Goal: Task Accomplishment & Management: Manage account settings

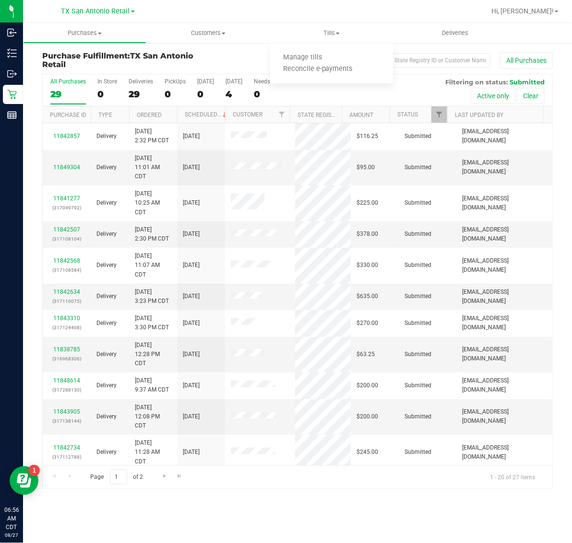
click at [331, 55] on span "Manage tills" at bounding box center [302, 58] width 65 height 8
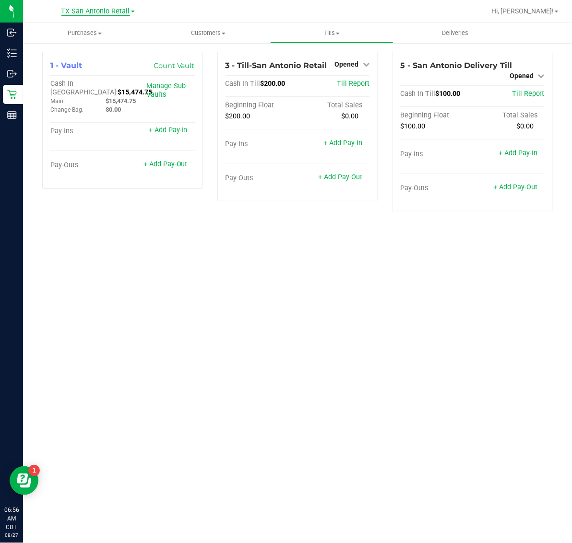
click at [107, 13] on span "TX San Antonio Retail" at bounding box center [95, 11] width 69 height 9
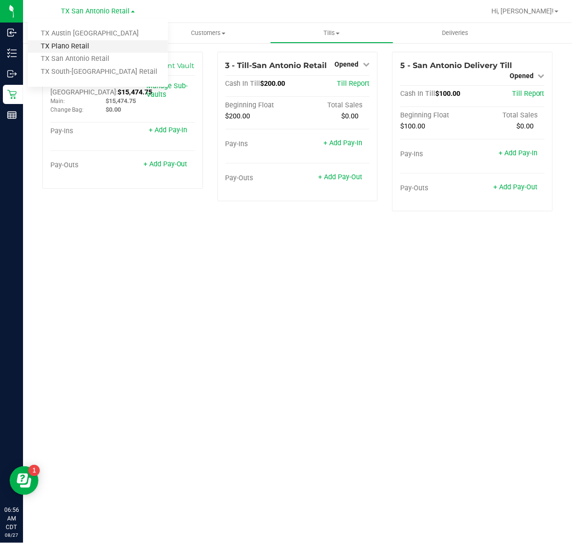
click at [96, 49] on link "TX Plano Retail" at bounding box center [98, 46] width 140 height 13
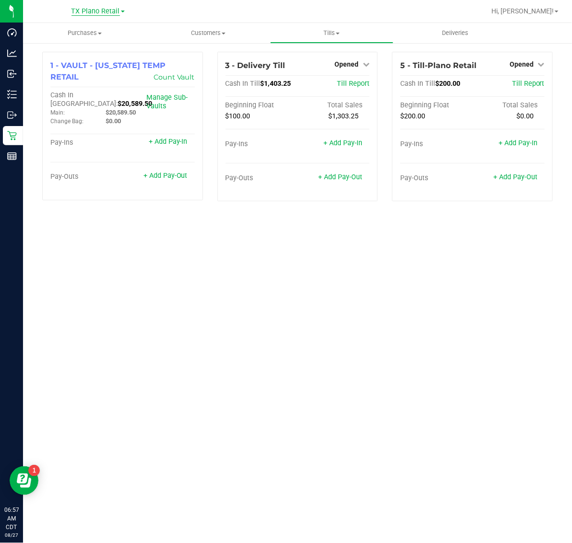
click at [99, 8] on span "TX Plano Retail" at bounding box center [95, 11] width 48 height 9
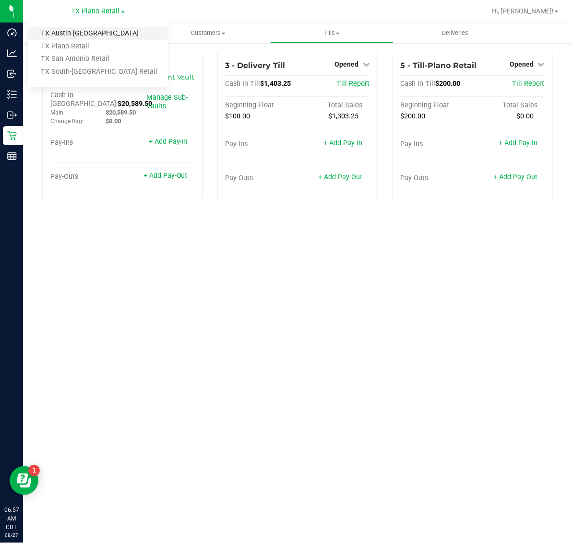
click at [100, 36] on link "TX Austin [GEOGRAPHIC_DATA]" at bounding box center [98, 33] width 140 height 13
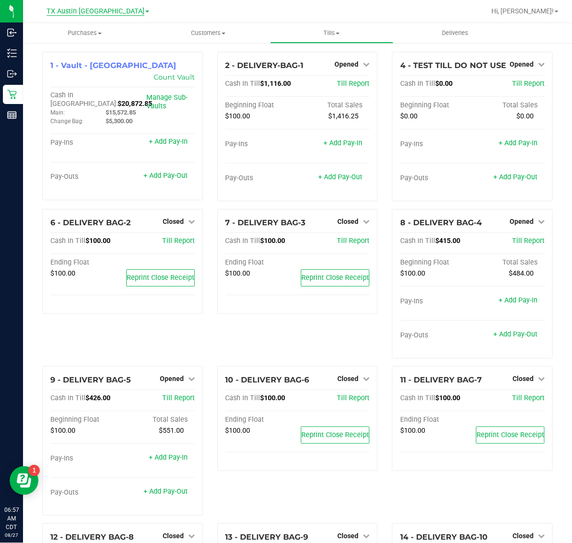
click at [100, 12] on span "TX Austin [GEOGRAPHIC_DATA]" at bounding box center [96, 11] width 98 height 9
click at [101, 72] on link "TX South-[GEOGRAPHIC_DATA] Retail" at bounding box center [98, 72] width 140 height 13
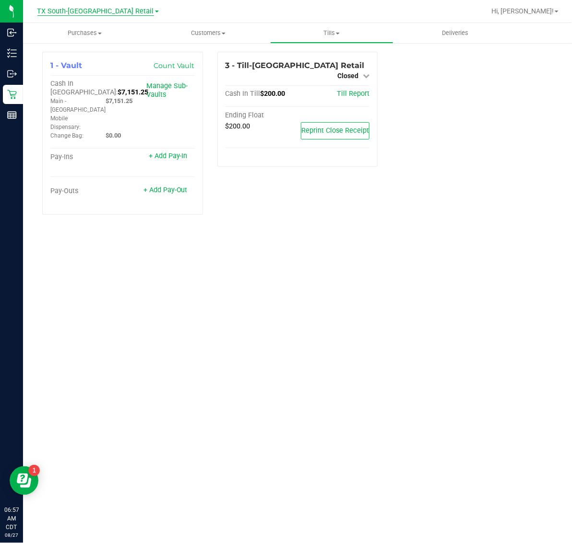
click at [101, 9] on span "TX South-[GEOGRAPHIC_DATA] Retail" at bounding box center [95, 11] width 117 height 9
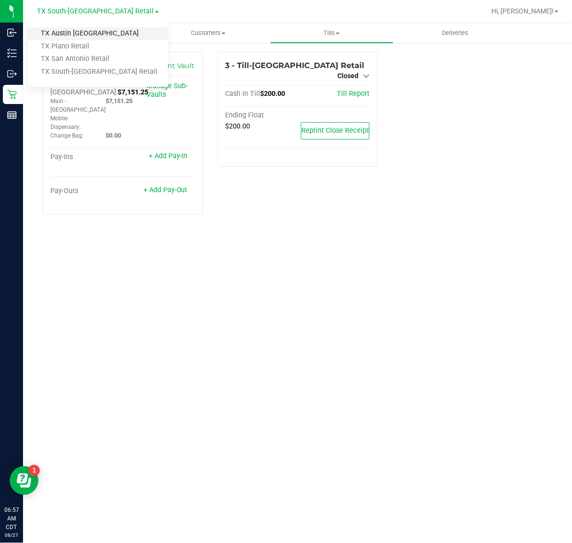
click at [103, 33] on link "TX Austin [GEOGRAPHIC_DATA]" at bounding box center [98, 33] width 140 height 13
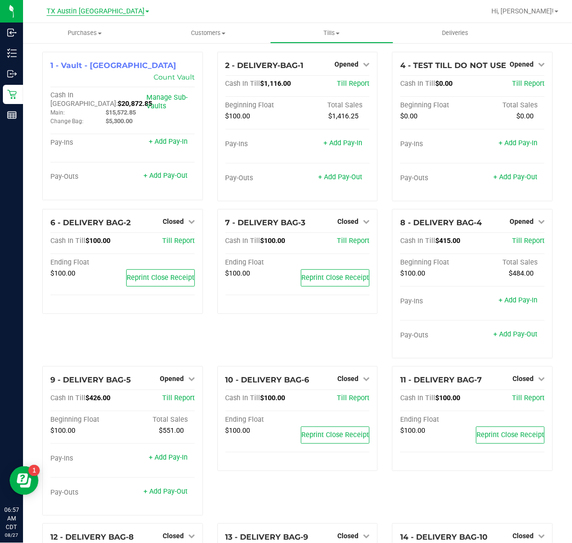
click at [103, 13] on span "TX Austin [GEOGRAPHIC_DATA]" at bounding box center [96, 11] width 98 height 9
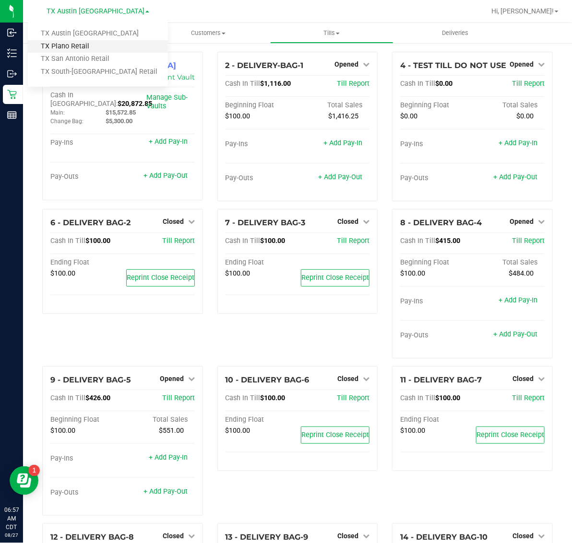
click at [106, 43] on link "TX Plano Retail" at bounding box center [98, 46] width 140 height 13
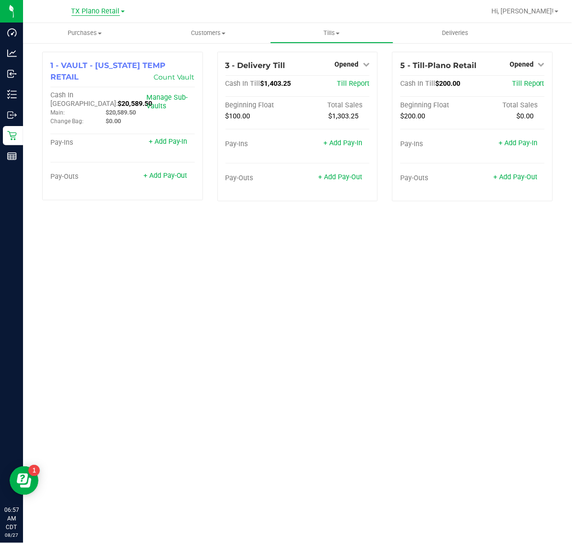
click at [104, 11] on span "TX Plano Retail" at bounding box center [95, 11] width 48 height 9
click at [109, 58] on link "TX San Antonio Retail" at bounding box center [98, 59] width 140 height 13
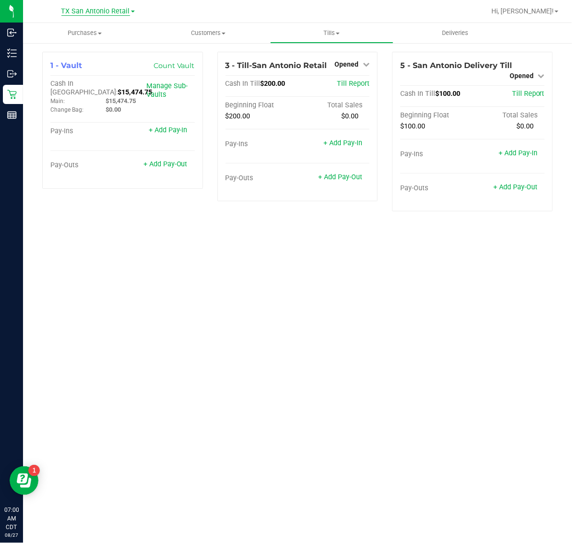
click at [80, 11] on span "TX San Antonio Retail" at bounding box center [95, 11] width 69 height 9
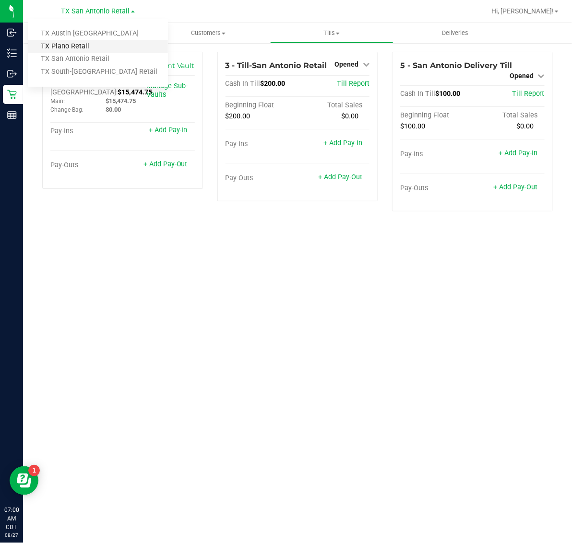
click at [82, 45] on link "TX Plano Retail" at bounding box center [98, 46] width 140 height 13
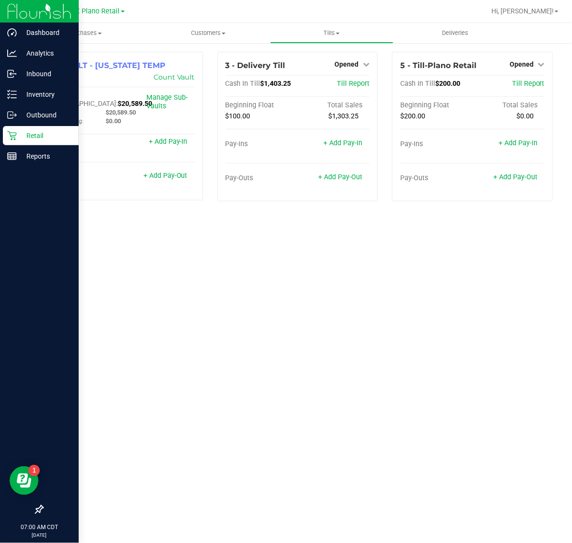
click at [30, 135] on p "Retail" at bounding box center [46, 136] width 58 height 12
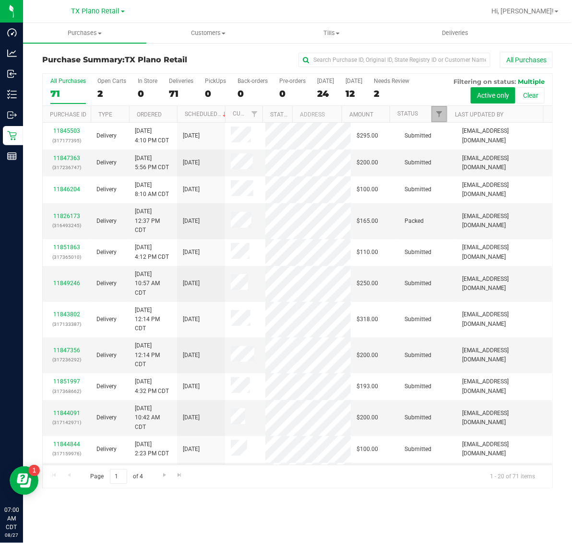
click at [440, 121] on link "Filter" at bounding box center [439, 114] width 16 height 16
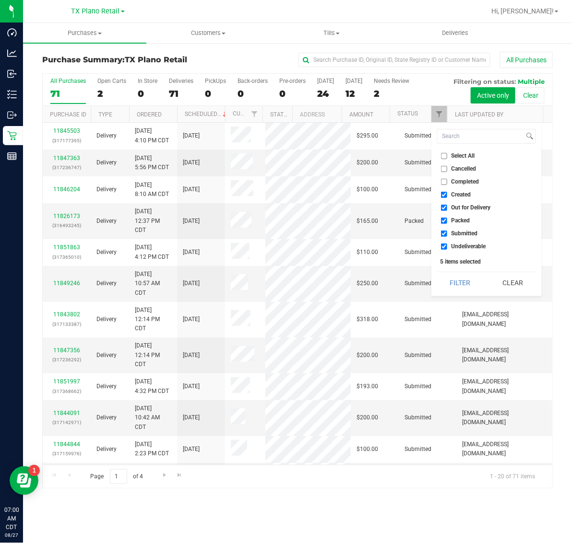
click at [457, 194] on span "Created" at bounding box center [461, 195] width 20 height 6
click at [447, 194] on input "Created" at bounding box center [444, 195] width 6 height 6
checkbox input "false"
click at [458, 207] on span "Out for Delivery" at bounding box center [470, 208] width 39 height 6
click at [447, 207] on input "Out for Delivery" at bounding box center [444, 208] width 6 height 6
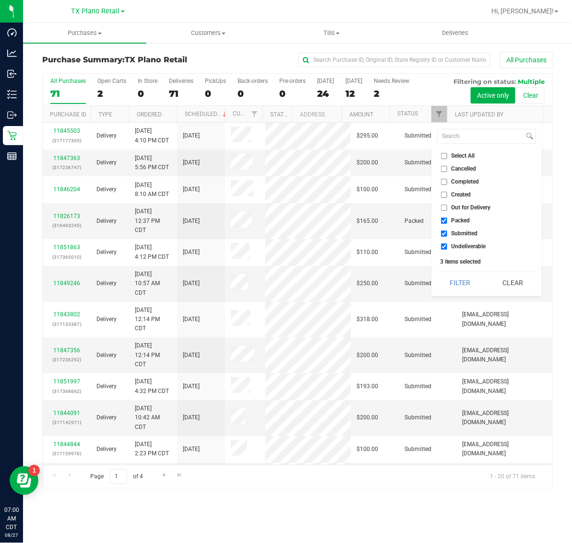
click at [460, 205] on span "Out for Delivery" at bounding box center [470, 208] width 39 height 6
click at [447, 205] on input "Out for Delivery" at bounding box center [444, 208] width 6 height 6
checkbox input "true"
click at [460, 219] on span "Packed" at bounding box center [460, 221] width 19 height 6
click at [447, 219] on input "Packed" at bounding box center [444, 221] width 6 height 6
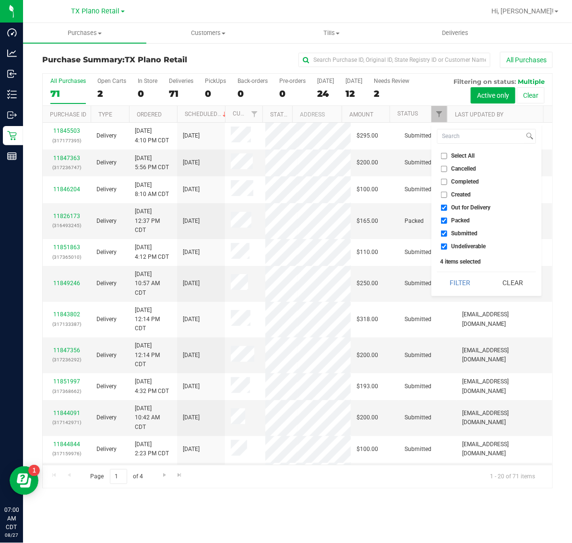
checkbox input "false"
click at [460, 226] on ul "Select All Cancelled Completed Created Out for Delivery Packed Submitted Undeli…" at bounding box center [486, 201] width 99 height 101
click at [460, 234] on span "Submitted" at bounding box center [464, 234] width 26 height 6
click at [447, 234] on input "Submitted" at bounding box center [444, 234] width 6 height 6
checkbox input "false"
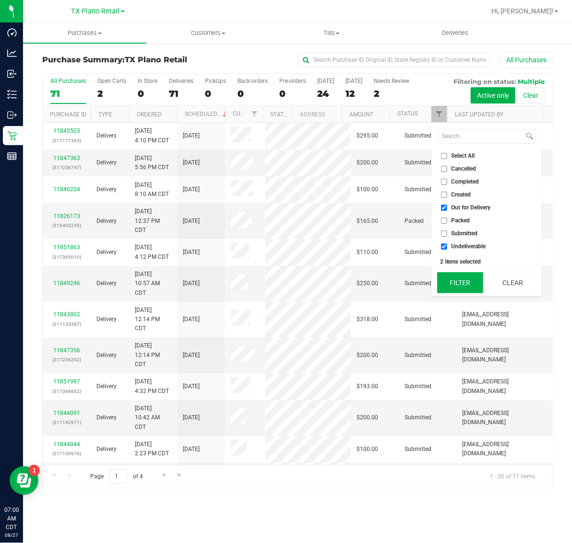
click at [458, 283] on button "Filter" at bounding box center [460, 282] width 46 height 21
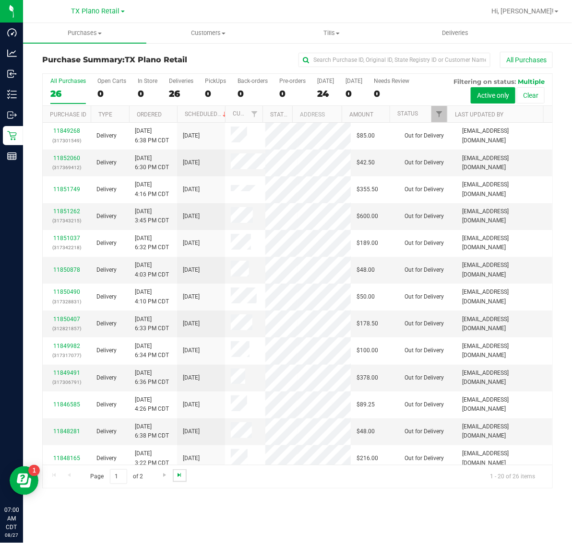
click at [180, 473] on span "Go to the last page" at bounding box center [179, 475] width 8 height 8
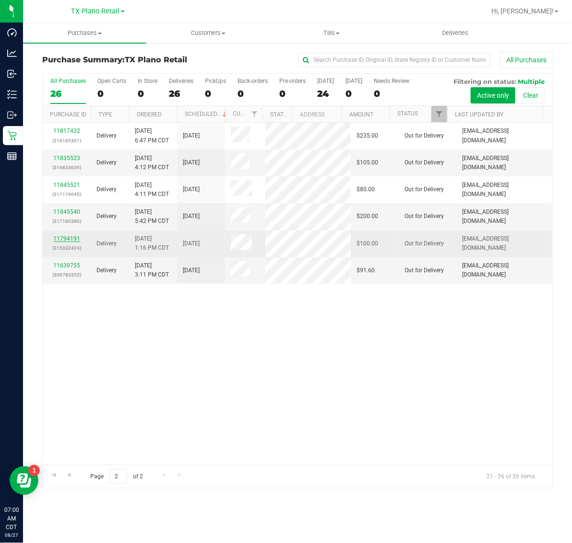
click at [72, 242] on link "11794191" at bounding box center [66, 238] width 27 height 7
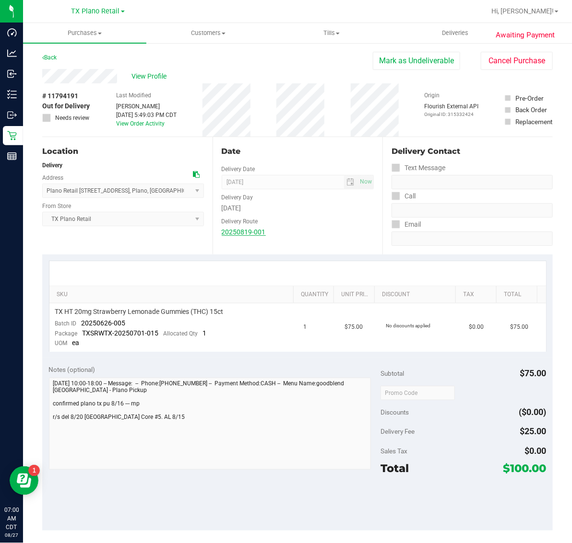
click at [251, 232] on link "20250819-001" at bounding box center [244, 232] width 44 height 8
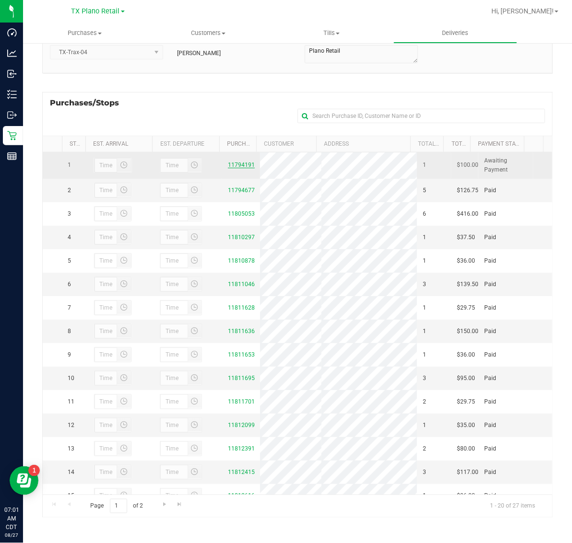
click at [235, 168] on link "11794191" at bounding box center [241, 165] width 27 height 7
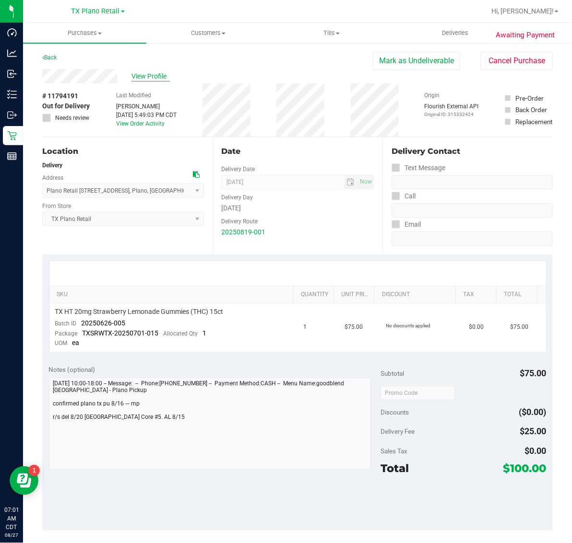
click at [150, 77] on span "View Profile" at bounding box center [150, 76] width 38 height 10
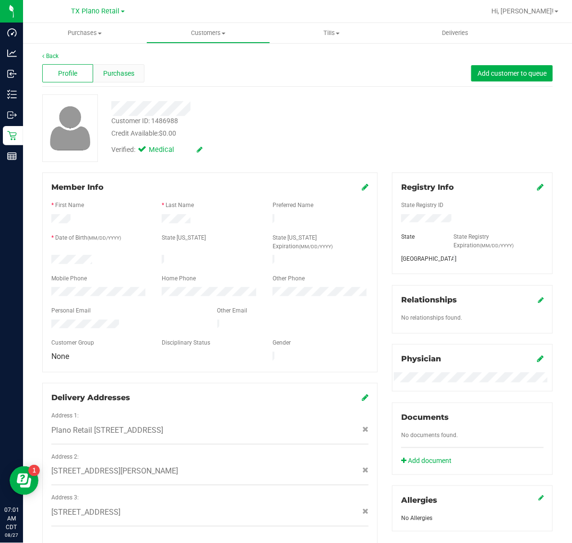
click at [122, 73] on span "Purchases" at bounding box center [119, 74] width 32 height 10
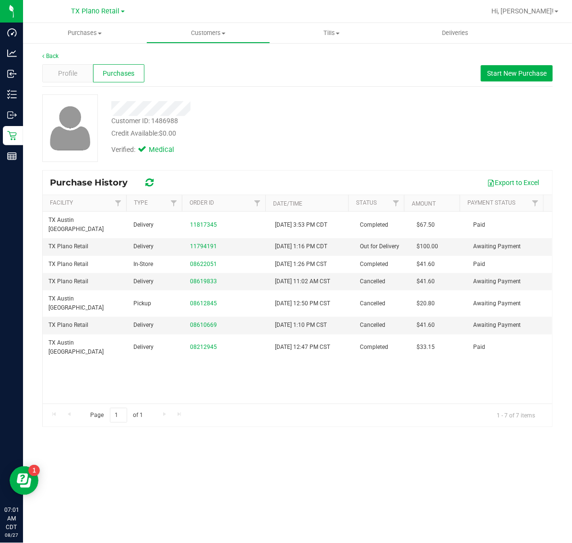
click at [101, 72] on div "Purchases" at bounding box center [118, 73] width 51 height 18
click at [202, 243] on link "11794191" at bounding box center [203, 246] width 27 height 7
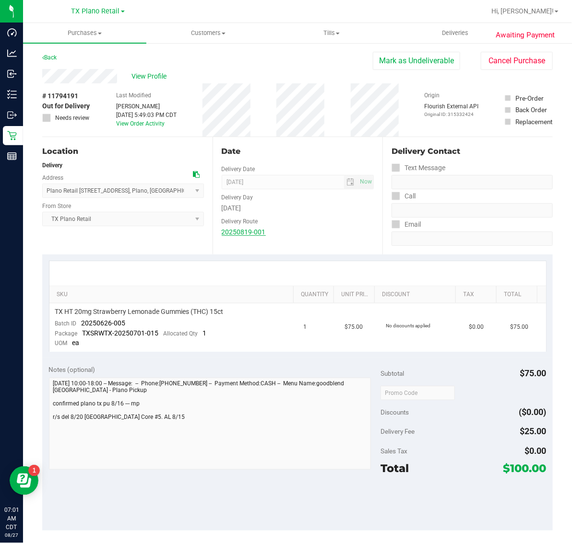
click at [232, 231] on link "20250819-001" at bounding box center [244, 232] width 44 height 8
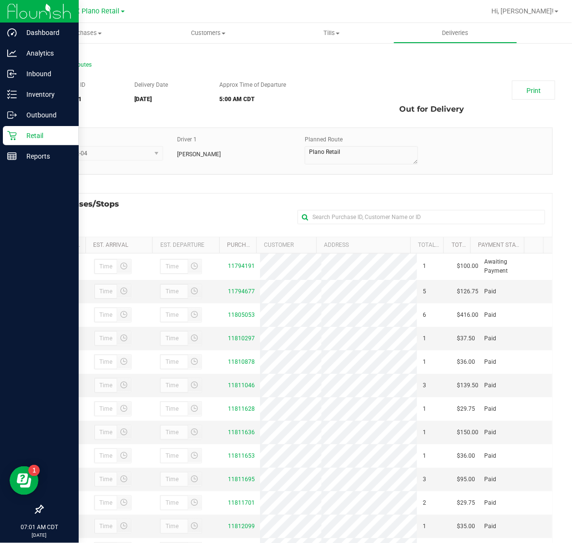
click at [39, 131] on p "Retail" at bounding box center [46, 136] width 58 height 12
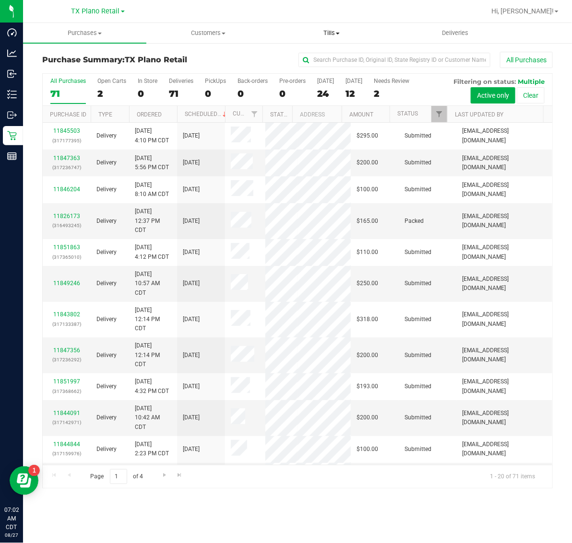
click at [327, 33] on span "Tills" at bounding box center [331, 33] width 122 height 9
click at [331, 55] on span "Manage tills" at bounding box center [302, 58] width 65 height 8
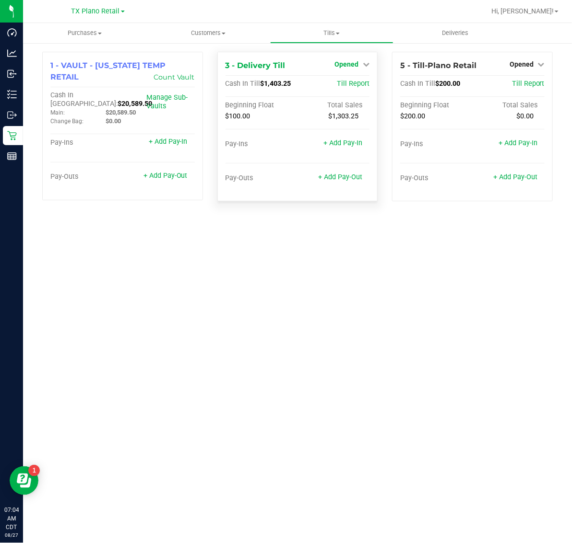
click at [341, 67] on span "Opened" at bounding box center [346, 64] width 24 height 8
click at [343, 82] on link "Close Till" at bounding box center [348, 85] width 26 height 8
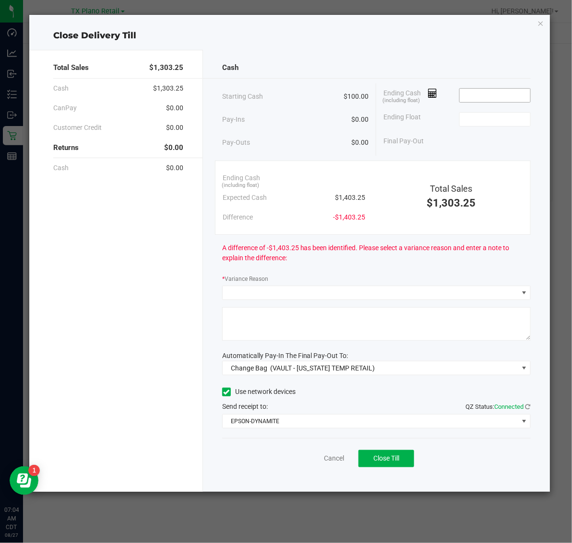
click at [500, 96] on input at bounding box center [494, 95] width 70 height 13
type input "$1,414.00"
click at [493, 124] on input at bounding box center [494, 119] width 70 height 13
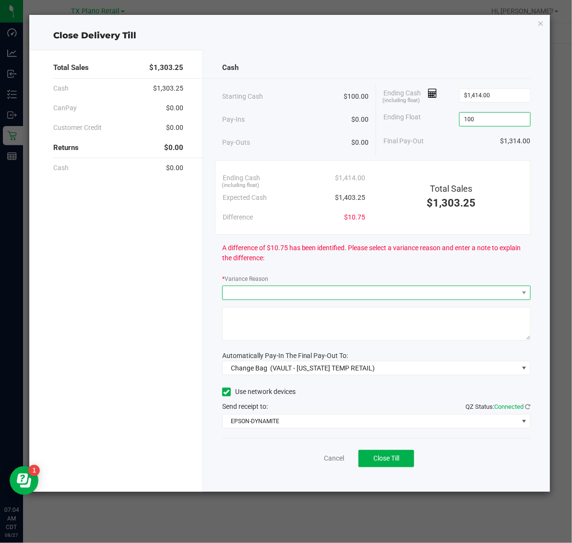
type input "$100.00"
click at [335, 293] on span at bounding box center [369, 292] width 295 height 13
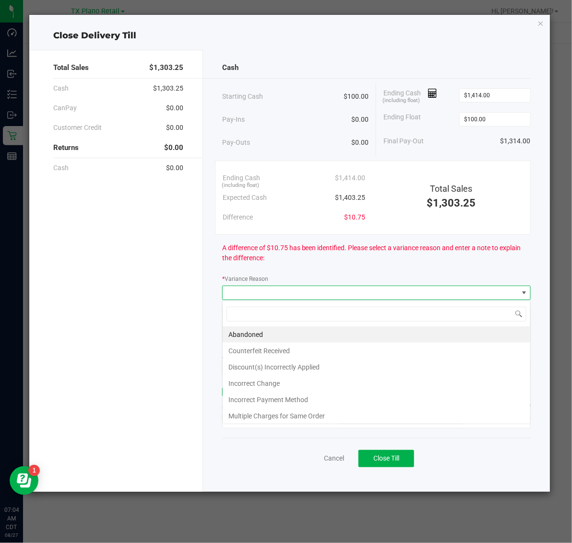
scroll to position [15, 308]
click at [334, 339] on li "Abandoned" at bounding box center [375, 335] width 307 height 16
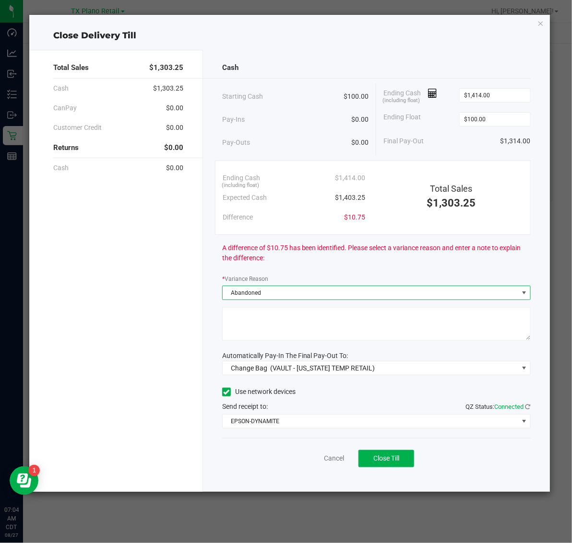
click at [403, 334] on textarea at bounding box center [376, 324] width 308 height 34
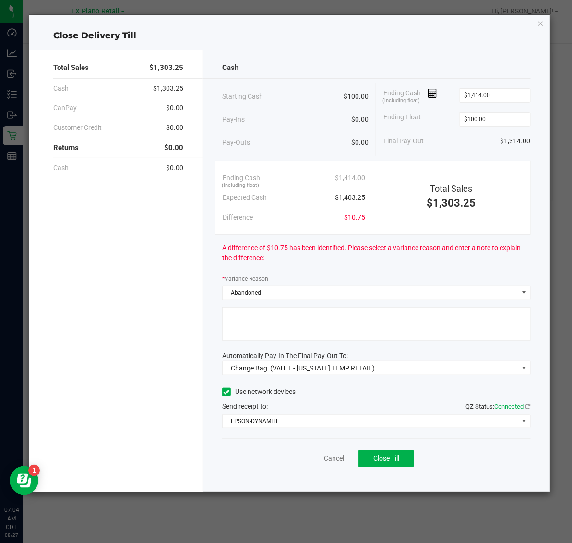
click at [442, 308] on textarea at bounding box center [376, 324] width 308 height 34
click at [447, 337] on textarea at bounding box center [376, 324] width 308 height 34
click at [460, 329] on textarea at bounding box center [376, 324] width 308 height 34
type textarea "Pt abandoned change."
click at [442, 370] on span "Change Bag (VAULT - TEXAS TEMP RETAIL)" at bounding box center [369, 368] width 295 height 13
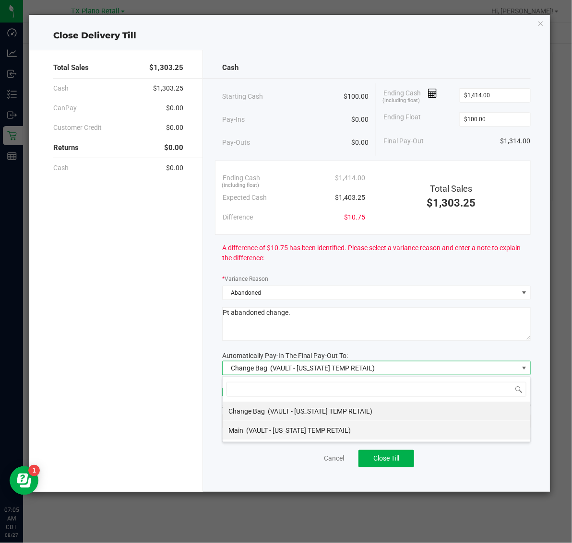
click at [375, 436] on li "Main (VAULT - TEXAS TEMP RETAIL)" at bounding box center [375, 430] width 307 height 19
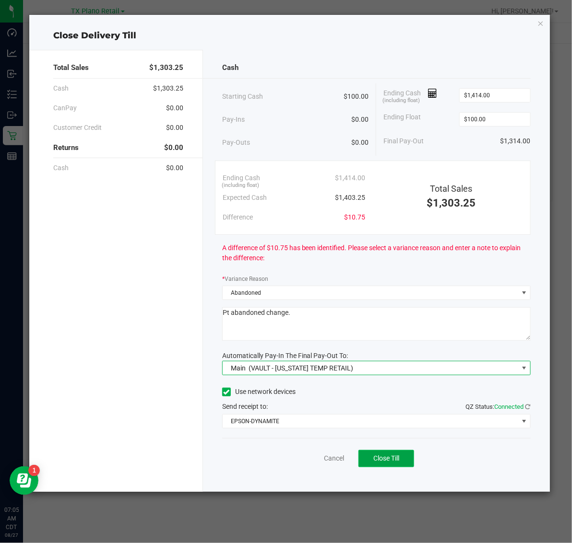
click at [399, 462] on span "Close Till" at bounding box center [386, 459] width 26 height 8
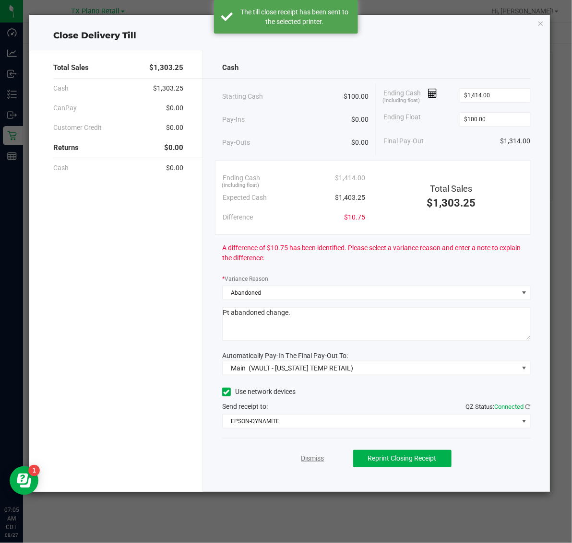
click at [313, 463] on link "Dismiss" at bounding box center [312, 459] width 23 height 10
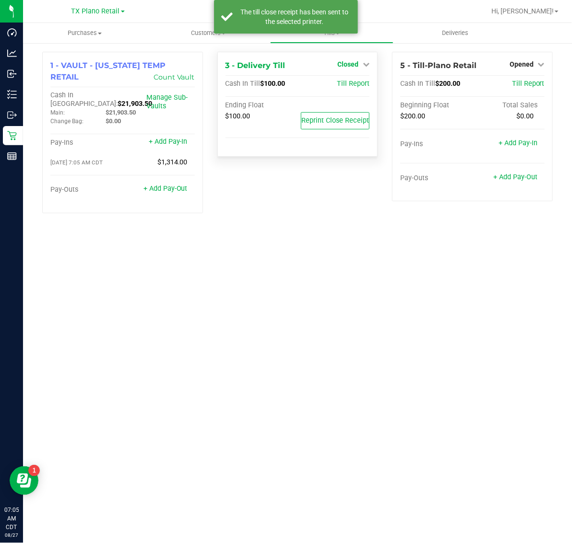
click at [354, 63] on span "Closed" at bounding box center [347, 64] width 21 height 8
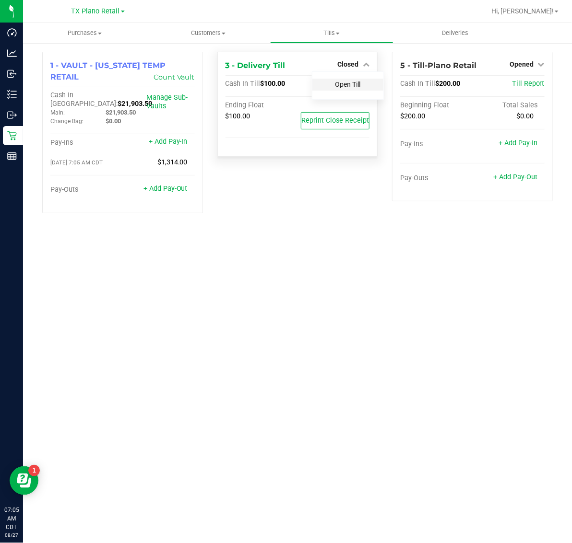
click at [355, 82] on link "Open Till" at bounding box center [347, 85] width 25 height 8
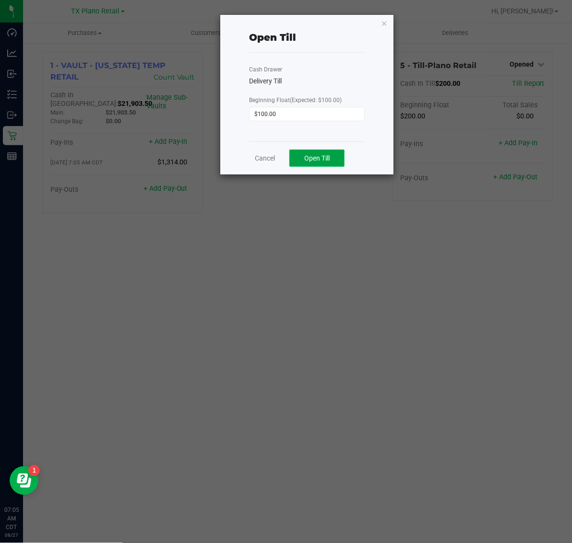
click at [325, 163] on button "Open Till" at bounding box center [316, 158] width 55 height 17
click at [293, 154] on link "Dismiss" at bounding box center [292, 155] width 23 height 10
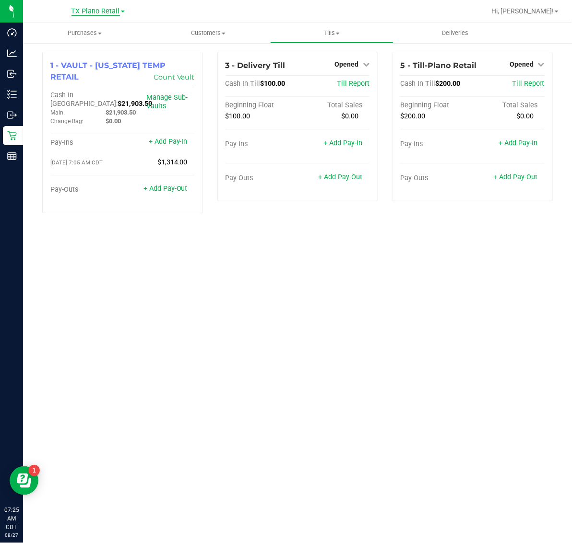
click at [98, 8] on span "TX Plano Retail" at bounding box center [95, 11] width 48 height 9
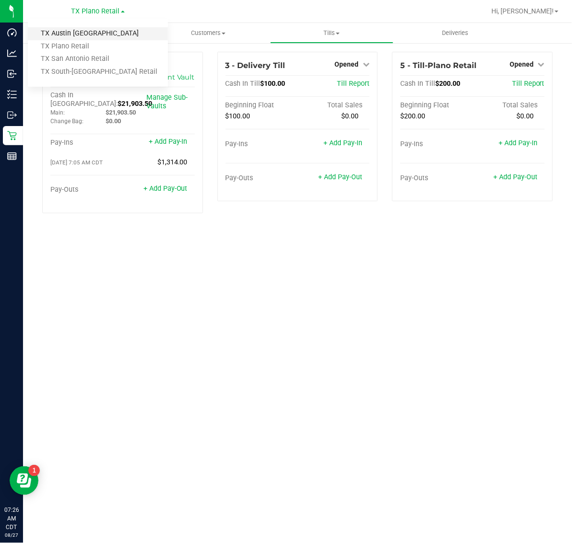
click at [94, 34] on link "TX Austin [GEOGRAPHIC_DATA]" at bounding box center [98, 33] width 140 height 13
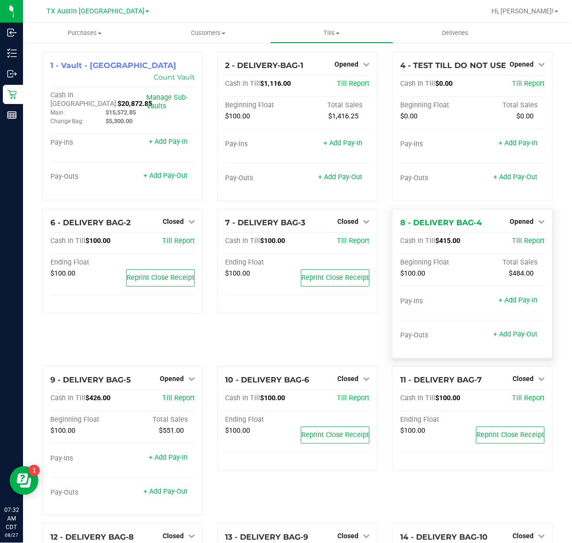
click at [518, 227] on div "Opened" at bounding box center [526, 222] width 35 height 12
click at [513, 223] on span "Opened" at bounding box center [521, 222] width 24 height 8
click at [512, 243] on link "Close Till" at bounding box center [522, 242] width 26 height 8
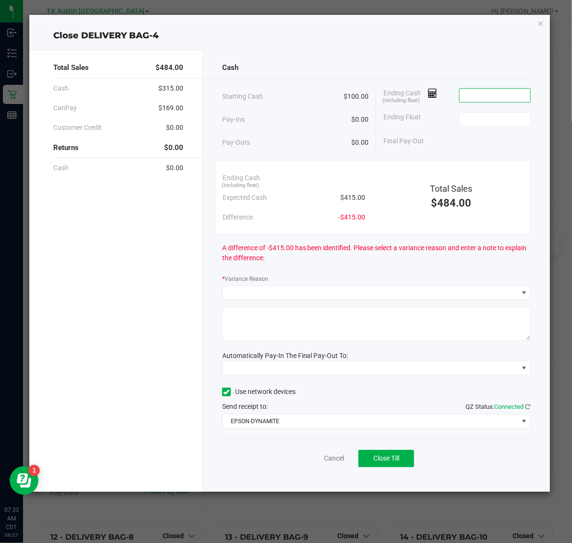
click at [507, 95] on input at bounding box center [494, 95] width 70 height 13
type input "$415.25"
click at [489, 117] on input at bounding box center [494, 119] width 70 height 13
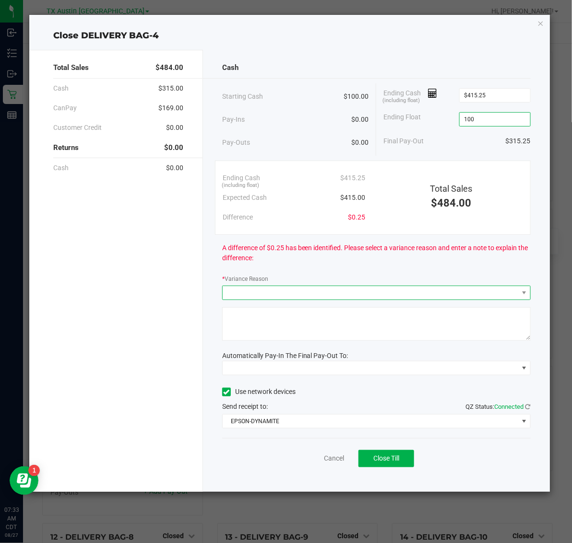
type input "$100.00"
click at [413, 294] on span at bounding box center [369, 292] width 295 height 13
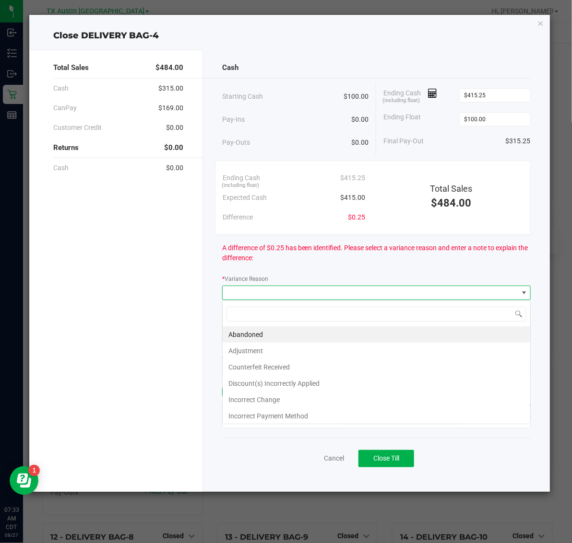
scroll to position [15, 308]
click at [346, 331] on li "Abandoned" at bounding box center [375, 335] width 307 height 16
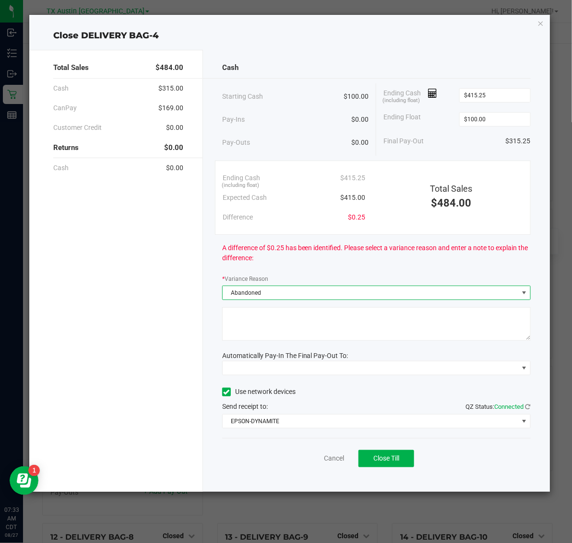
click at [364, 324] on textarea at bounding box center [376, 324] width 308 height 34
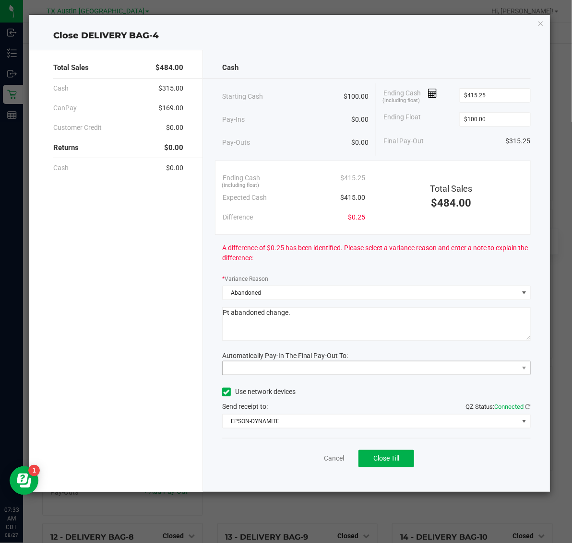
type textarea "Pt abandoned change."
click at [382, 368] on span at bounding box center [369, 368] width 295 height 13
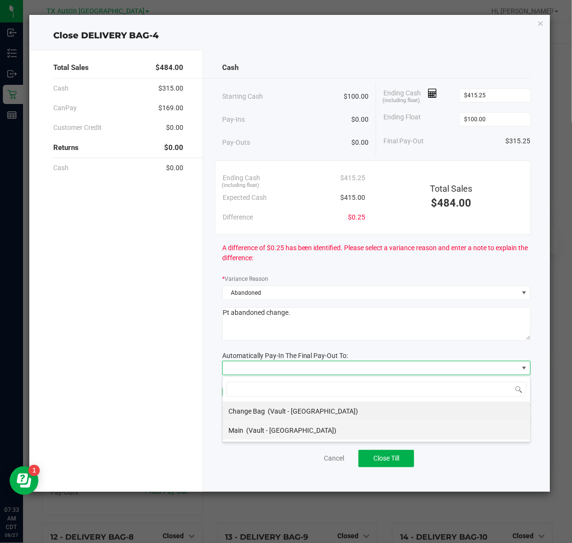
click at [382, 431] on li "Main (Vault - Austin DC)" at bounding box center [375, 430] width 307 height 19
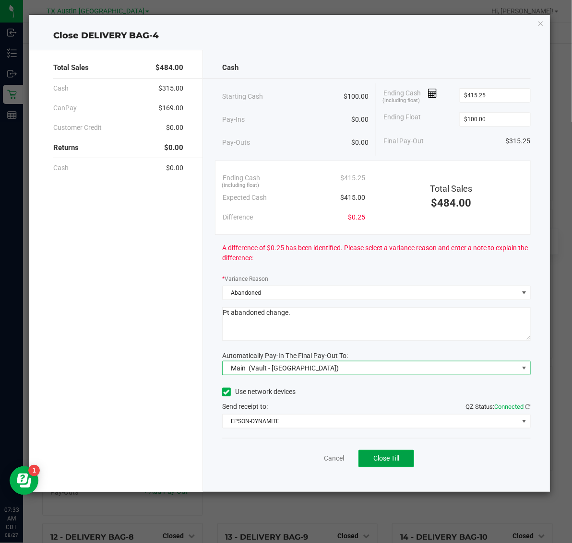
click at [389, 458] on span "Close Till" at bounding box center [386, 459] width 26 height 8
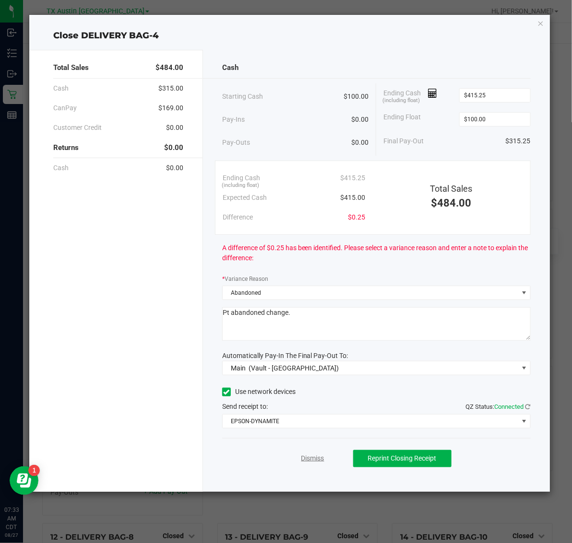
click at [306, 463] on link "Dismiss" at bounding box center [312, 459] width 23 height 10
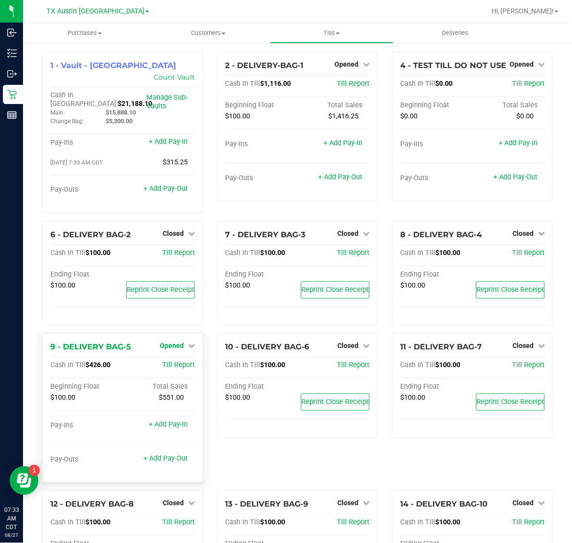
click at [176, 342] on span "Opened" at bounding box center [172, 346] width 24 height 8
click at [176, 362] on link "Close Till" at bounding box center [173, 366] width 26 height 8
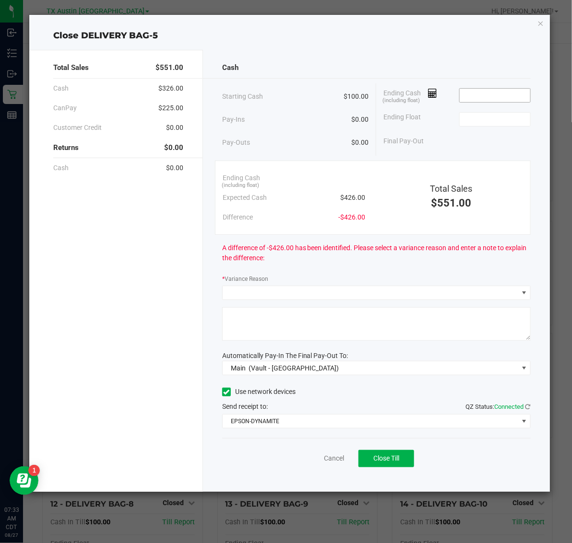
click at [499, 94] on input at bounding box center [494, 95] width 70 height 13
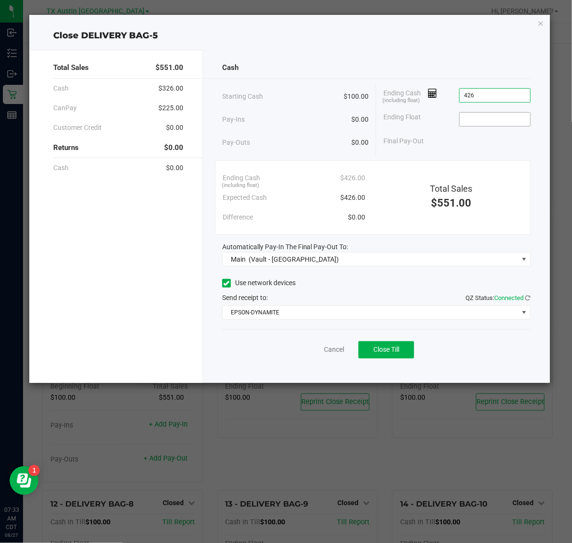
type input "$426.00"
click at [500, 119] on input at bounding box center [494, 119] width 70 height 13
type input "$100.00"
click at [386, 355] on button "Close Till" at bounding box center [386, 349] width 56 height 17
click at [314, 349] on link "Dismiss" at bounding box center [312, 350] width 23 height 10
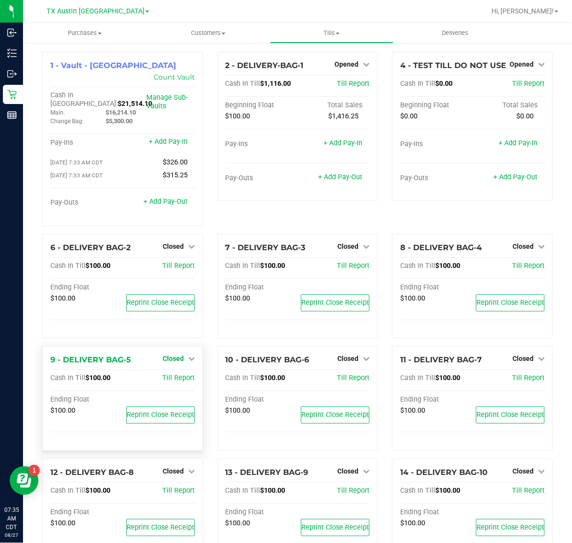
click at [167, 355] on span "Closed" at bounding box center [173, 359] width 21 height 8
click at [170, 375] on link "Open Till" at bounding box center [172, 379] width 25 height 8
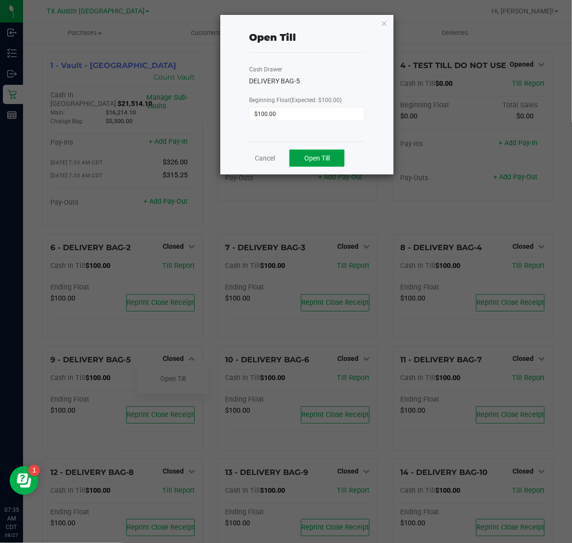
click at [310, 158] on span "Open Till" at bounding box center [316, 158] width 25 height 8
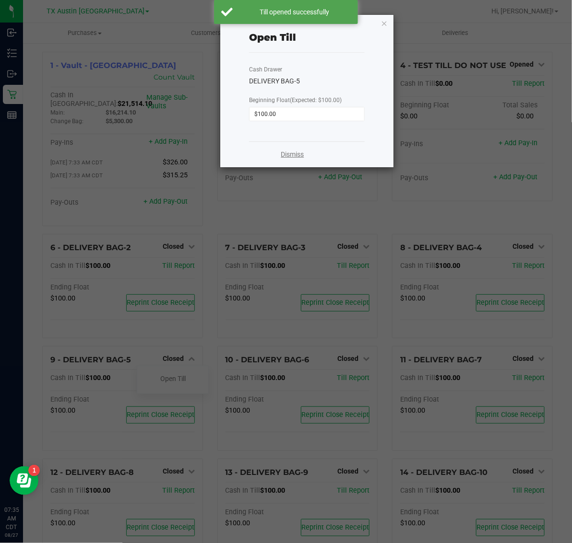
click at [289, 157] on link "Dismiss" at bounding box center [292, 155] width 23 height 10
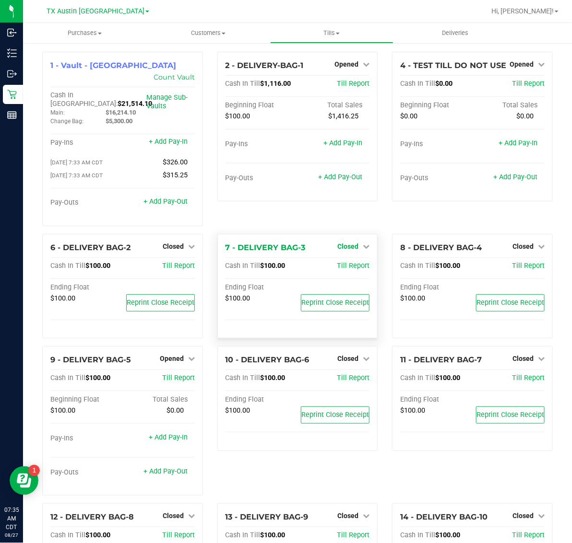
click at [344, 243] on span "Closed" at bounding box center [347, 247] width 21 height 8
click at [343, 262] on link "Open Till" at bounding box center [347, 266] width 25 height 8
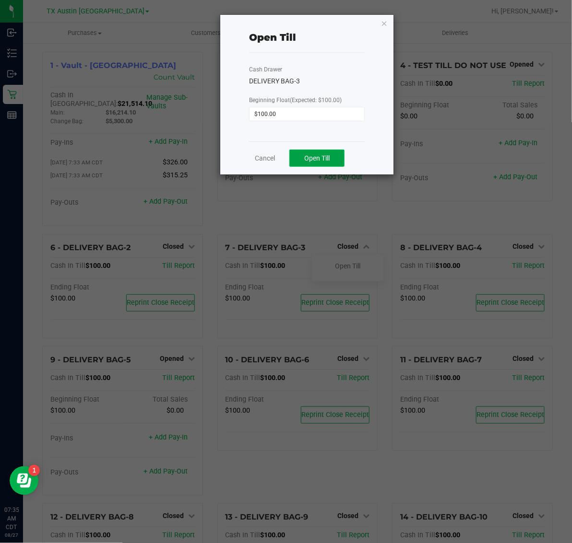
click at [325, 151] on button "Open Till" at bounding box center [316, 158] width 55 height 17
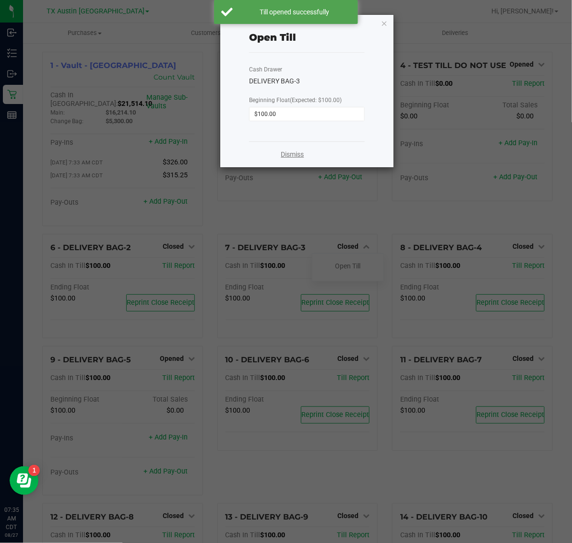
click at [288, 156] on link "Dismiss" at bounding box center [292, 155] width 23 height 10
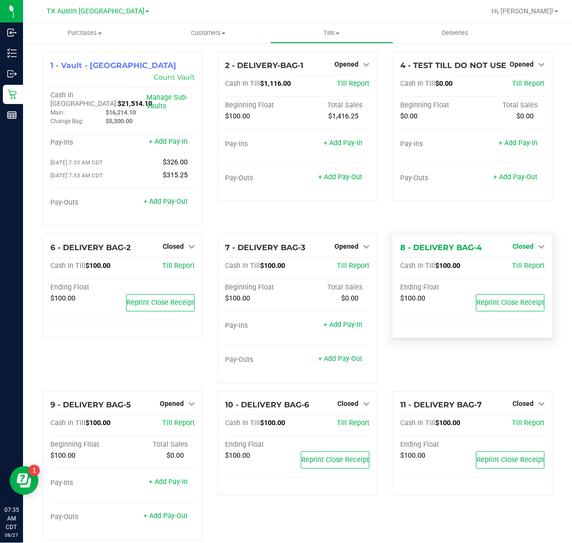
click at [521, 243] on span "Closed" at bounding box center [522, 247] width 21 height 8
click at [514, 262] on link "Open Till" at bounding box center [522, 266] width 25 height 8
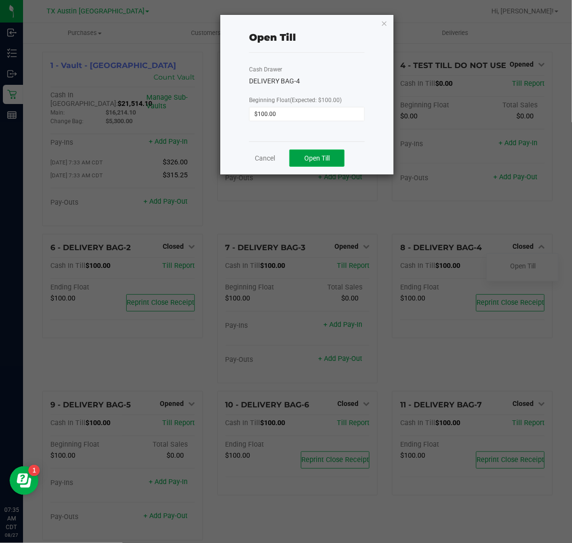
click at [334, 155] on button "Open Till" at bounding box center [316, 158] width 55 height 17
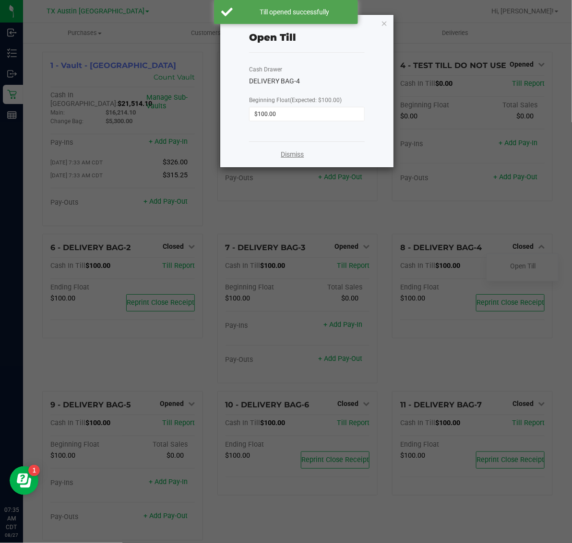
click at [291, 153] on link "Dismiss" at bounding box center [292, 155] width 23 height 10
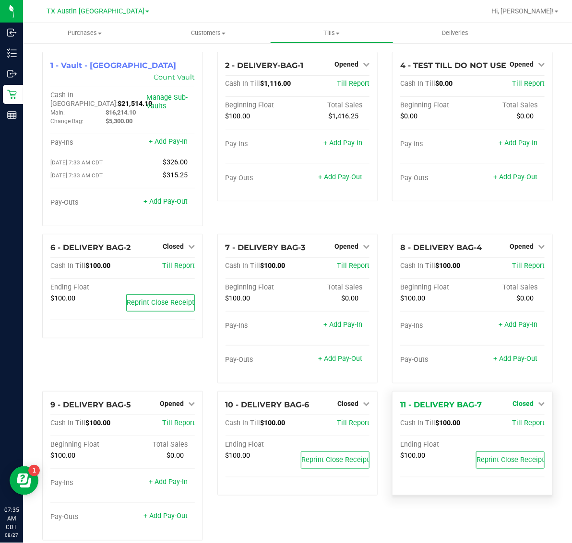
click at [526, 400] on link "Closed" at bounding box center [528, 404] width 32 height 8
click at [508, 418] on div "Open Till" at bounding box center [522, 424] width 71 height 12
click at [514, 420] on link "Open Till" at bounding box center [522, 424] width 25 height 8
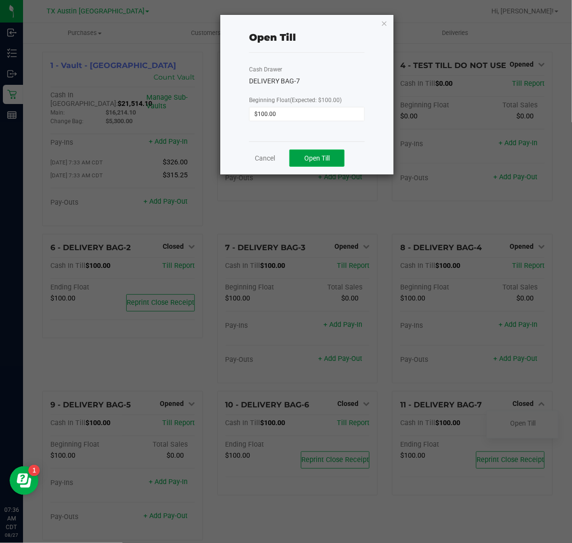
click at [316, 156] on span "Open Till" at bounding box center [316, 158] width 25 height 8
click at [297, 157] on link "Dismiss" at bounding box center [292, 155] width 23 height 10
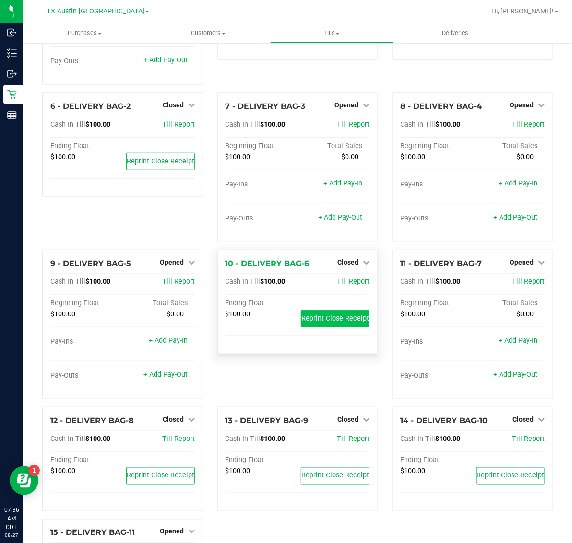
scroll to position [180, 0]
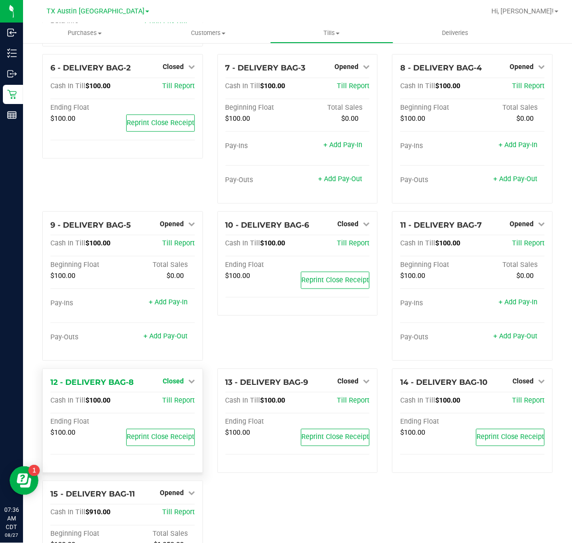
click at [173, 377] on span "Closed" at bounding box center [173, 381] width 21 height 8
click at [173, 397] on link "Open Till" at bounding box center [172, 401] width 25 height 8
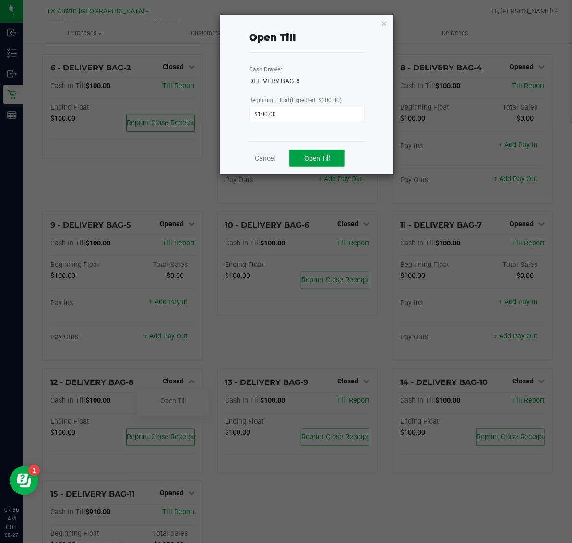
click at [329, 162] on span "Open Till" at bounding box center [316, 158] width 25 height 8
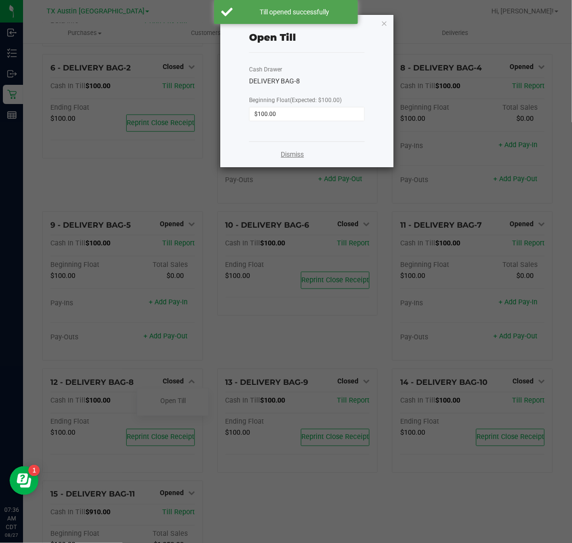
click at [294, 160] on link "Dismiss" at bounding box center [292, 155] width 23 height 10
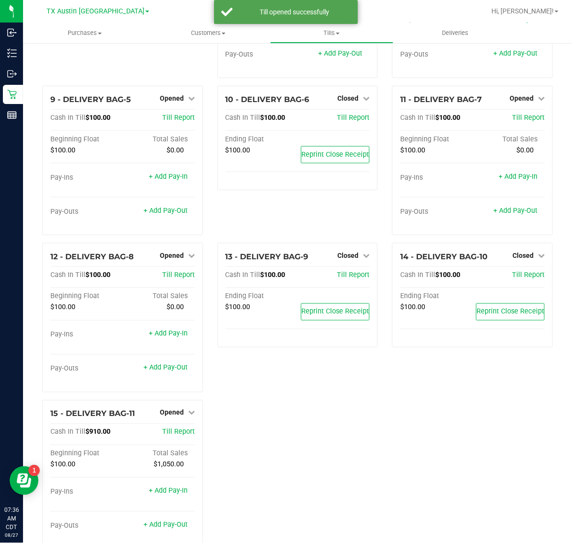
scroll to position [314, 0]
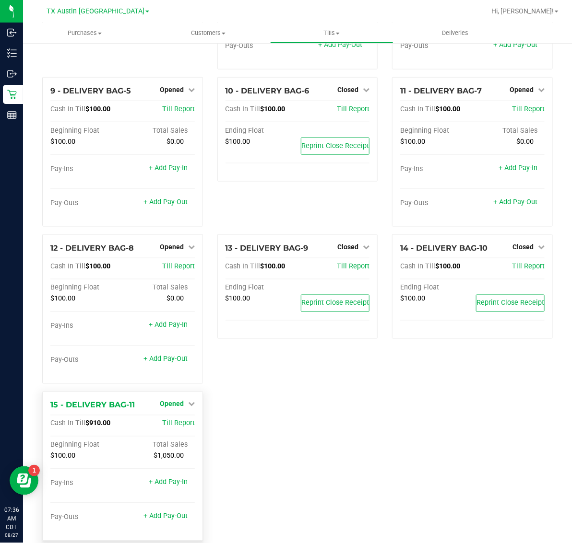
click at [174, 400] on span "Opened" at bounding box center [172, 404] width 24 height 8
click at [174, 420] on link "Close Till" at bounding box center [173, 424] width 26 height 8
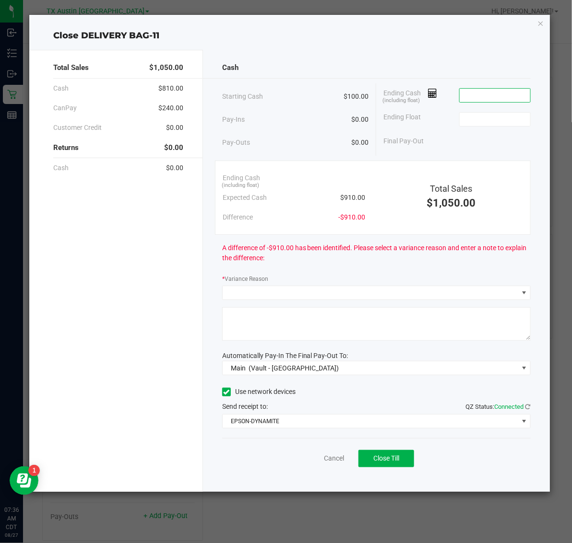
click at [494, 99] on input at bounding box center [494, 95] width 70 height 13
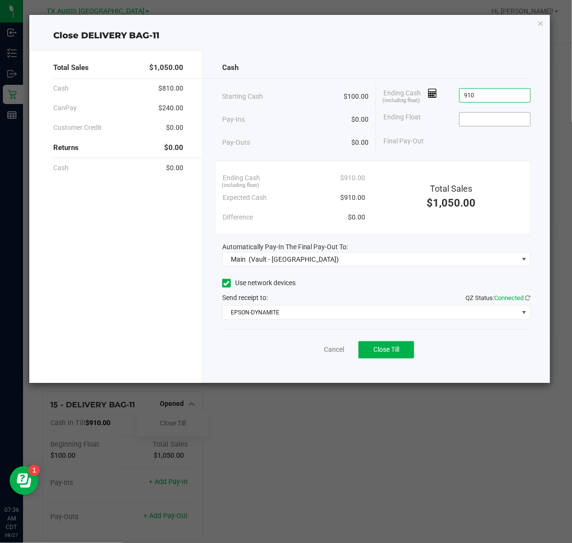
type input "$910.00"
click at [492, 115] on input at bounding box center [494, 119] width 70 height 13
type input "$100.00"
click at [386, 351] on span "Close Till" at bounding box center [386, 350] width 26 height 8
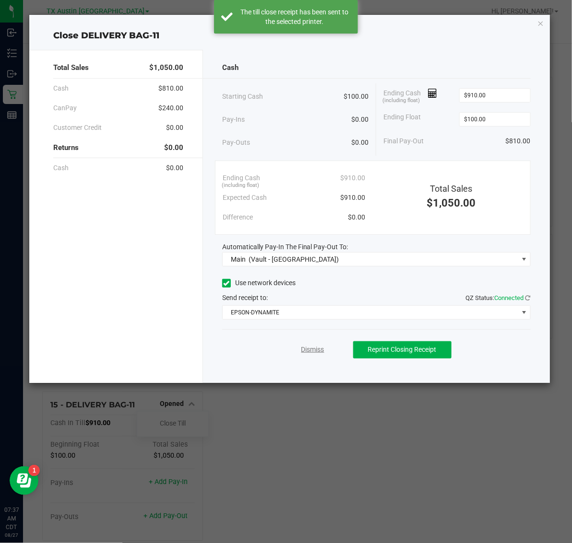
click at [313, 352] on link "Dismiss" at bounding box center [312, 350] width 23 height 10
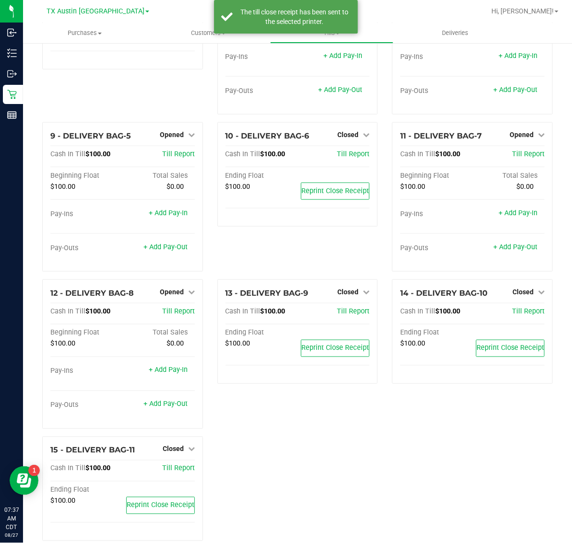
scroll to position [282, 0]
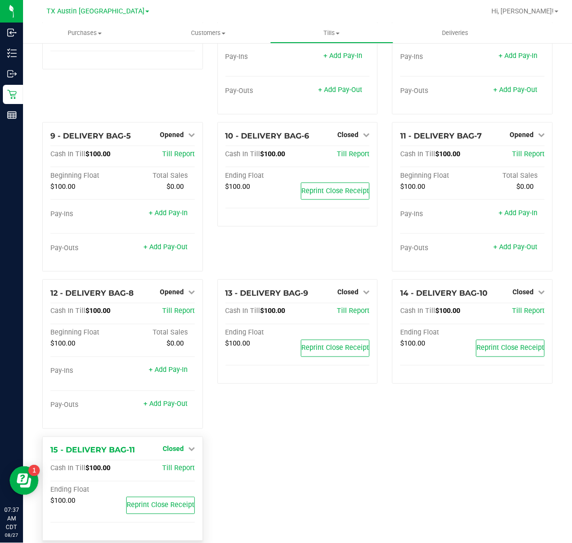
click at [180, 445] on span "Closed" at bounding box center [173, 449] width 21 height 8
click at [173, 465] on link "Open Till" at bounding box center [172, 469] width 25 height 8
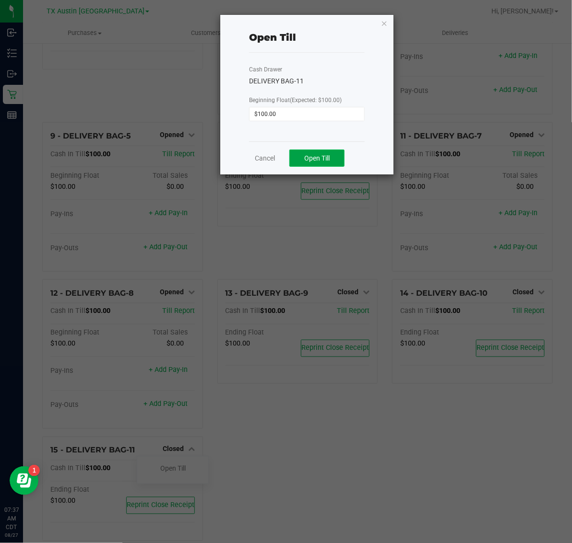
click at [322, 152] on button "Open Till" at bounding box center [316, 158] width 55 height 17
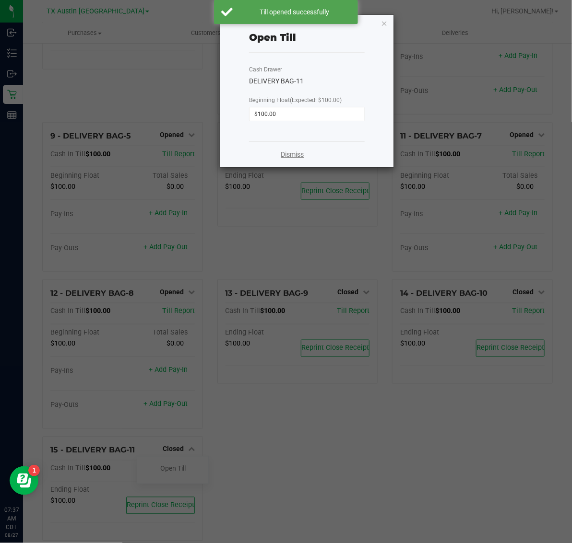
click at [290, 152] on link "Dismiss" at bounding box center [292, 155] width 23 height 10
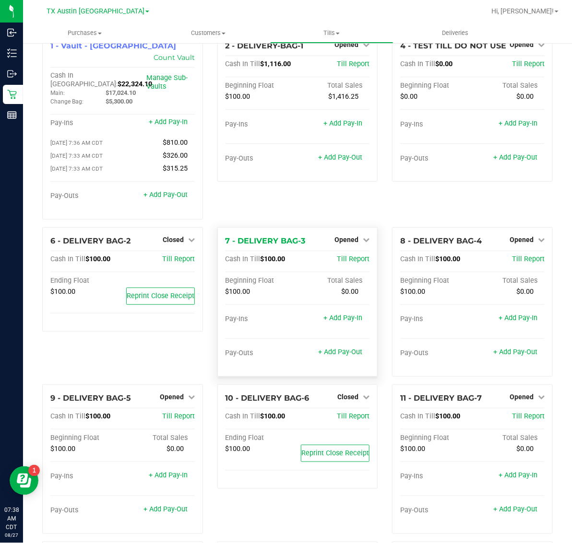
scroll to position [0, 0]
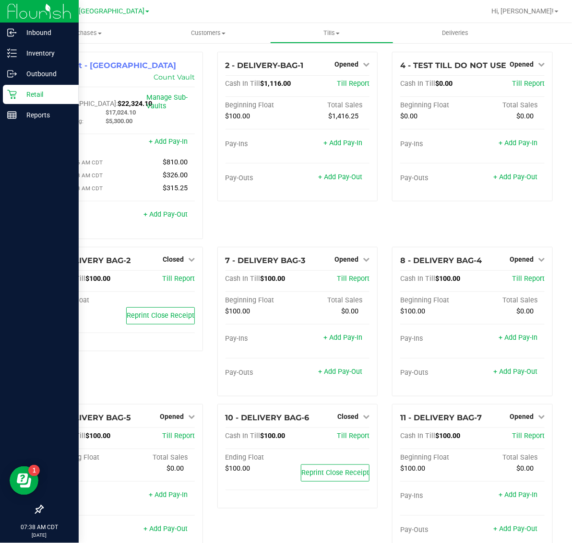
click at [35, 90] on p "Retail" at bounding box center [46, 95] width 58 height 12
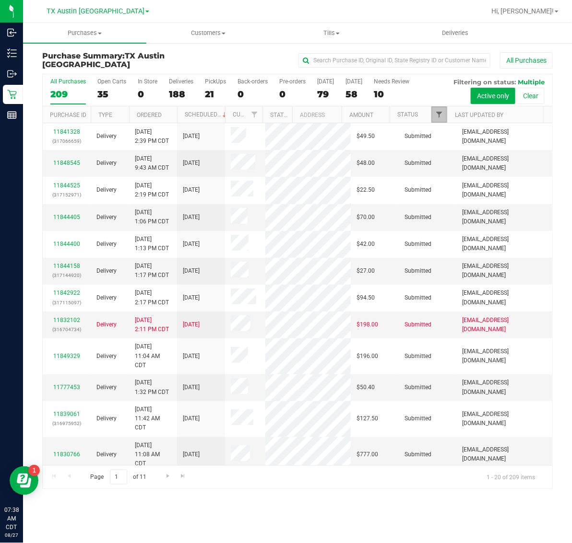
click at [439, 114] on span "Filter" at bounding box center [439, 115] width 8 height 8
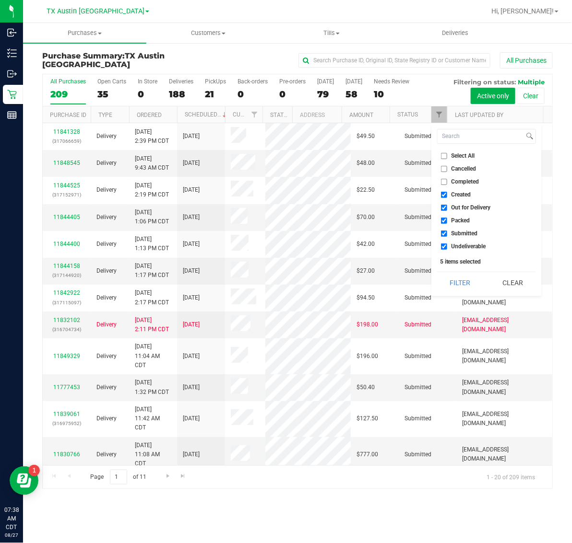
click at [462, 192] on span "Created" at bounding box center [461, 195] width 20 height 6
click at [447, 192] on input "Created" at bounding box center [444, 195] width 6 height 6
checkbox input "false"
click at [463, 216] on li "Packed" at bounding box center [486, 221] width 99 height 10
click at [463, 218] on span "Packed" at bounding box center [460, 221] width 19 height 6
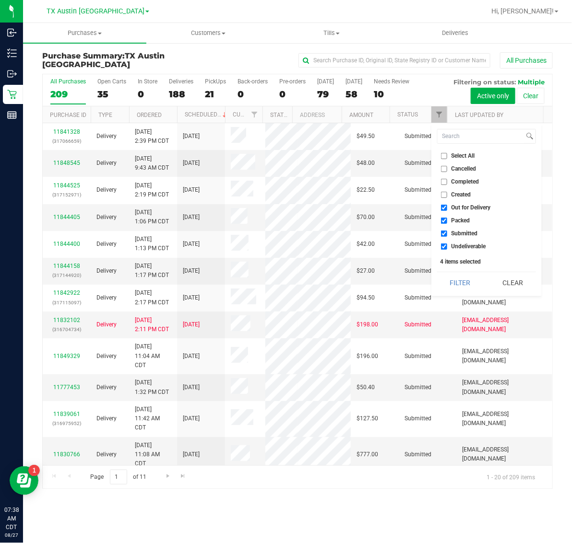
click at [447, 218] on input "Packed" at bounding box center [444, 221] width 6 height 6
checkbox input "false"
click at [461, 232] on span "Submitted" at bounding box center [464, 234] width 26 height 6
click at [447, 232] on input "Submitted" at bounding box center [444, 234] width 6 height 6
checkbox input "false"
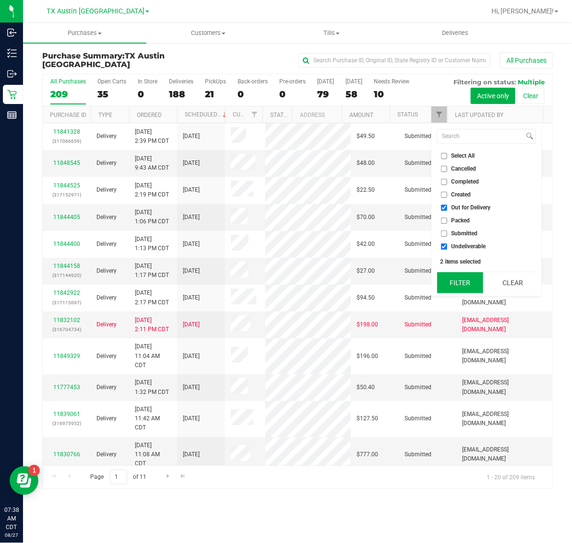
click at [456, 279] on button "Filter" at bounding box center [460, 282] width 46 height 21
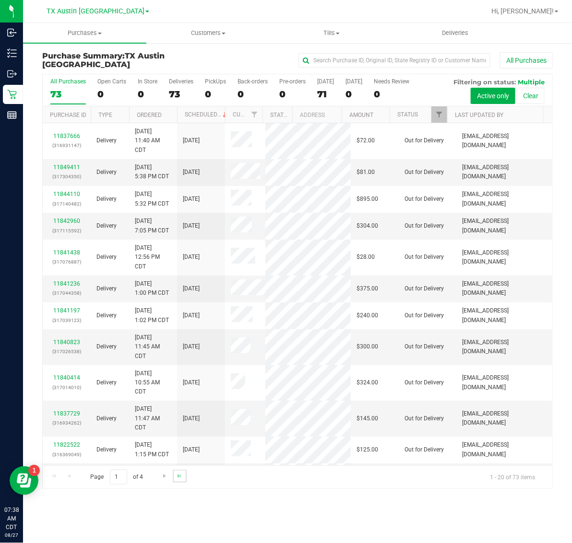
click at [183, 477] on link "Go to the last page" at bounding box center [180, 476] width 14 height 13
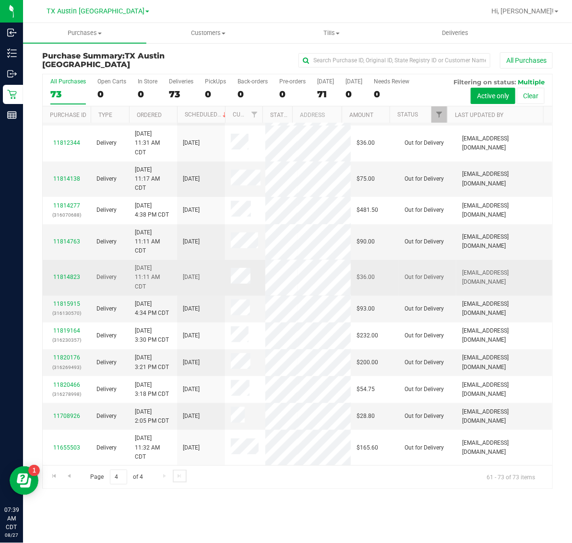
scroll to position [234, 0]
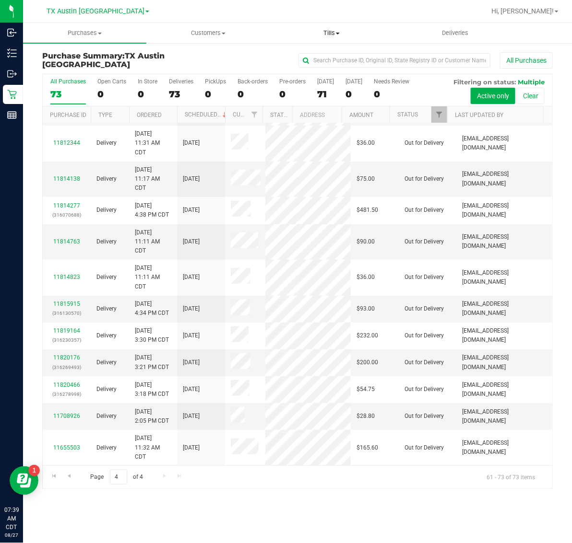
click at [336, 29] on span "Tills" at bounding box center [331, 33] width 122 height 9
click at [336, 58] on li "Manage tills" at bounding box center [331, 58] width 123 height 12
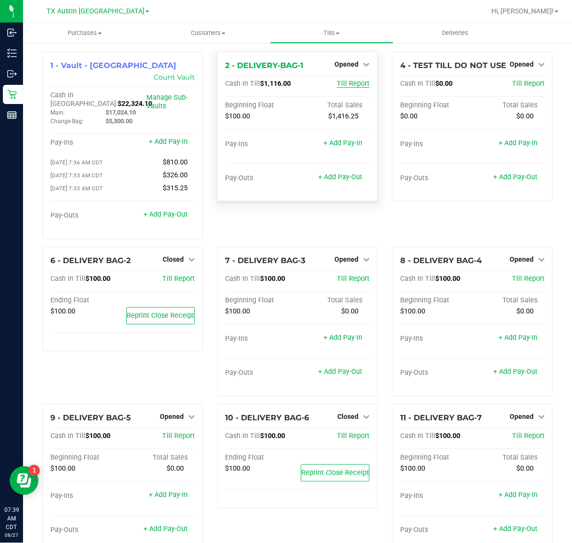
click at [355, 84] on span "Till Report" at bounding box center [353, 84] width 33 height 8
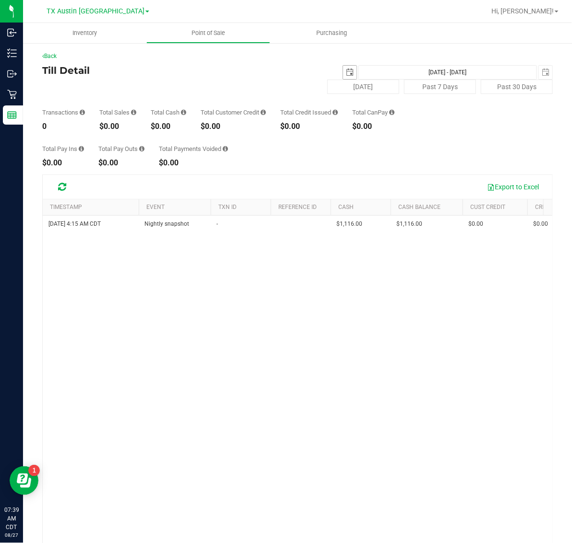
click at [346, 69] on span "select" at bounding box center [350, 73] width 8 height 8
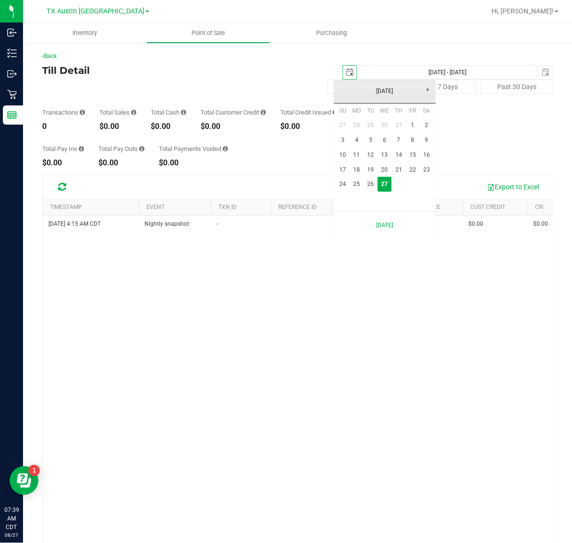
scroll to position [0, 24]
click at [370, 181] on link "26" at bounding box center [370, 184] width 14 height 15
type input "2025-08-26"
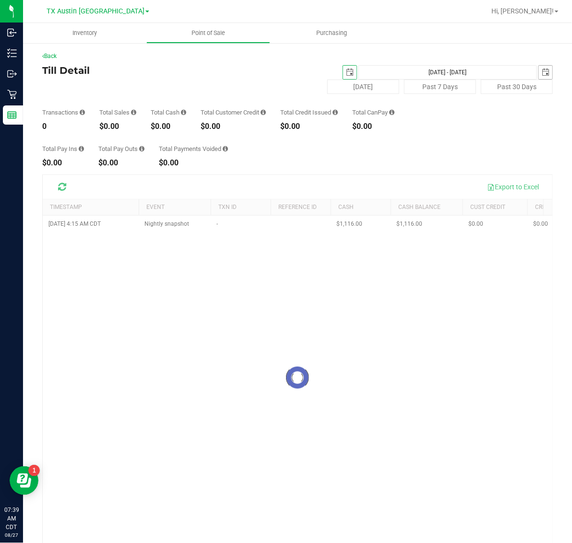
click at [541, 70] on span "select" at bounding box center [545, 73] width 8 height 8
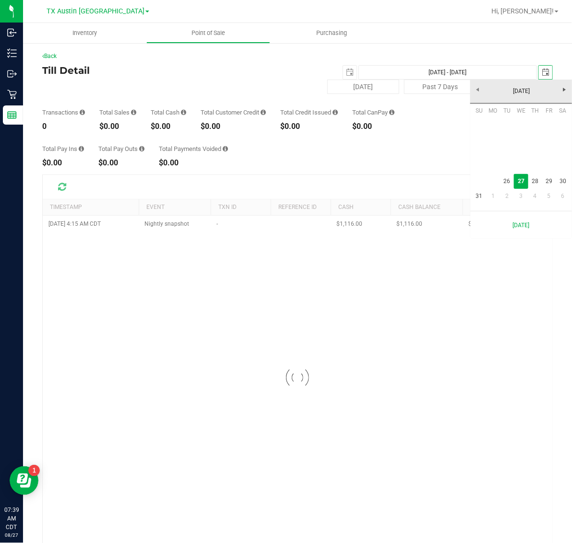
scroll to position [0, 24]
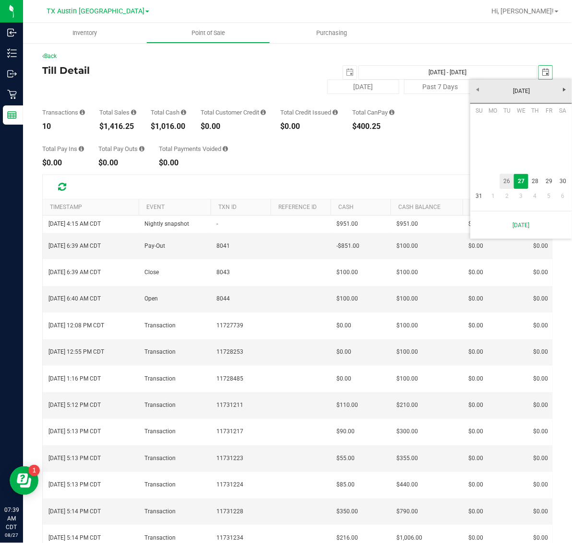
click at [504, 180] on link "26" at bounding box center [507, 181] width 14 height 15
type input "Aug 26, 2025 - Aug 26, 2025"
type input "2025-08-26"
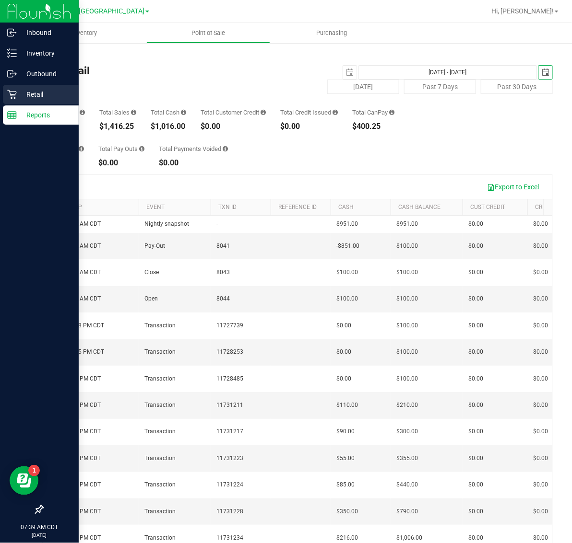
click at [38, 94] on p "Retail" at bounding box center [46, 95] width 58 height 12
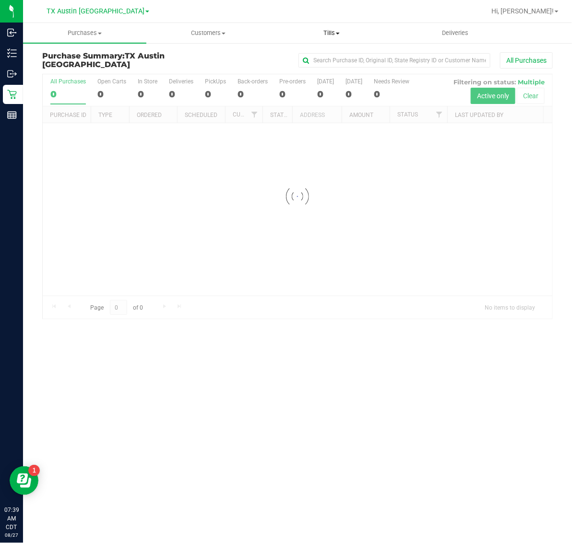
click at [323, 32] on span "Tills" at bounding box center [331, 33] width 122 height 9
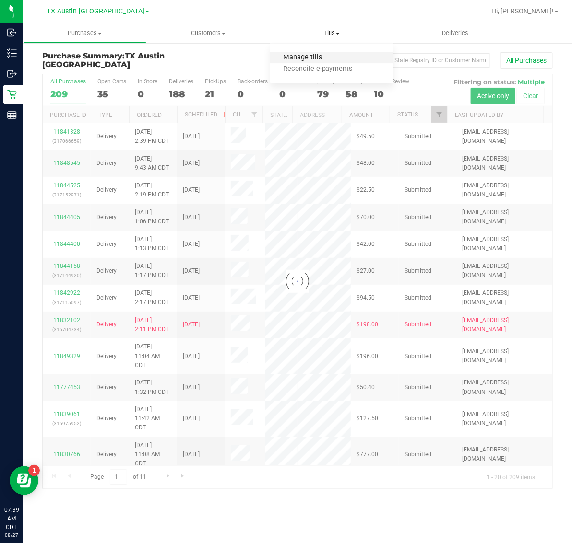
click at [328, 56] on span "Manage tills" at bounding box center [302, 58] width 65 height 8
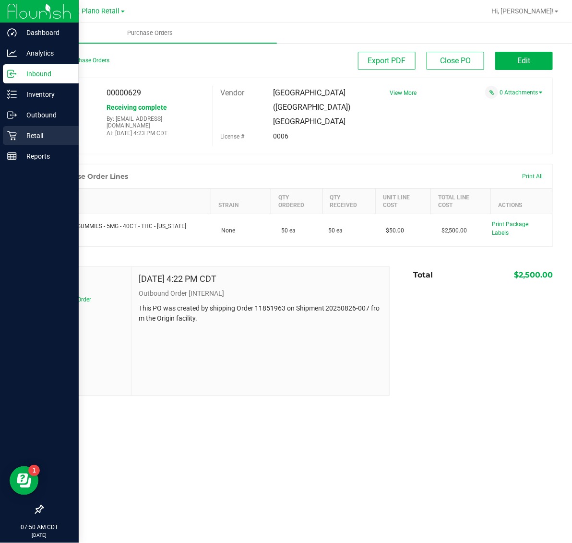
click at [41, 135] on p "Retail" at bounding box center [46, 136] width 58 height 12
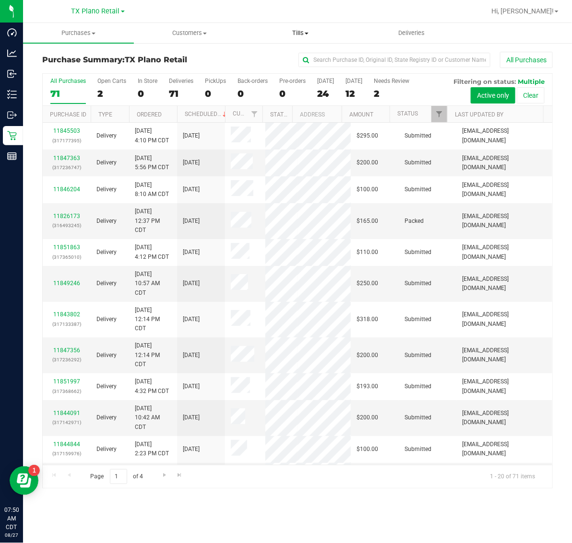
click at [308, 34] on span "Tills" at bounding box center [300, 33] width 110 height 9
click at [306, 60] on span "Manage tills" at bounding box center [277, 58] width 65 height 8
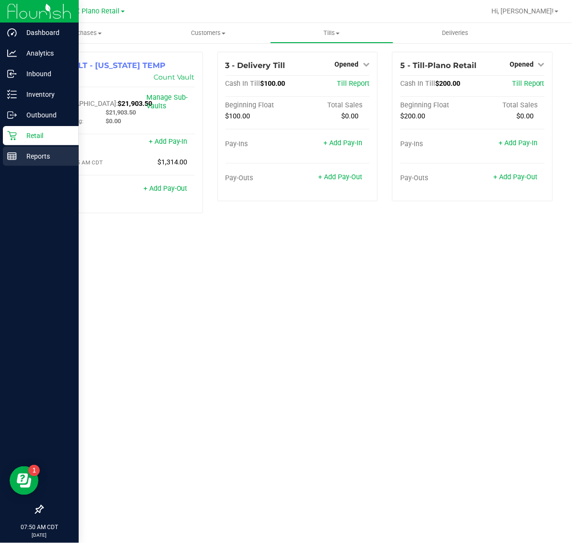
click at [28, 156] on p "Reports" at bounding box center [46, 157] width 58 height 12
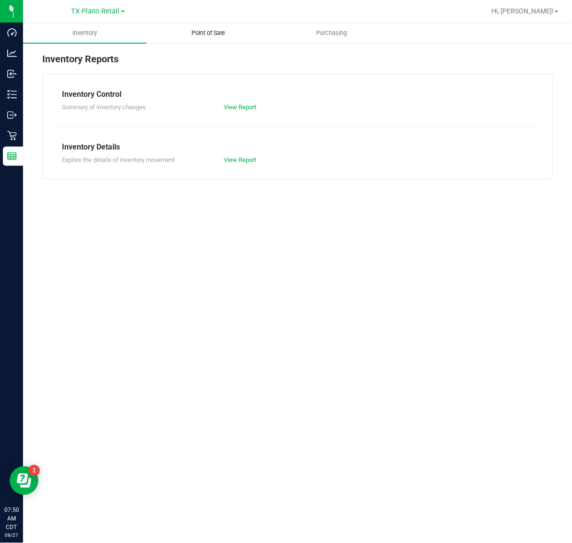
click at [212, 32] on span "Point of Sale" at bounding box center [207, 33] width 59 height 9
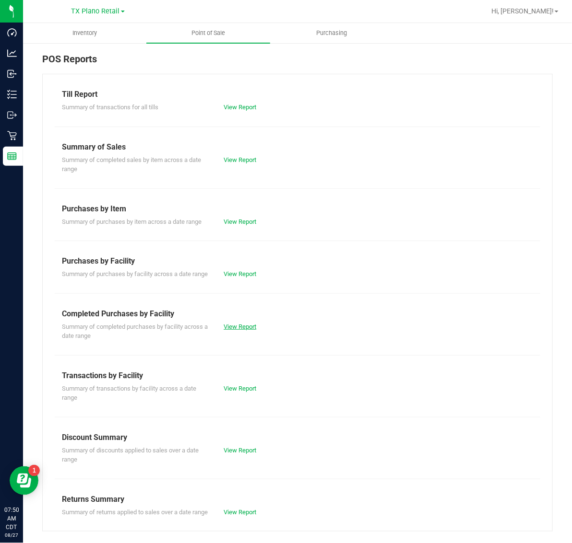
click at [243, 330] on link "View Report" at bounding box center [239, 326] width 33 height 7
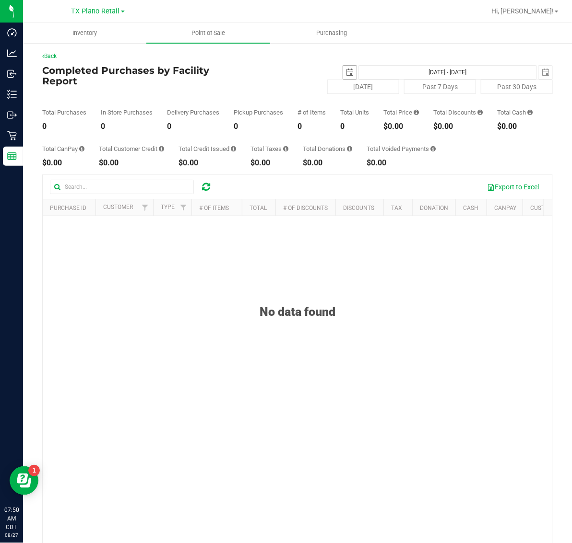
click at [346, 73] on span "select" at bounding box center [350, 73] width 8 height 8
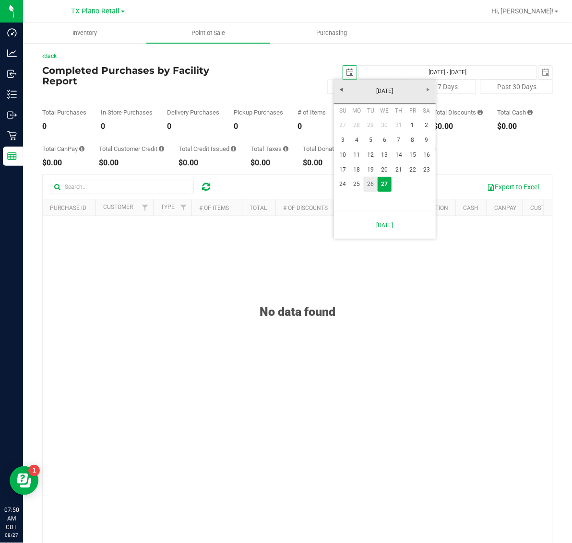
click at [371, 186] on link "26" at bounding box center [370, 184] width 14 height 15
type input "[DATE]"
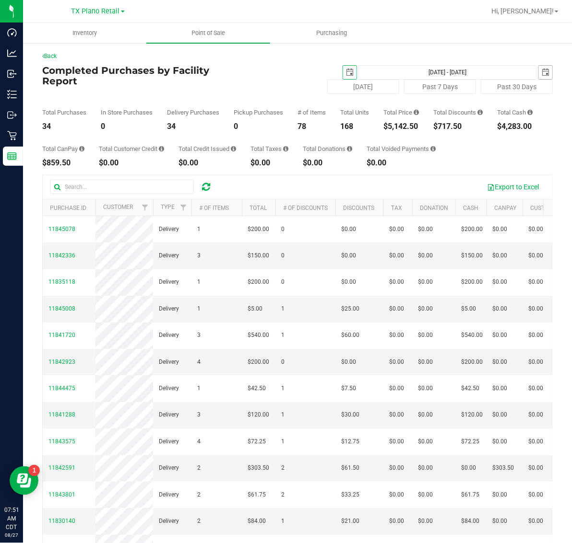
click at [541, 75] on span "select" at bounding box center [545, 73] width 8 height 8
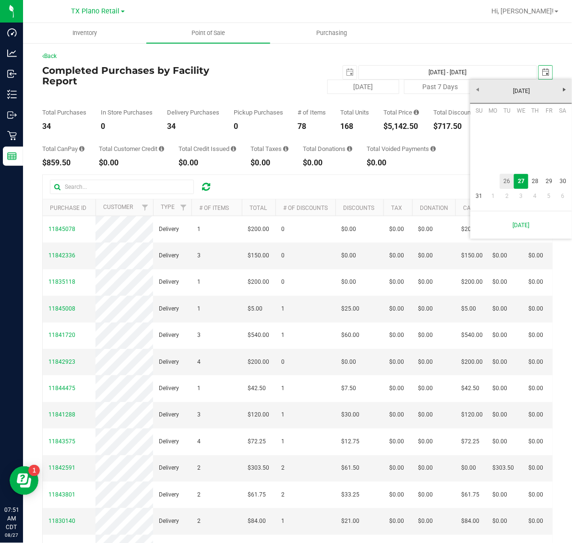
click at [508, 180] on link "26" at bounding box center [507, 181] width 14 height 15
type input "[DATE] - [DATE]"
type input "[DATE]"
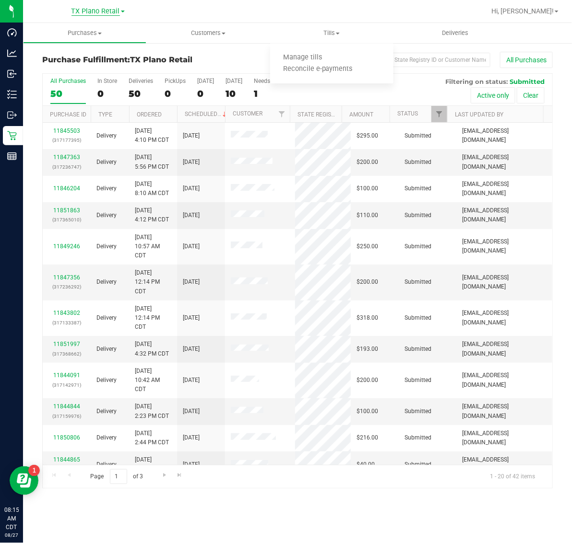
click at [113, 8] on span "TX Plano Retail" at bounding box center [95, 11] width 48 height 9
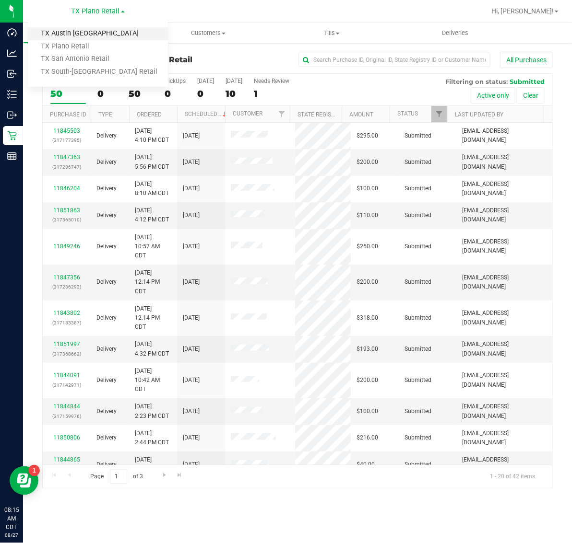
click at [101, 32] on link "TX Austin [GEOGRAPHIC_DATA]" at bounding box center [98, 33] width 140 height 13
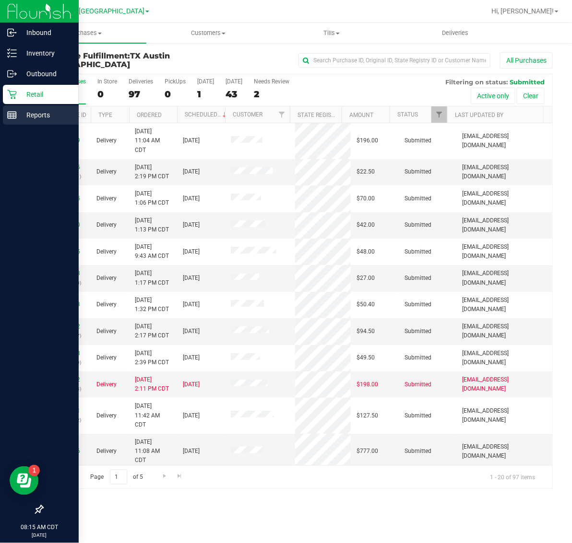
click at [47, 118] on p "Reports" at bounding box center [46, 115] width 58 height 12
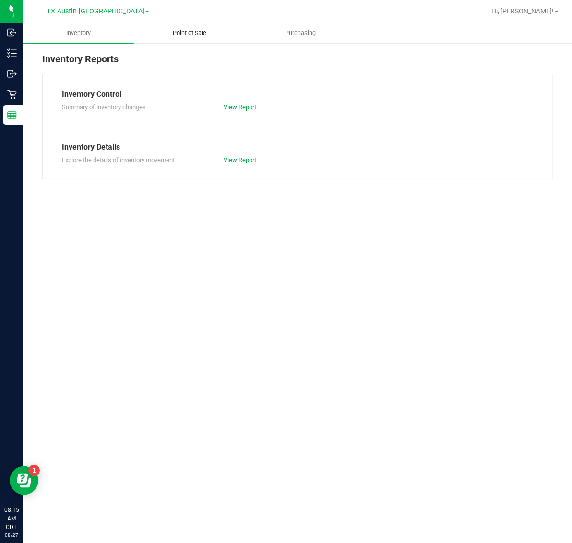
click at [193, 33] on span "Point of Sale" at bounding box center [189, 33] width 59 height 9
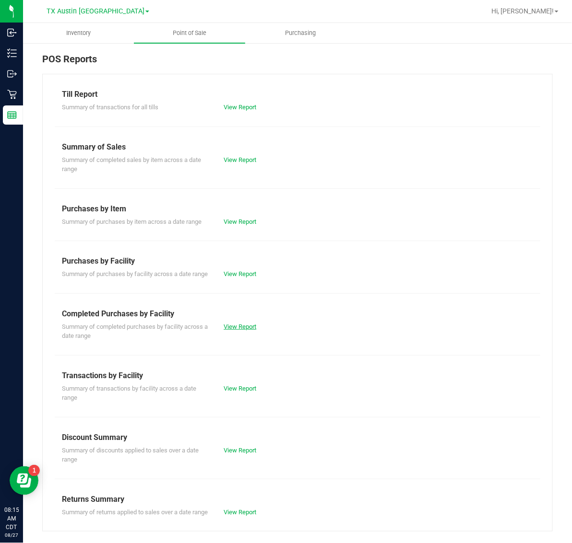
click at [243, 330] on link "View Report" at bounding box center [239, 326] width 33 height 7
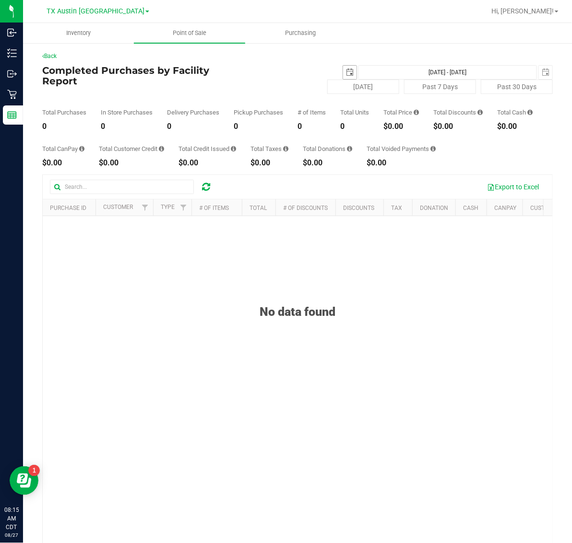
click at [346, 73] on span "select" at bounding box center [349, 72] width 13 height 13
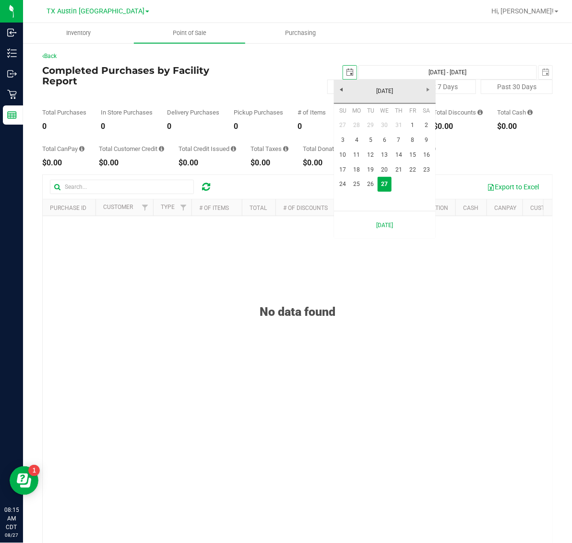
scroll to position [0, 24]
click at [372, 187] on link "26" at bounding box center [370, 184] width 14 height 15
type input "[DATE]"
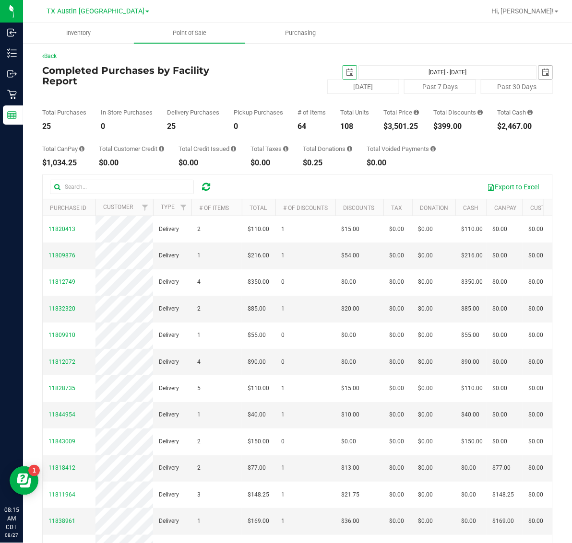
click at [538, 71] on span "[DATE]" at bounding box center [545, 72] width 14 height 14
click at [541, 62] on div "Back Completed Purchases by Facility Report 2025-08-26 Aug 26, 2025 - Aug 27, 2…" at bounding box center [297, 317] width 510 height 530
click at [541, 70] on span "select" at bounding box center [545, 73] width 8 height 8
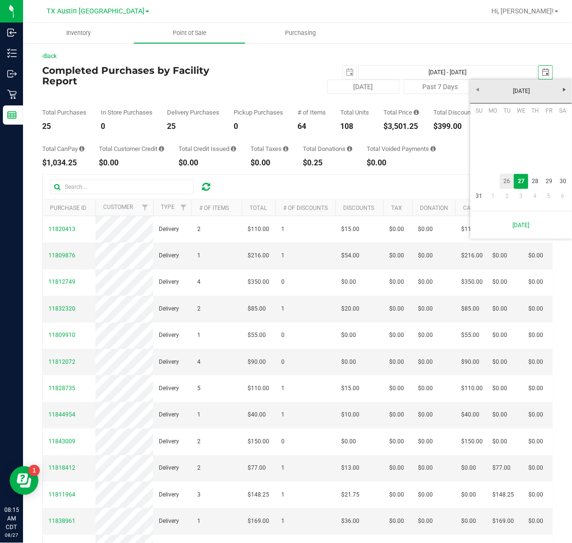
click at [504, 178] on link "26" at bounding box center [507, 181] width 14 height 15
type input "[DATE] - [DATE]"
type input "[DATE]"
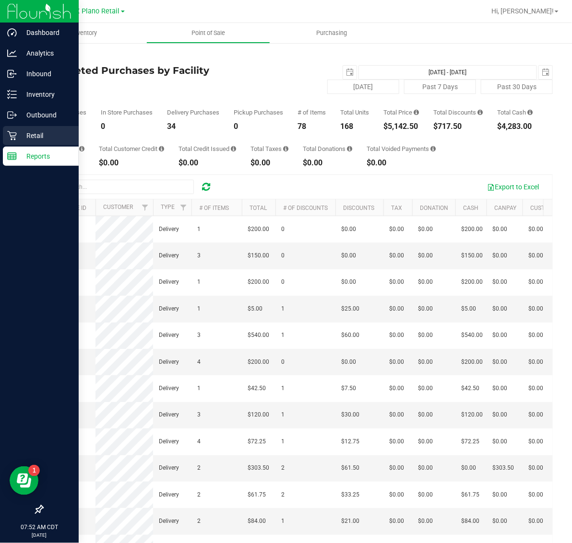
click at [40, 133] on p "Retail" at bounding box center [46, 136] width 58 height 12
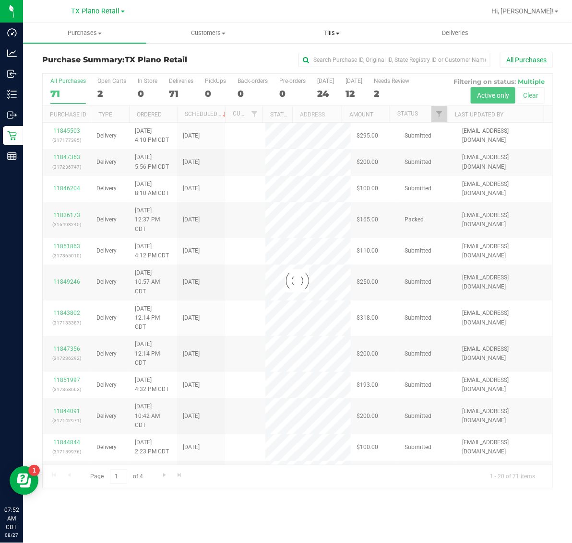
click at [336, 36] on span "Tills" at bounding box center [331, 33] width 122 height 9
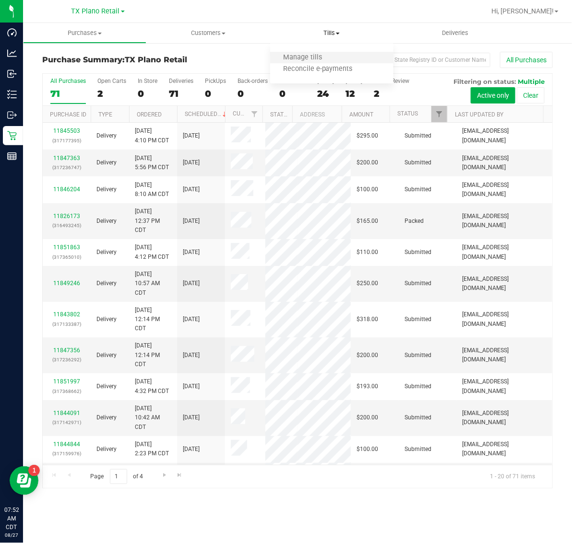
click at [333, 56] on li "Manage tills" at bounding box center [331, 58] width 123 height 12
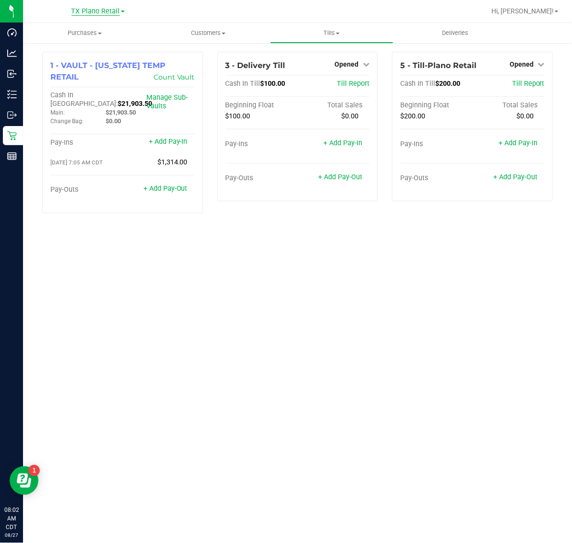
click at [99, 10] on span "TX Plano Retail" at bounding box center [95, 11] width 48 height 9
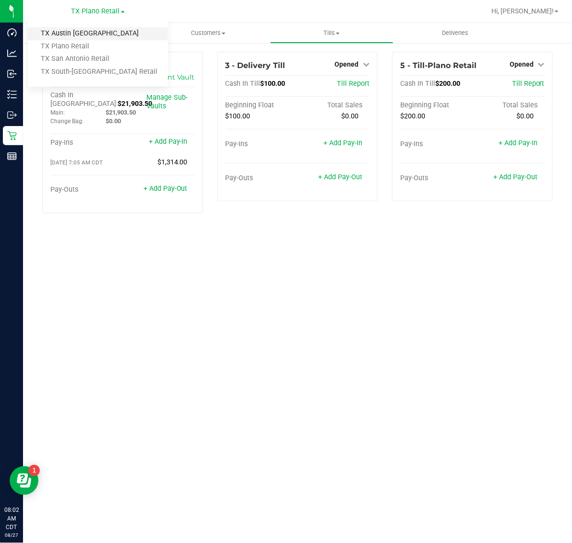
click at [96, 39] on link "TX Austin [GEOGRAPHIC_DATA]" at bounding box center [98, 33] width 140 height 13
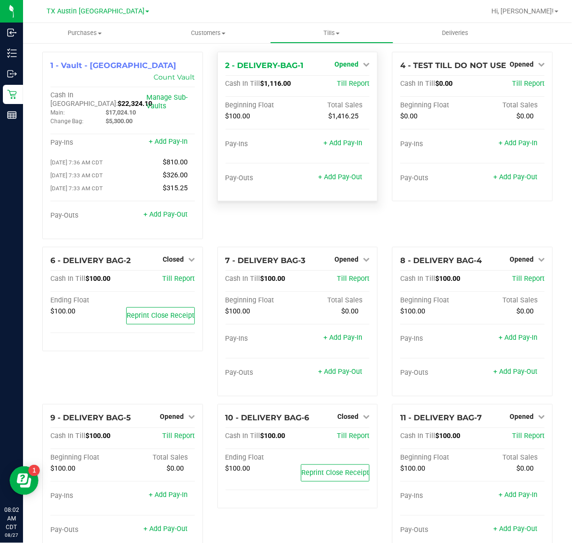
click at [348, 65] on span "Opened" at bounding box center [346, 64] width 24 height 8
click at [351, 84] on link "Close Till" at bounding box center [348, 85] width 26 height 8
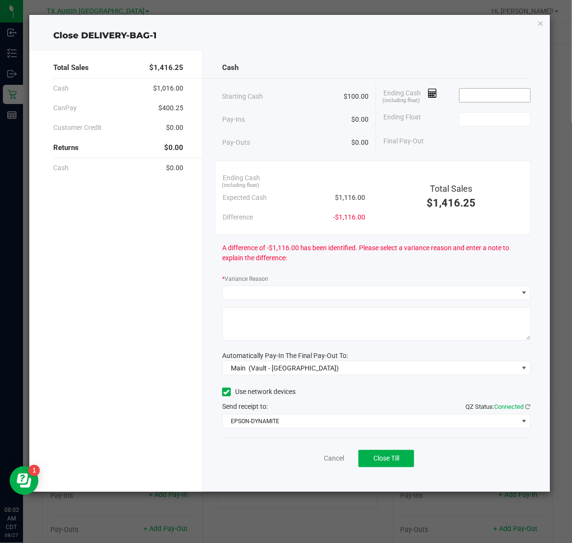
click at [511, 97] on input at bounding box center [494, 95] width 70 height 13
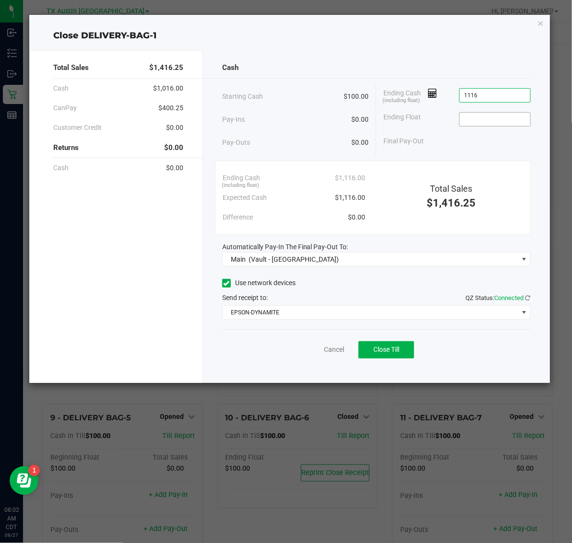
type input "$1,116.00"
click at [513, 119] on input at bounding box center [494, 119] width 70 height 13
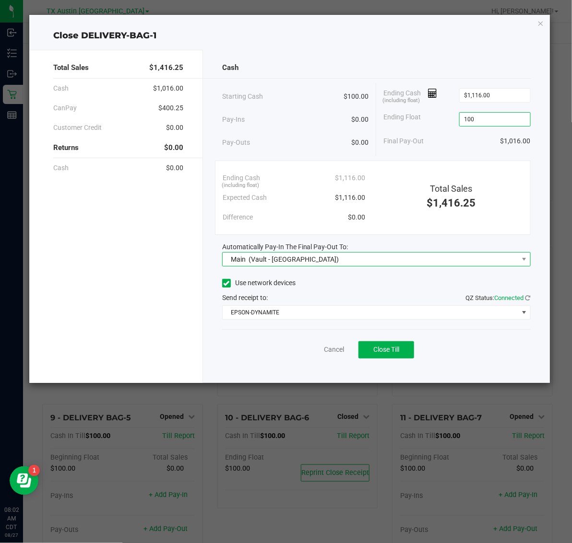
type input "$100.00"
click at [353, 261] on span "Main (Vault - Austin DC)" at bounding box center [369, 259] width 295 height 13
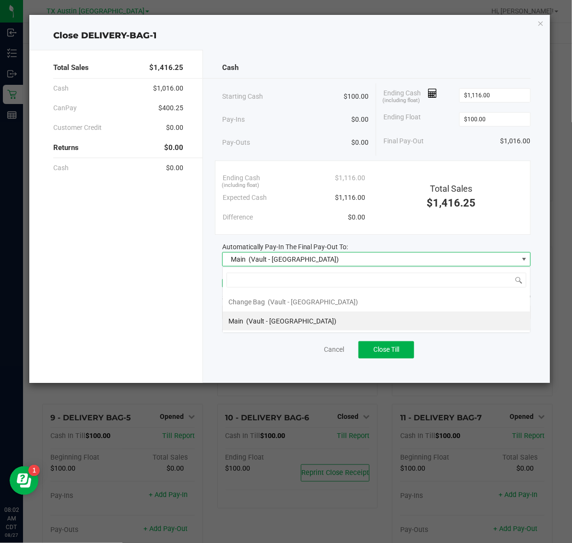
scroll to position [15, 308]
click at [339, 317] on li "Main (Vault - Austin DC)" at bounding box center [375, 321] width 307 height 19
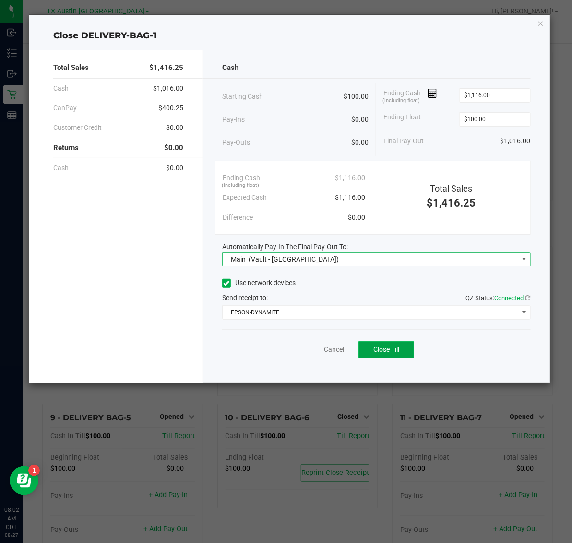
click at [398, 353] on span "Close Till" at bounding box center [386, 350] width 26 height 8
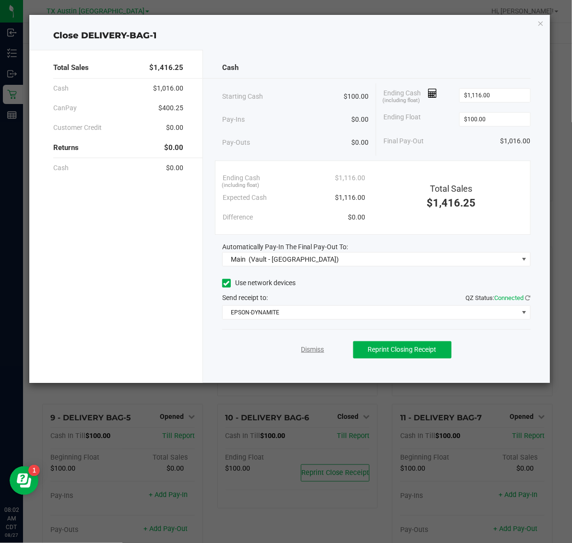
click at [319, 352] on link "Dismiss" at bounding box center [312, 350] width 23 height 10
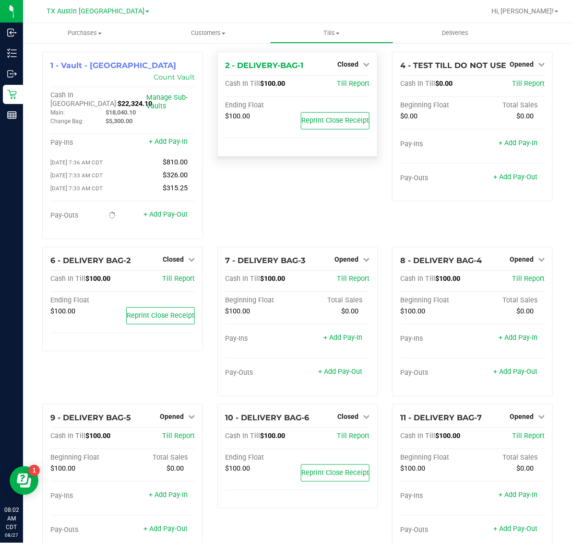
click at [343, 60] on div "Closed" at bounding box center [353, 64] width 32 height 12
click at [349, 60] on span "Closed" at bounding box center [347, 64] width 21 height 8
click at [349, 87] on link "Open Till" at bounding box center [347, 85] width 25 height 8
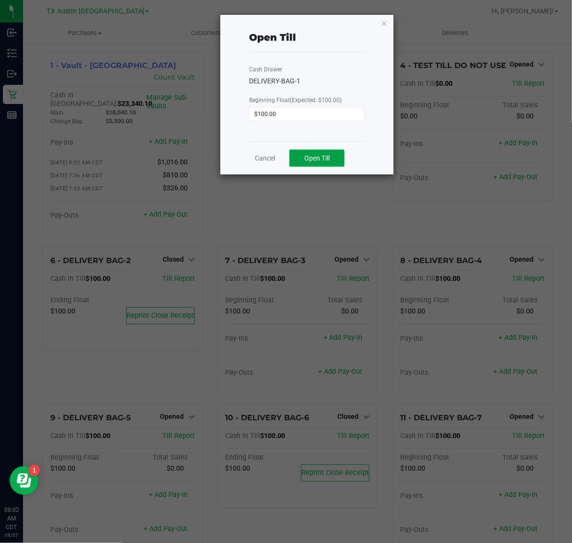
click at [312, 162] on span "Open Till" at bounding box center [316, 158] width 25 height 8
click at [287, 155] on link "Dismiss" at bounding box center [292, 155] width 23 height 10
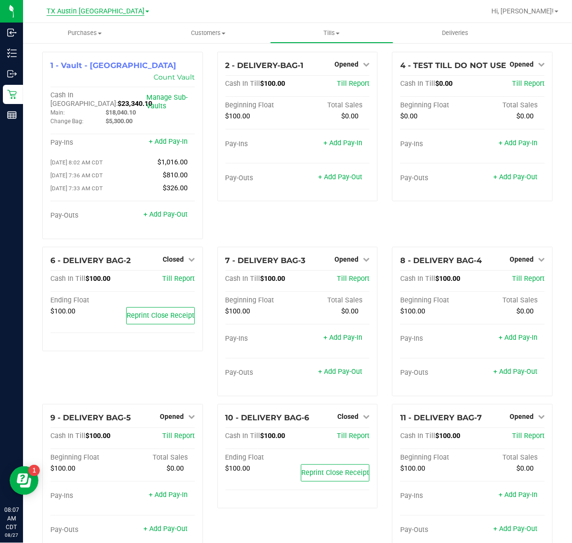
click at [106, 13] on span "TX Austin [GEOGRAPHIC_DATA]" at bounding box center [96, 11] width 98 height 9
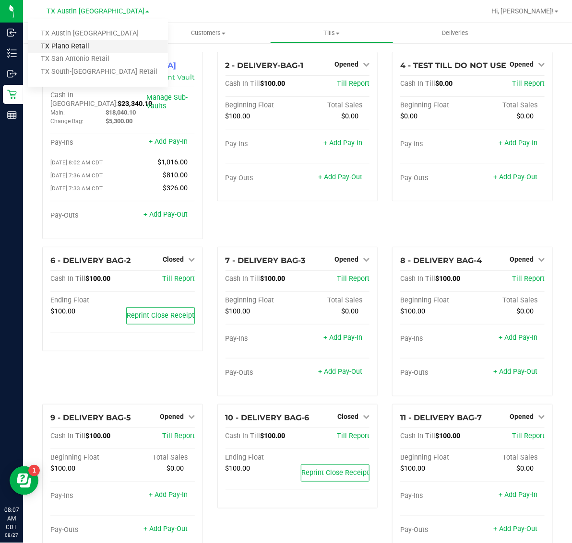
click at [96, 45] on link "TX Plano Retail" at bounding box center [98, 46] width 140 height 13
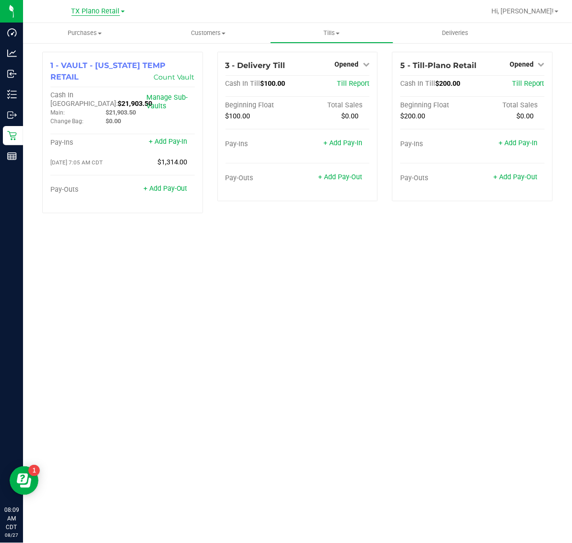
click at [111, 9] on span "TX Plano Retail" at bounding box center [95, 11] width 48 height 9
click at [94, 54] on link "TX San Antonio Retail" at bounding box center [98, 59] width 140 height 13
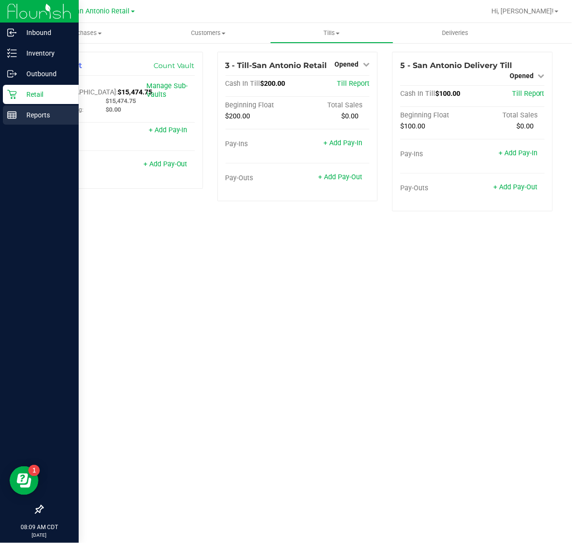
click at [44, 116] on p "Reports" at bounding box center [46, 115] width 58 height 12
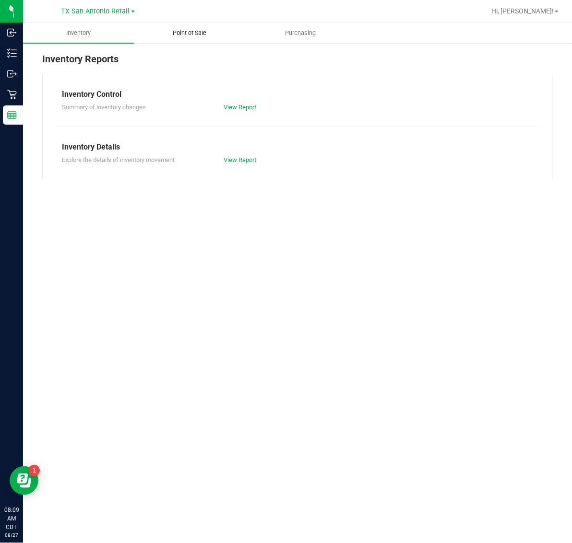
click at [197, 35] on span "Point of Sale" at bounding box center [189, 33] width 59 height 9
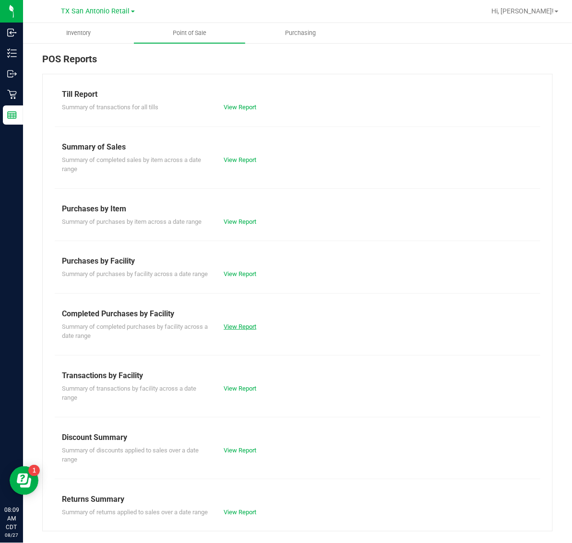
click at [235, 330] on link "View Report" at bounding box center [239, 326] width 33 height 7
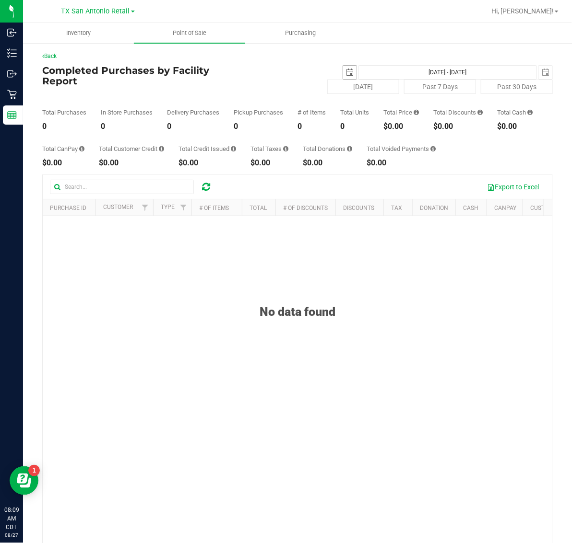
click at [346, 75] on span "select" at bounding box center [350, 73] width 8 height 8
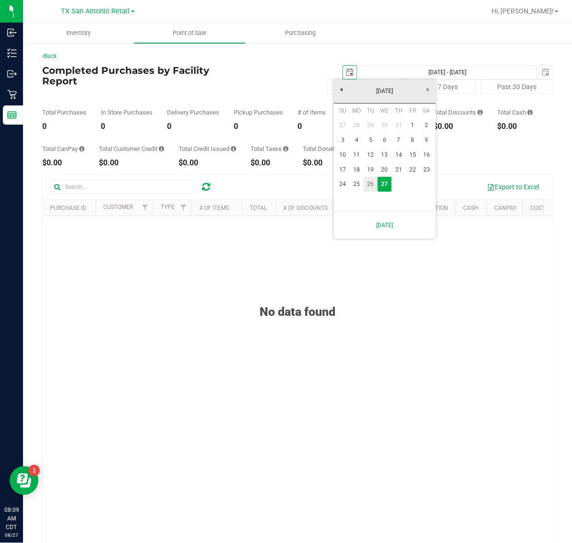
click at [368, 185] on link "26" at bounding box center [370, 184] width 14 height 15
type input "2025-08-26"
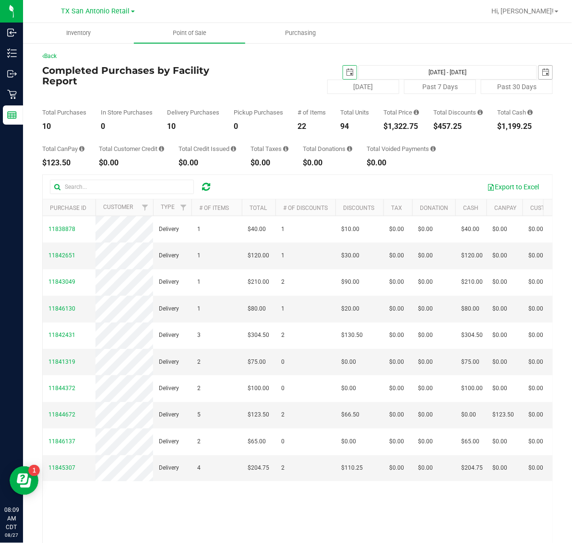
click at [541, 70] on span "select" at bounding box center [545, 73] width 8 height 8
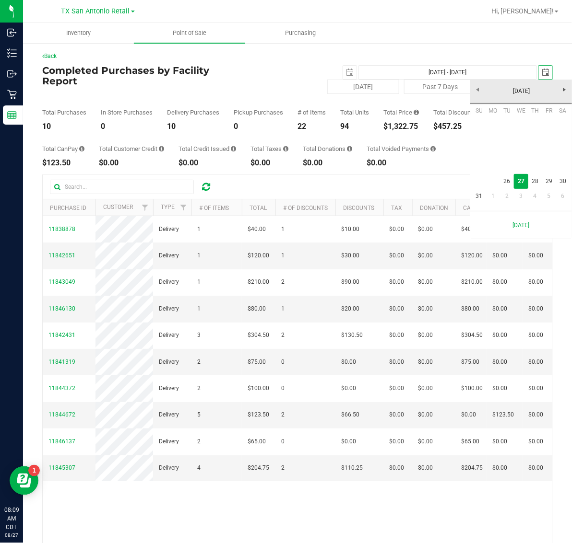
scroll to position [0, 24]
click at [501, 178] on link "26" at bounding box center [507, 181] width 14 height 15
type input "Aug 26, 2025 - Aug 26, 2025"
type input "2025-08-26"
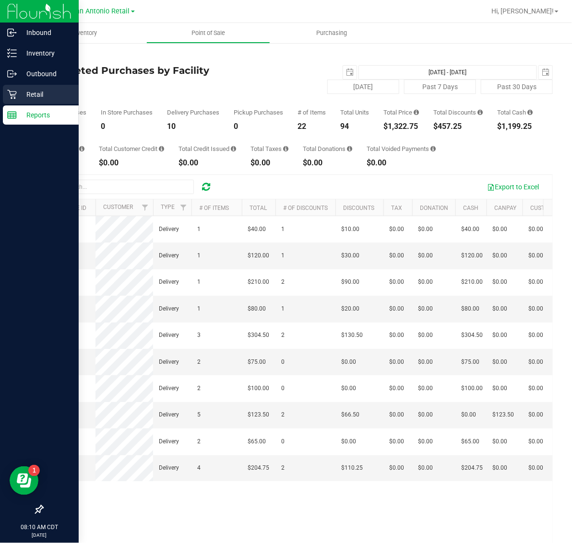
click at [36, 87] on div "Retail" at bounding box center [41, 94] width 76 height 19
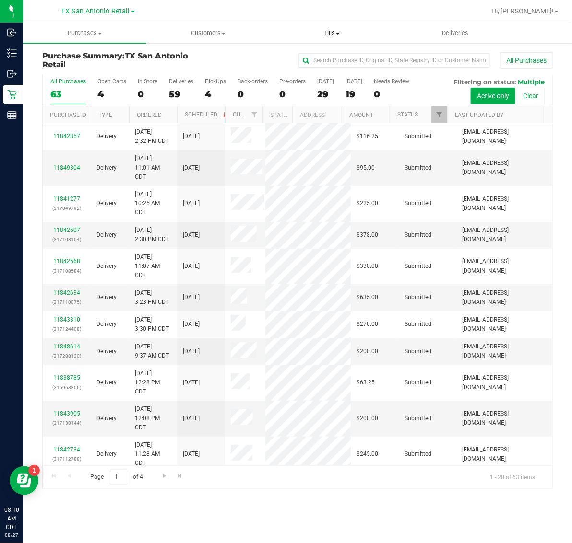
click at [328, 34] on span "Tills" at bounding box center [331, 33] width 122 height 9
click at [332, 58] on span "Manage tills" at bounding box center [302, 58] width 65 height 8
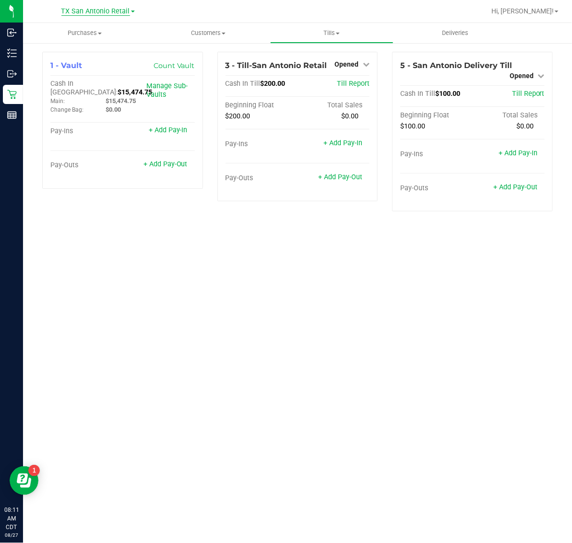
click at [117, 14] on span "TX San Antonio Retail" at bounding box center [95, 11] width 69 height 9
click at [106, 70] on link "TX South-[GEOGRAPHIC_DATA] Retail" at bounding box center [98, 72] width 140 height 13
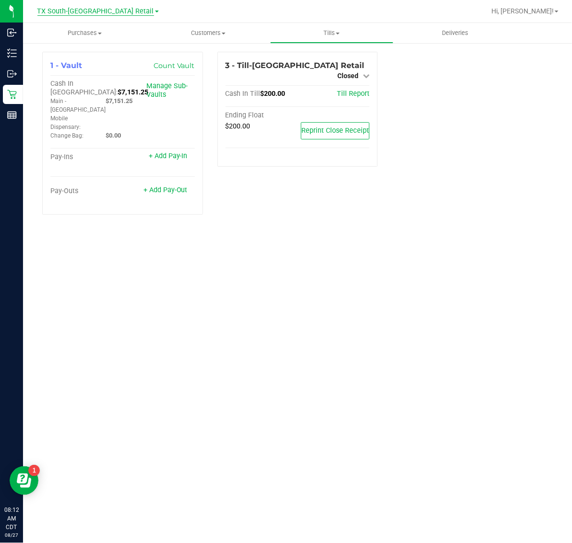
click at [105, 11] on span "TX South-[GEOGRAPHIC_DATA] Retail" at bounding box center [95, 11] width 117 height 9
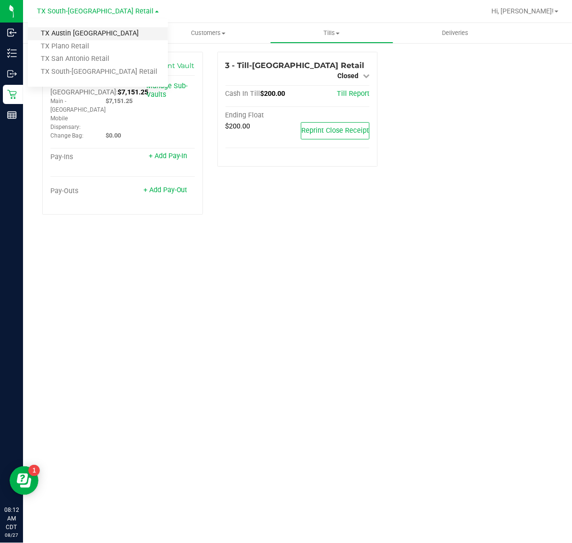
click at [97, 34] on link "TX Austin [GEOGRAPHIC_DATA]" at bounding box center [98, 33] width 140 height 13
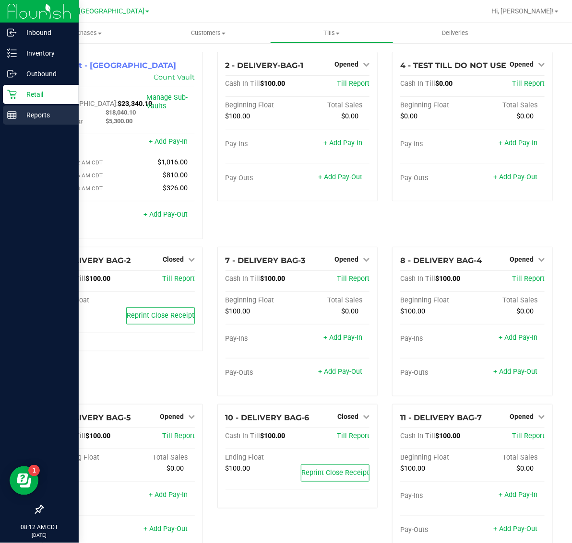
click at [23, 111] on p "Reports" at bounding box center [46, 115] width 58 height 12
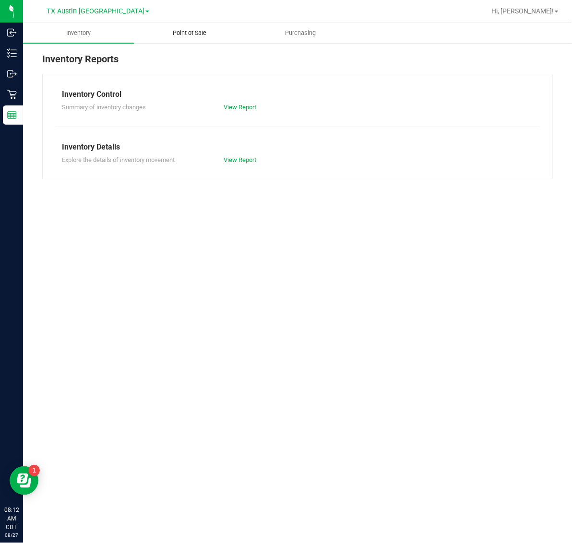
click at [190, 26] on uib-tab-heading "Point of Sale" at bounding box center [189, 32] width 110 height 19
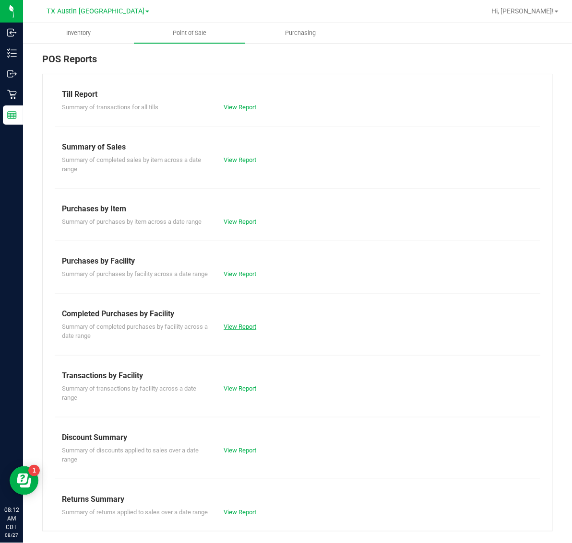
click at [250, 330] on link "View Report" at bounding box center [239, 326] width 33 height 7
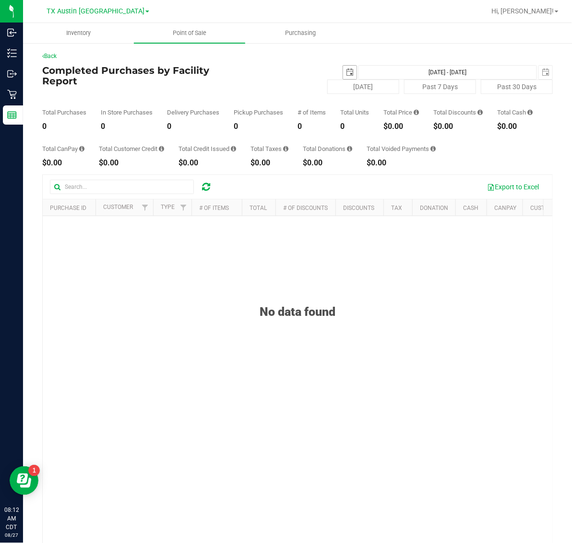
click at [346, 69] on span "select" at bounding box center [350, 73] width 8 height 8
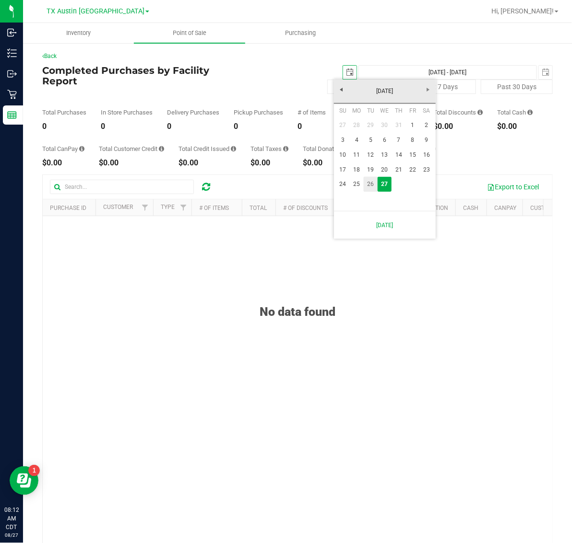
click at [370, 187] on link "26" at bounding box center [370, 184] width 14 height 15
type input "[DATE]"
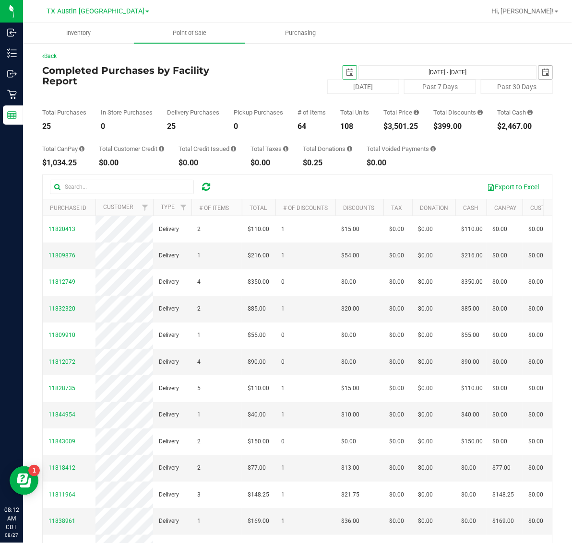
click at [538, 66] on span "select" at bounding box center [544, 72] width 13 height 13
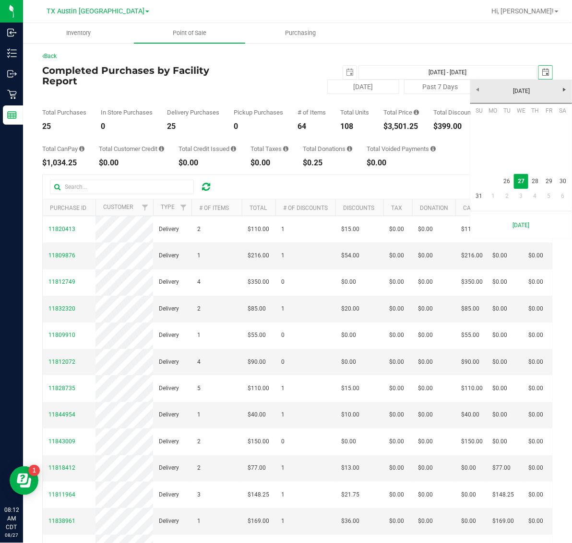
scroll to position [0, 24]
click at [509, 180] on link "26" at bounding box center [507, 181] width 14 height 15
type input "[DATE] - [DATE]"
type input "[DATE]"
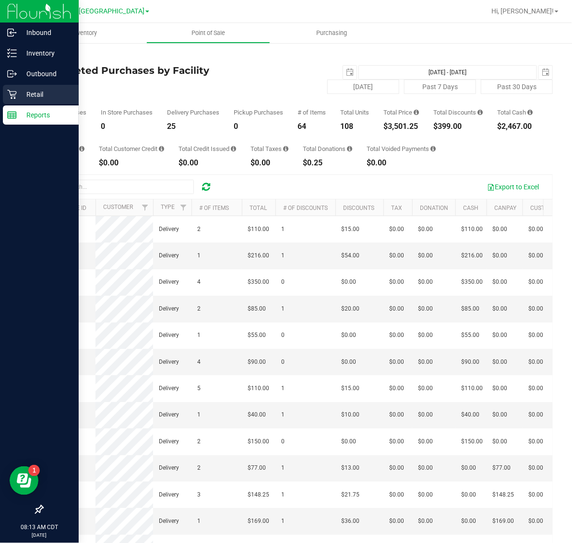
click at [22, 92] on p "Retail" at bounding box center [46, 95] width 58 height 12
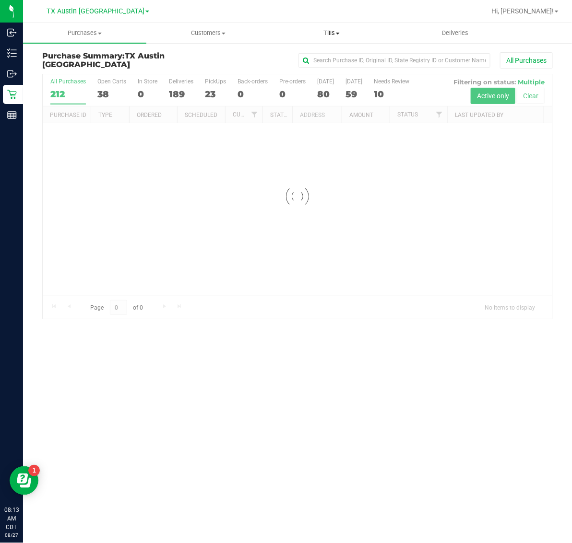
click at [336, 32] on span "Tills" at bounding box center [331, 33] width 122 height 9
click at [332, 56] on span "Manage tills" at bounding box center [302, 58] width 65 height 8
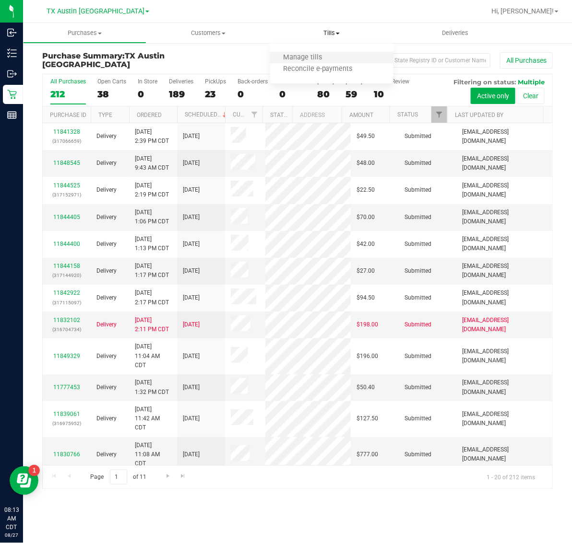
click at [294, 52] on li "Manage tills" at bounding box center [331, 58] width 123 height 12
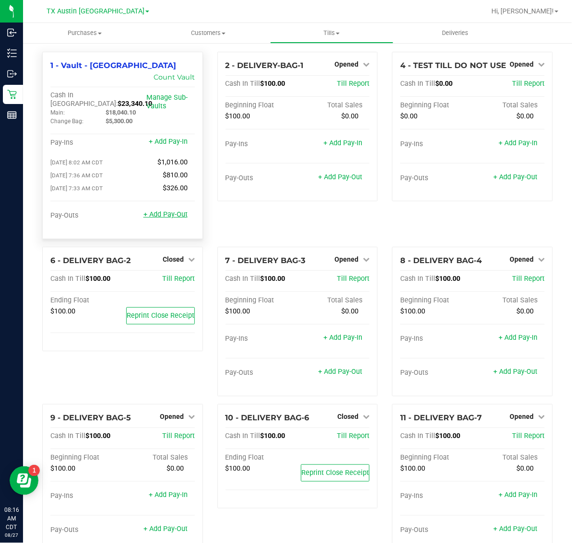
click at [168, 210] on link "+ Add Pay-Out" at bounding box center [165, 214] width 44 height 8
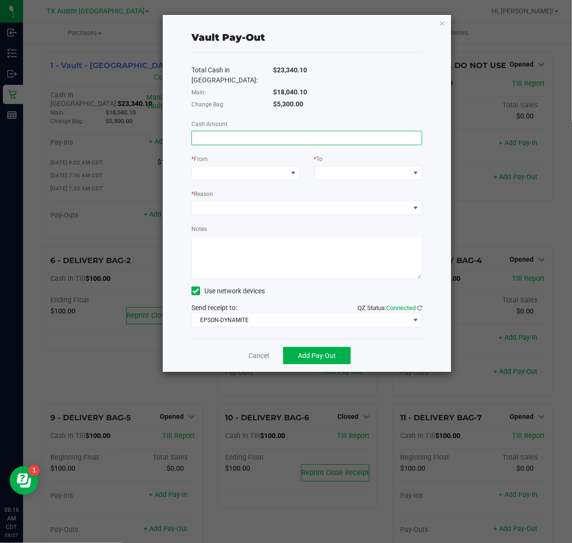
click at [283, 131] on input at bounding box center [307, 137] width 230 height 13
type input "$14,381.50"
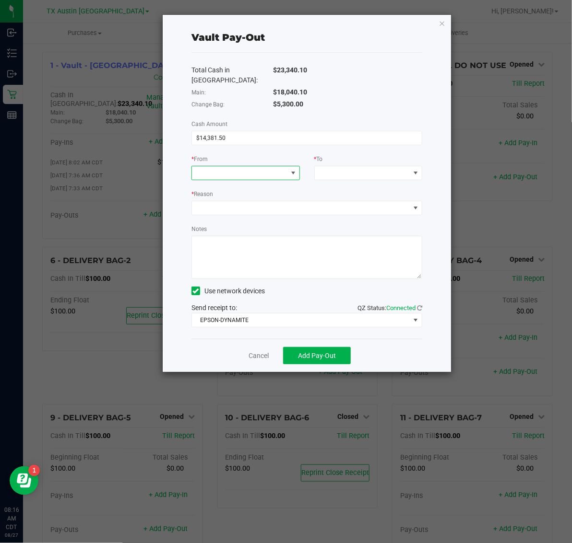
click at [279, 166] on span at bounding box center [239, 172] width 95 height 13
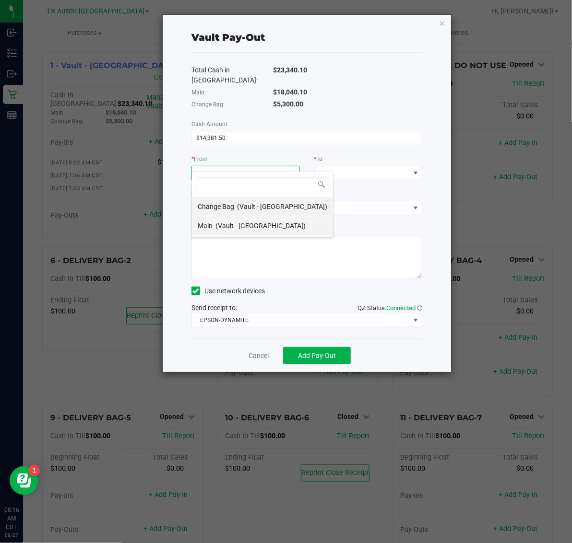
click at [251, 223] on span "(Vault - Austin DC)" at bounding box center [260, 226] width 90 height 8
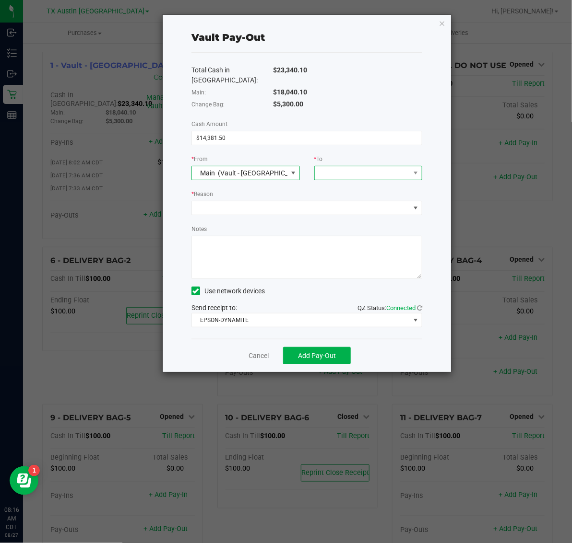
click at [369, 166] on span at bounding box center [362, 172] width 95 height 13
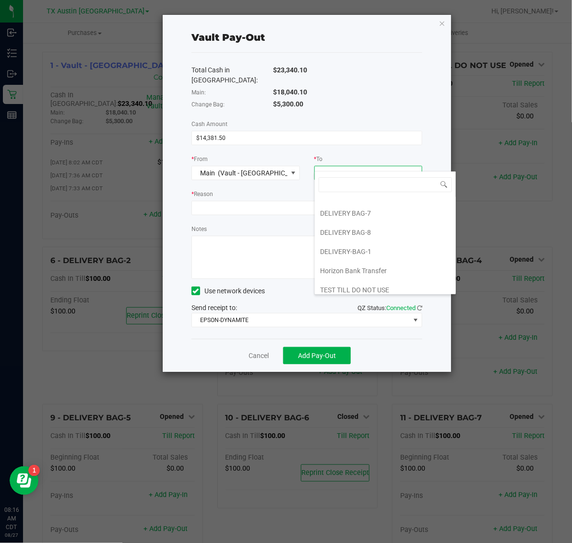
scroll to position [98, 0]
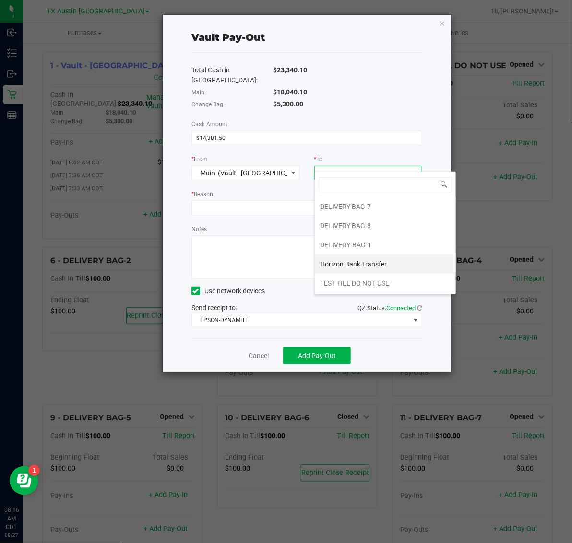
click at [374, 267] on span "Horizon Bank Transfer" at bounding box center [353, 264] width 67 height 8
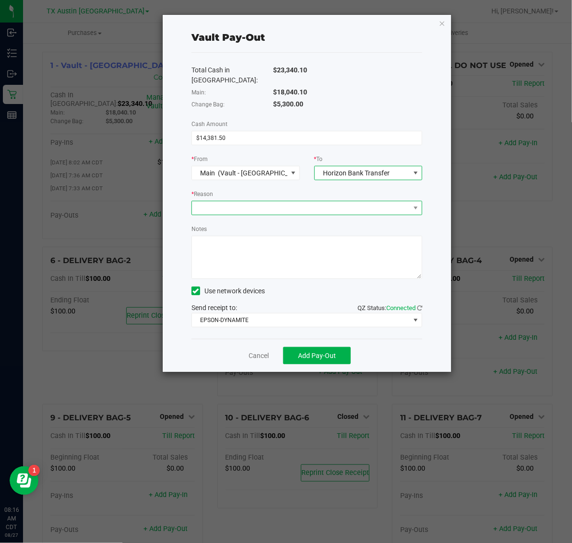
click at [341, 201] on span at bounding box center [301, 207] width 218 height 13
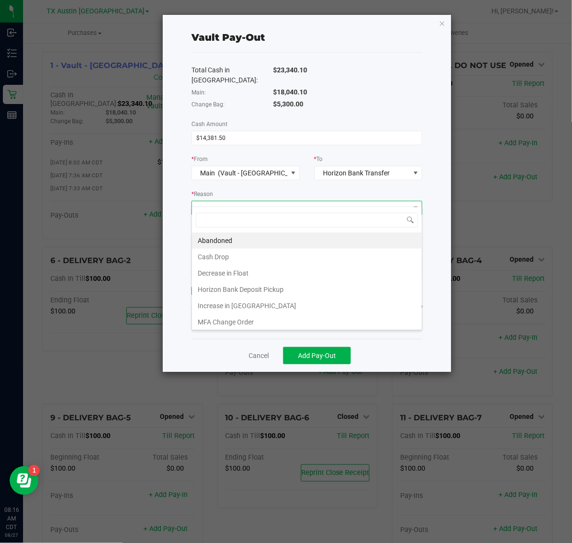
scroll to position [15, 231]
click at [304, 291] on li "Horizon Bank Deposit Pickup" at bounding box center [307, 289] width 230 height 16
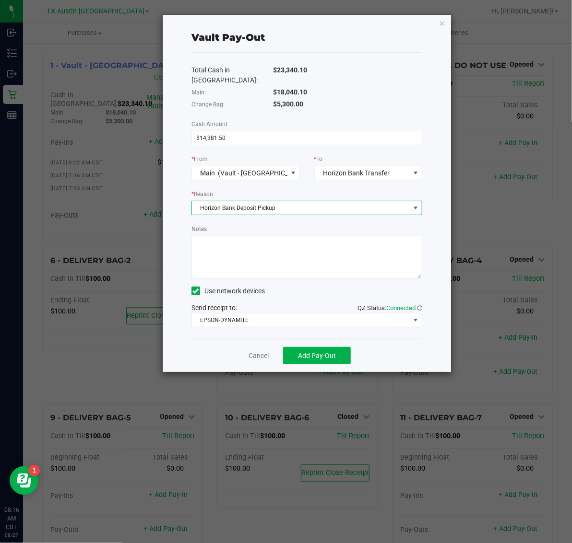
click at [323, 242] on textarea "Notes" at bounding box center [306, 257] width 231 height 43
type textarea "D"
type textarea "H"
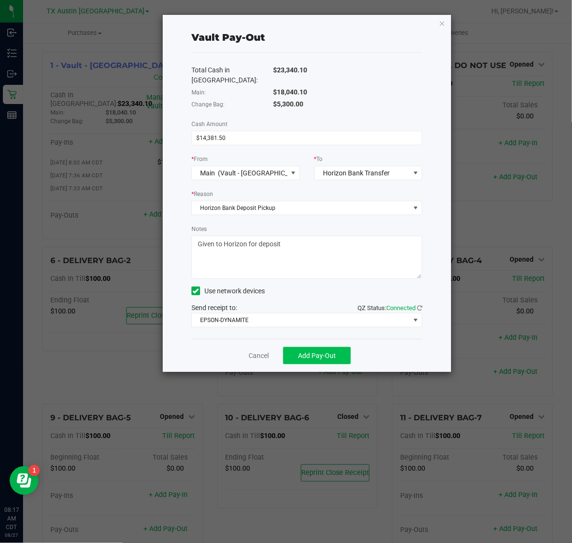
type textarea "Given to Horizon for deposit"
click at [323, 352] on button "Add Pay-Out" at bounding box center [317, 355] width 68 height 17
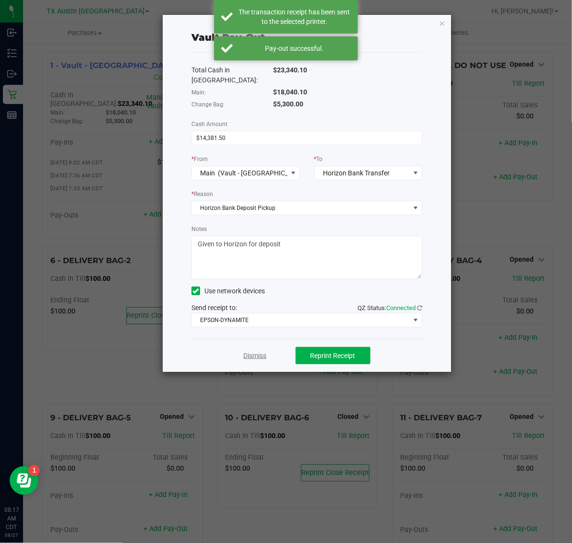
click at [244, 351] on link "Dismiss" at bounding box center [255, 356] width 23 height 10
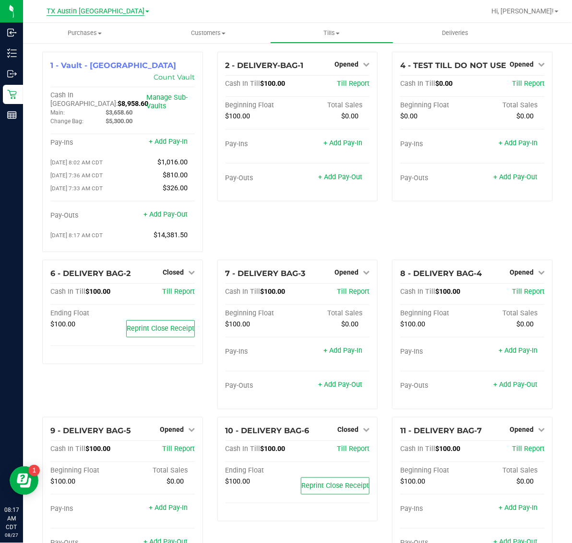
click at [111, 11] on span "TX Austin [GEOGRAPHIC_DATA]" at bounding box center [96, 11] width 98 height 9
click at [104, 71] on link "TX South-[GEOGRAPHIC_DATA] Retail" at bounding box center [98, 72] width 140 height 13
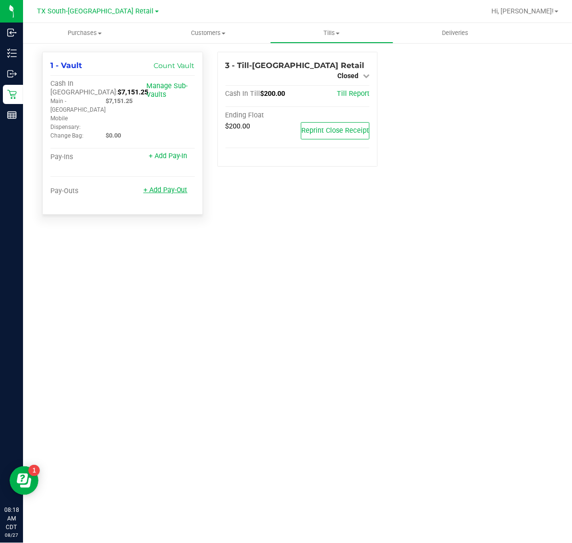
click at [176, 186] on link "+ Add Pay-Out" at bounding box center [165, 190] width 44 height 8
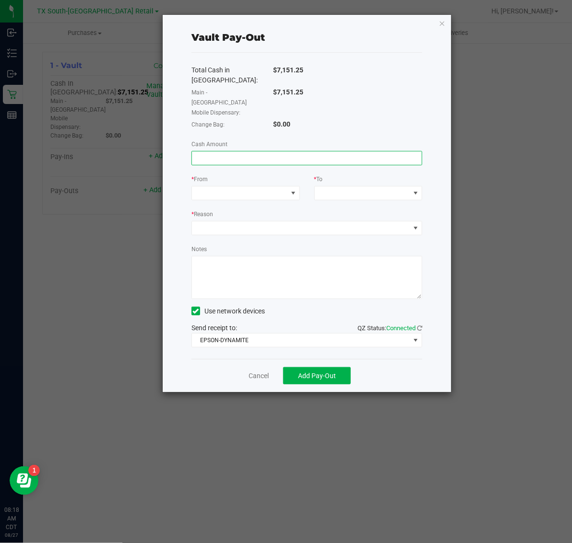
click at [278, 152] on input at bounding box center [307, 158] width 230 height 13
type input "$6,199.00"
click at [272, 187] on span at bounding box center [239, 193] width 95 height 13
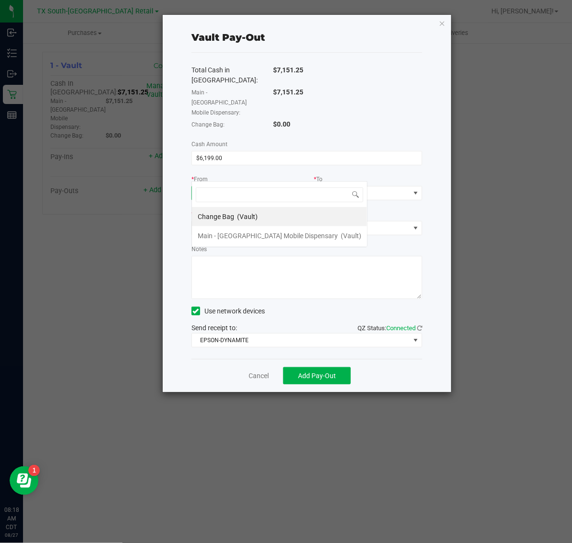
scroll to position [15, 108]
click at [257, 236] on span "Main - TX Mobile Dispensary" at bounding box center [268, 236] width 140 height 8
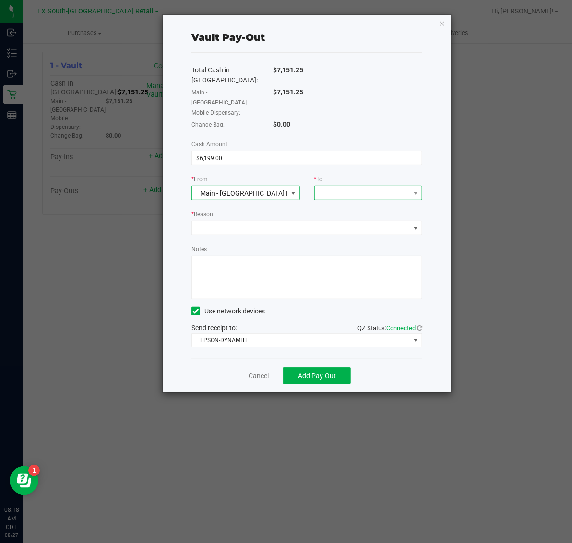
click at [358, 187] on span at bounding box center [362, 193] width 95 height 13
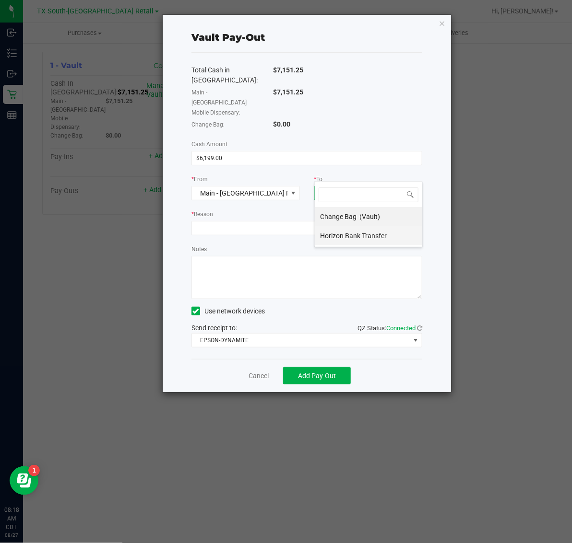
click at [348, 241] on div "Horizon Bank Transfer" at bounding box center [354, 235] width 68 height 17
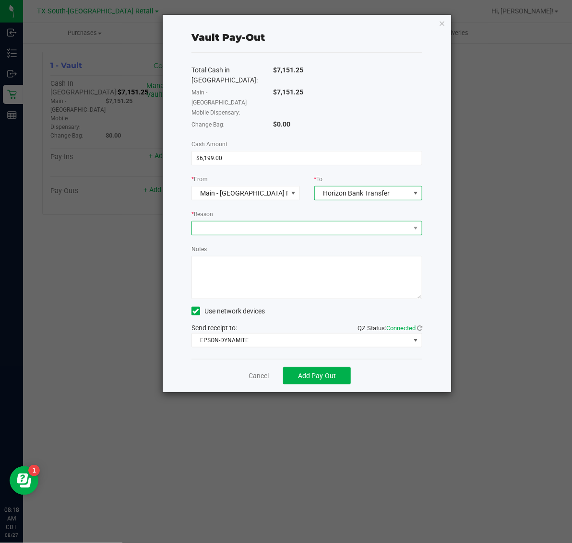
click at [320, 222] on span at bounding box center [301, 228] width 218 height 13
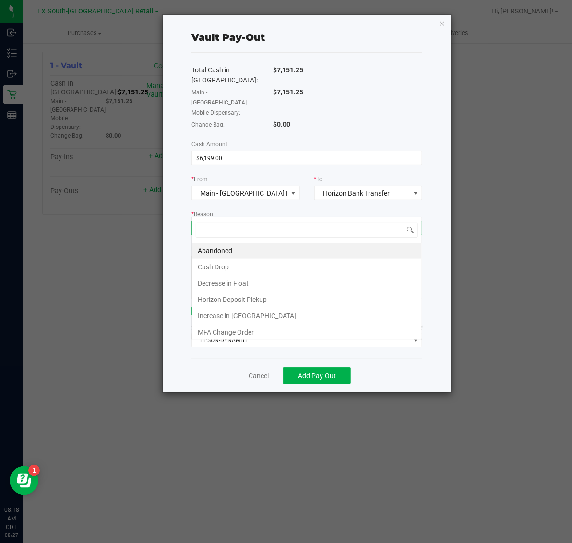
scroll to position [15, 231]
click at [277, 301] on li "Horizon Deposit Pickup" at bounding box center [307, 300] width 230 height 16
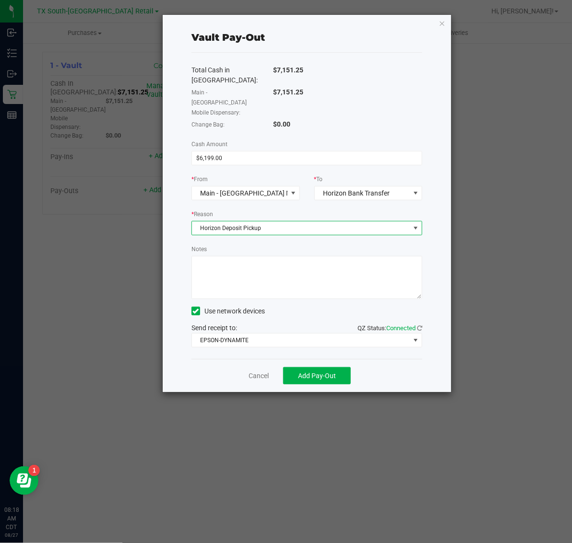
click at [324, 256] on textarea "Notes" at bounding box center [306, 277] width 231 height 43
type textarea "Given to Horizon for deposit."
click at [318, 367] on button "Add Pay-Out" at bounding box center [317, 375] width 68 height 17
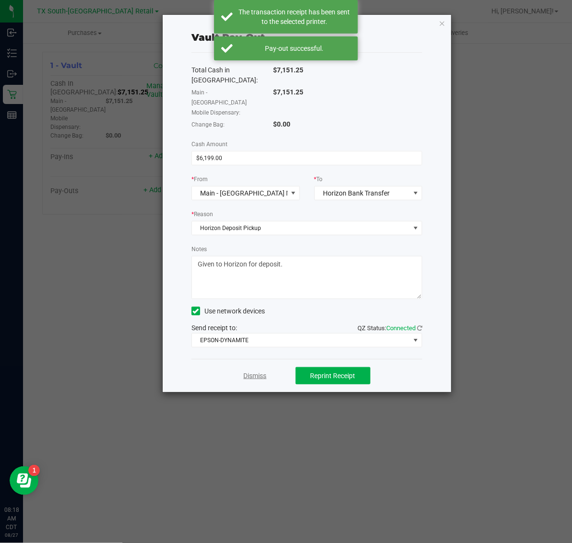
click at [257, 371] on link "Dismiss" at bounding box center [255, 376] width 23 height 10
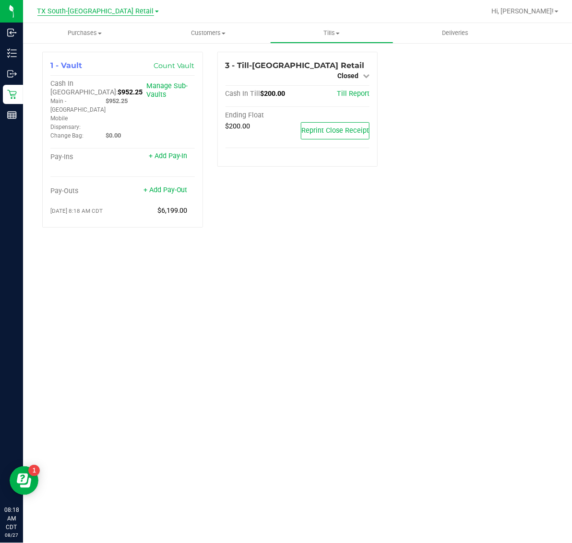
click at [88, 12] on span "TX South-[GEOGRAPHIC_DATA] Retail" at bounding box center [95, 11] width 117 height 9
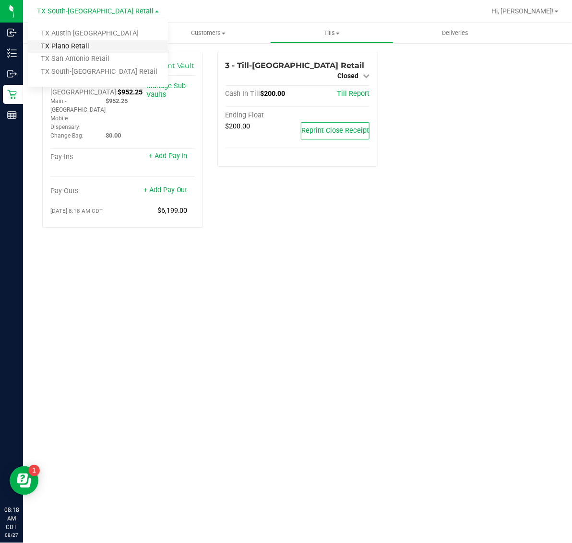
click at [82, 46] on link "TX Plano Retail" at bounding box center [98, 46] width 140 height 13
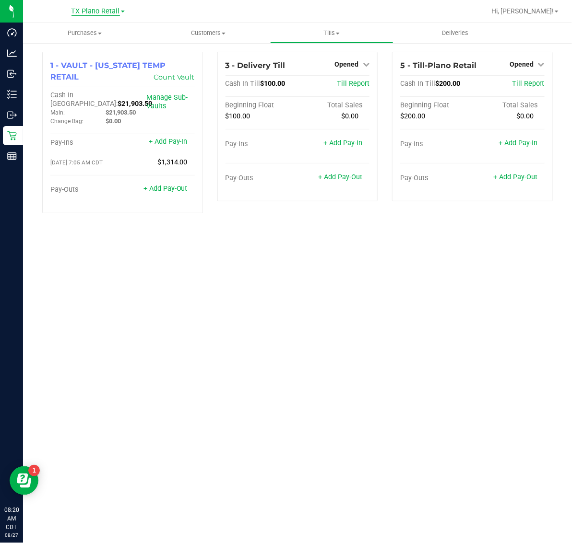
click at [92, 9] on span "TX Plano Retail" at bounding box center [95, 11] width 48 height 9
click at [94, 60] on link "TX San Antonio Retail" at bounding box center [98, 59] width 140 height 13
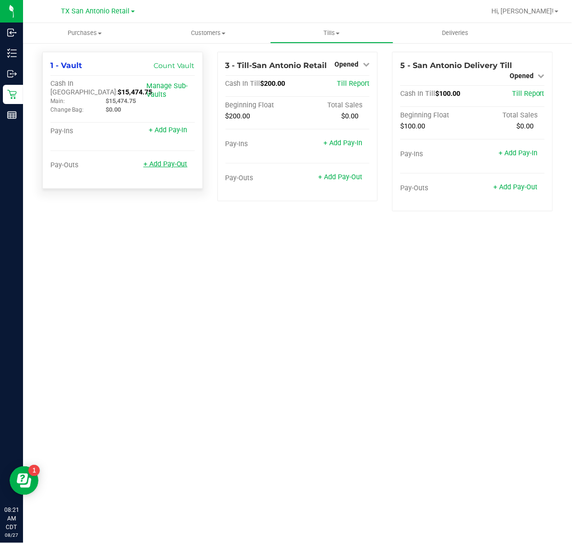
click at [169, 160] on link "+ Add Pay-Out" at bounding box center [165, 164] width 44 height 8
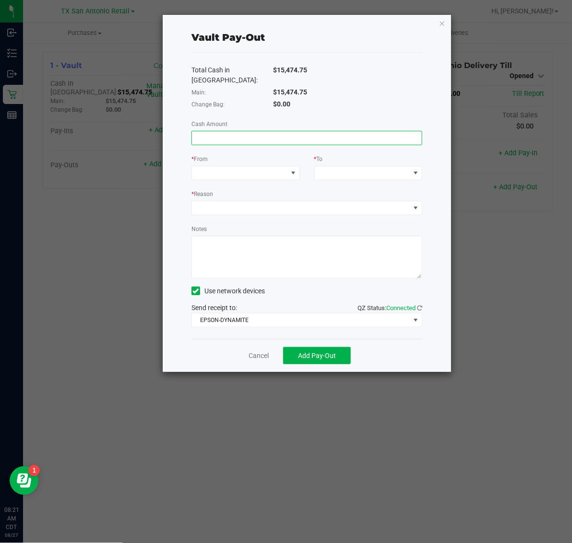
click at [278, 131] on input at bounding box center [307, 137] width 230 height 13
type input "$12,048.00"
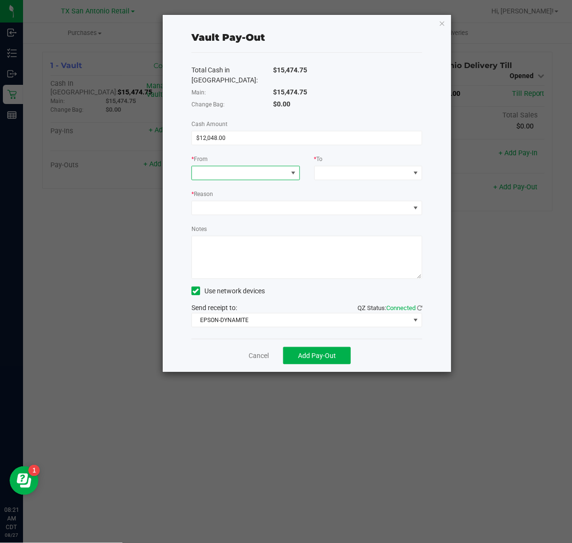
click at [259, 169] on span at bounding box center [239, 172] width 95 height 13
click at [255, 222] on li "Main (Vault)" at bounding box center [245, 225] width 107 height 19
click at [370, 166] on span at bounding box center [362, 172] width 95 height 13
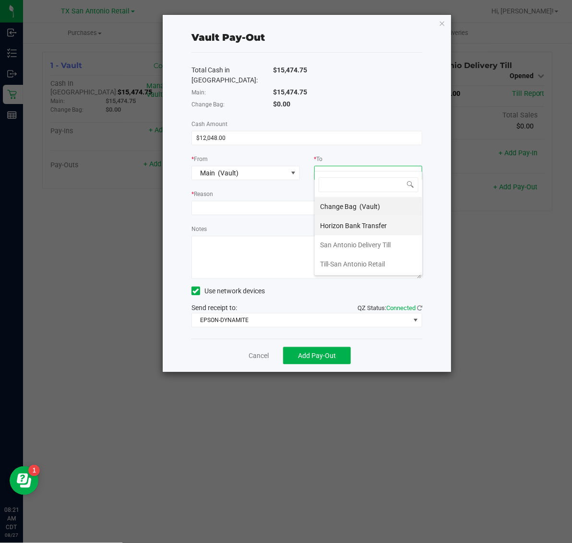
click at [354, 224] on span "Horizon Bank Transfer" at bounding box center [353, 226] width 67 height 8
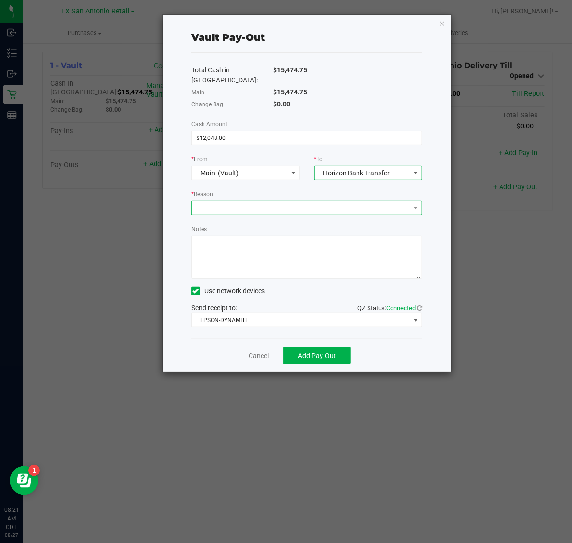
click at [288, 201] on span at bounding box center [301, 207] width 218 height 13
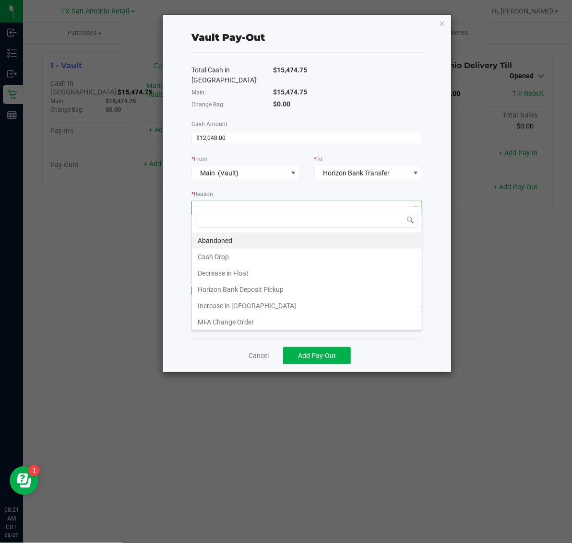
scroll to position [15, 231]
click at [267, 289] on li "Horizon Bank Deposit Pickup" at bounding box center [307, 289] width 230 height 16
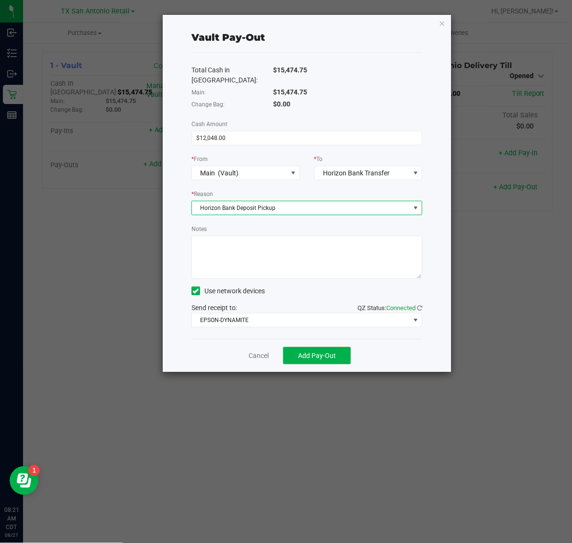
click at [311, 255] on textarea "Notes" at bounding box center [306, 257] width 231 height 43
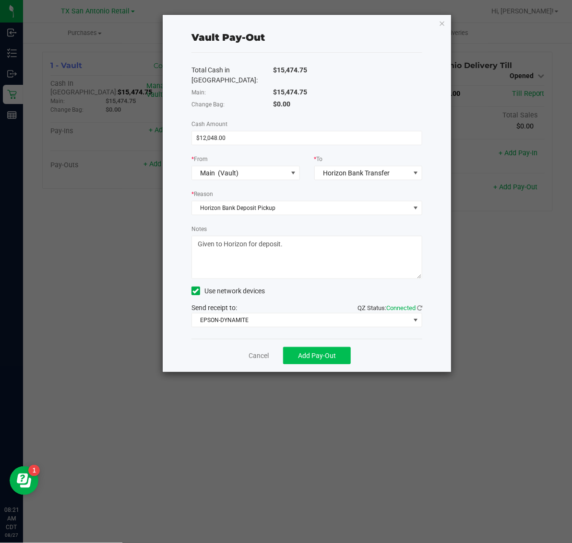
type textarea "Given to Horizon for deposit."
click at [318, 352] on span "Add Pay-Out" at bounding box center [317, 356] width 38 height 8
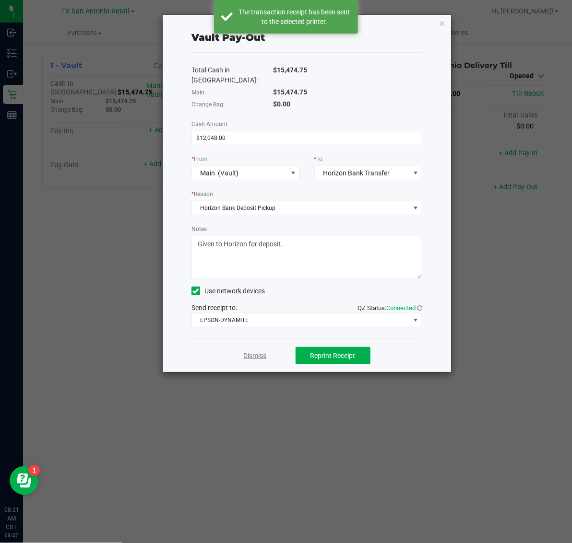
click at [255, 351] on link "Dismiss" at bounding box center [255, 356] width 23 height 10
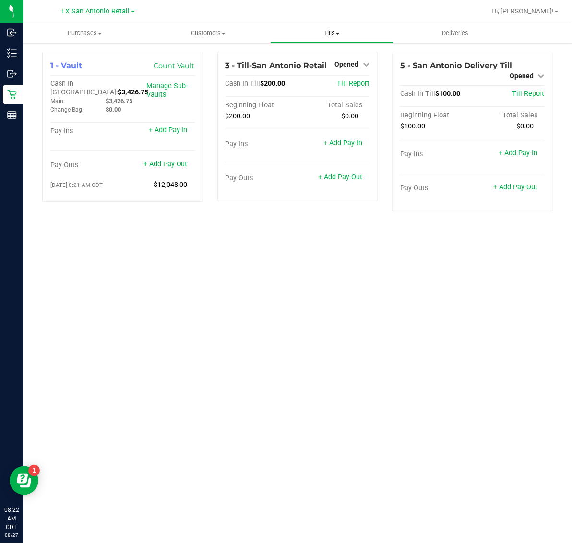
click at [338, 38] on uib-tab-heading "Tills Manage tills Reconcile e-payments" at bounding box center [331, 32] width 122 height 19
click at [234, 20] on div at bounding box center [328, 11] width 313 height 19
click at [123, 9] on span "TX San Antonio Retail" at bounding box center [95, 11] width 69 height 9
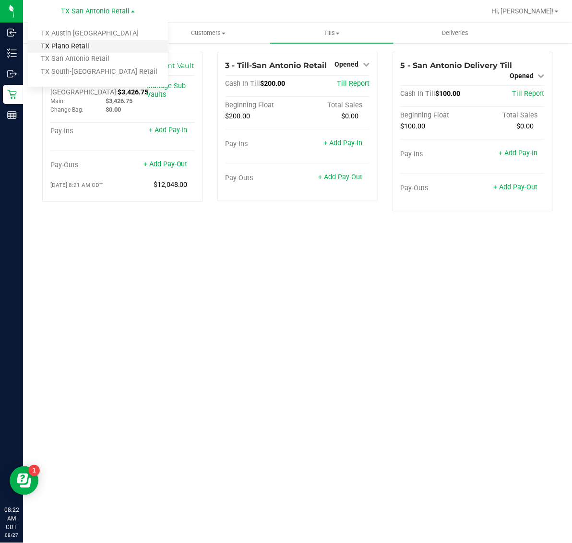
click at [109, 44] on link "TX Plano Retail" at bounding box center [98, 46] width 140 height 13
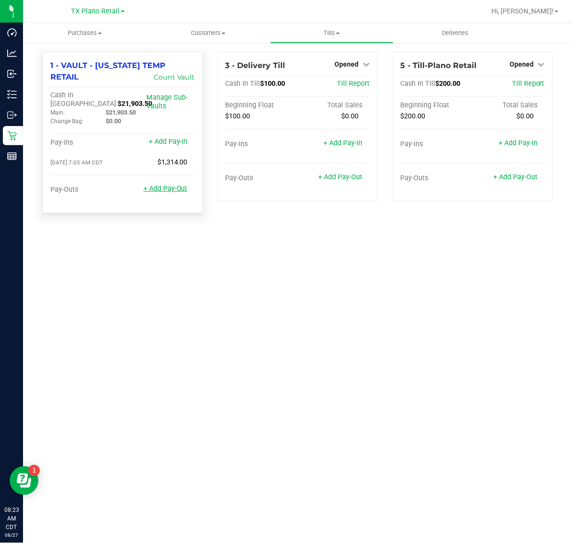
click at [168, 185] on link "+ Add Pay-Out" at bounding box center [165, 189] width 44 height 8
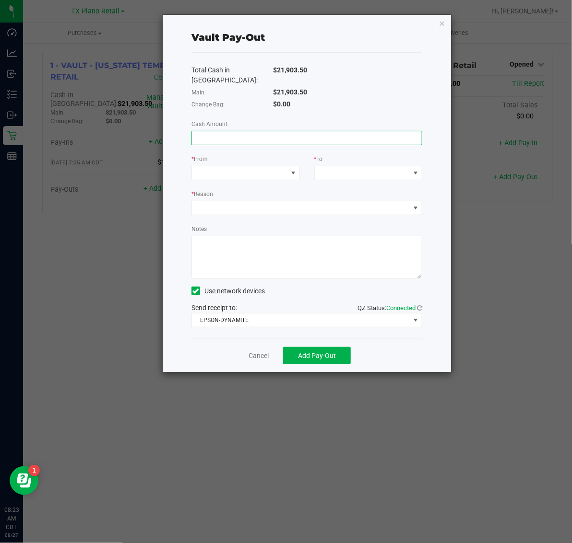
click at [337, 131] on input at bounding box center [307, 137] width 230 height 13
type input "$16,777.75"
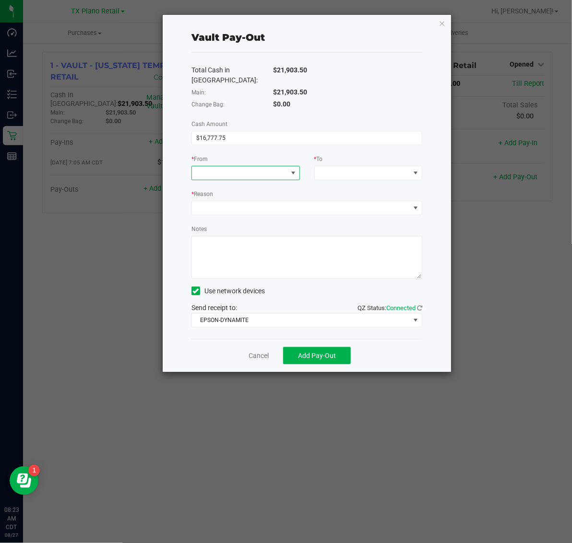
click at [262, 166] on span at bounding box center [239, 172] width 95 height 13
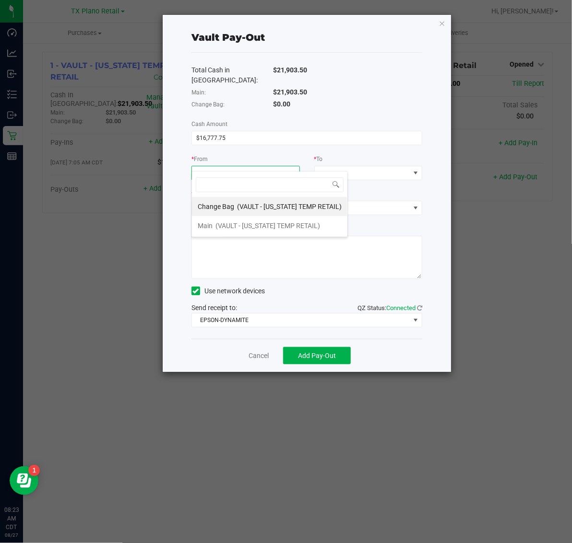
scroll to position [15, 108]
click at [248, 224] on span "(VAULT - TEXAS TEMP RETAIL)" at bounding box center [267, 226] width 105 height 8
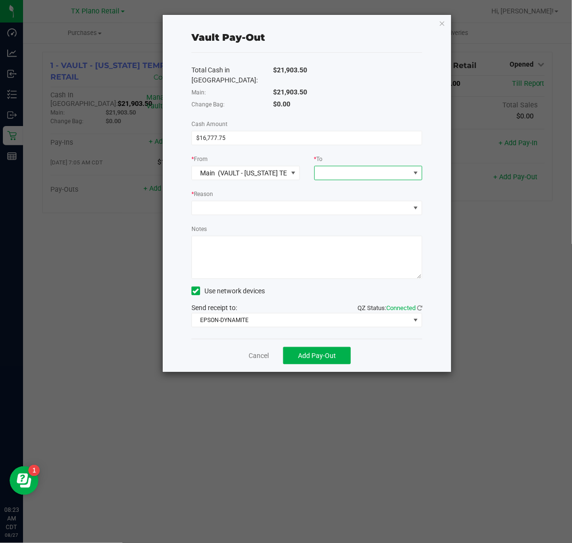
click at [385, 166] on span at bounding box center [362, 172] width 95 height 13
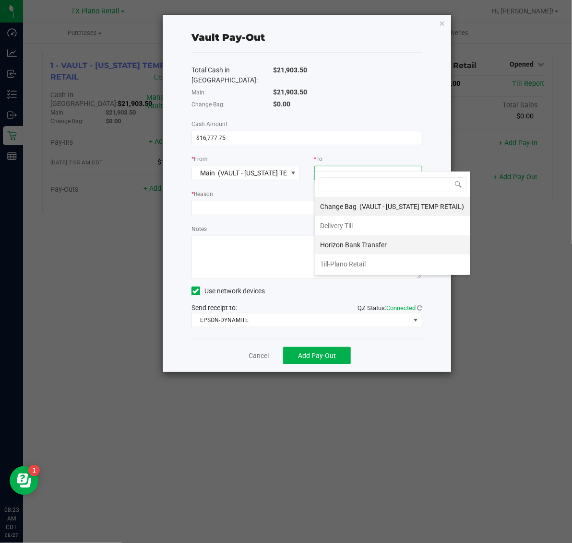
click at [372, 240] on div "Horizon Bank Transfer" at bounding box center [354, 244] width 68 height 17
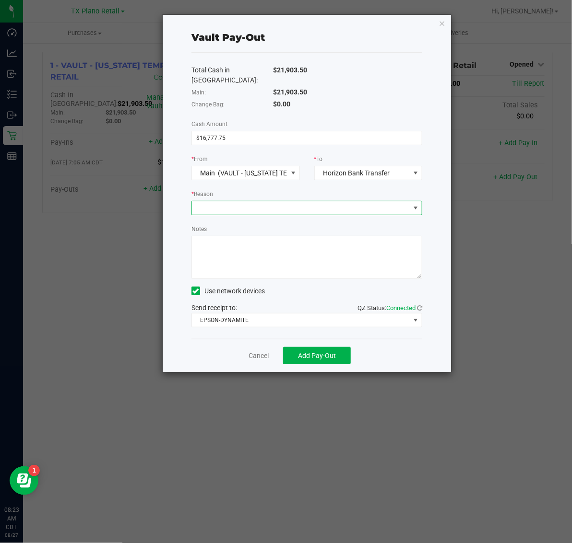
click at [291, 201] on span at bounding box center [301, 207] width 218 height 13
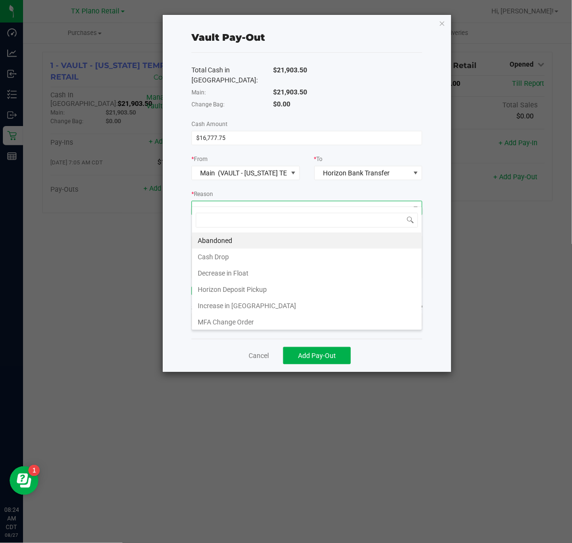
scroll to position [15, 231]
click at [301, 295] on li "Horizon Deposit Pickup" at bounding box center [307, 289] width 230 height 16
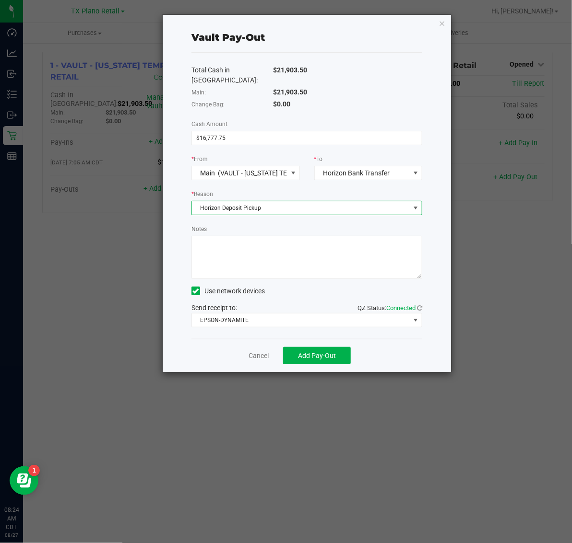
click at [326, 240] on textarea "Notes" at bounding box center [306, 257] width 231 height 43
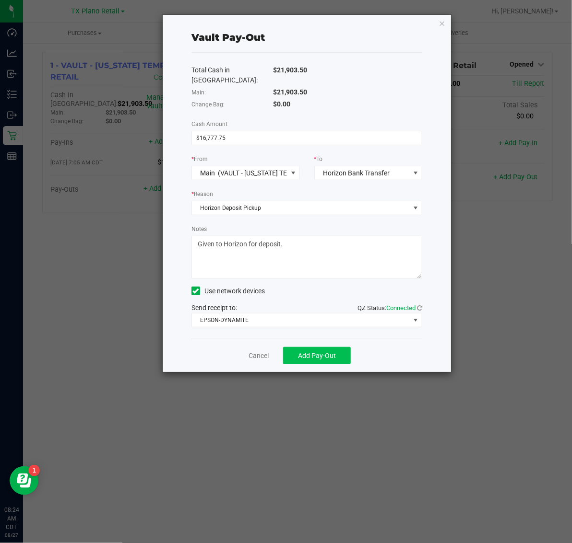
type textarea "Given to Horizon for deposit."
click at [322, 352] on span "Add Pay-Out" at bounding box center [317, 356] width 38 height 8
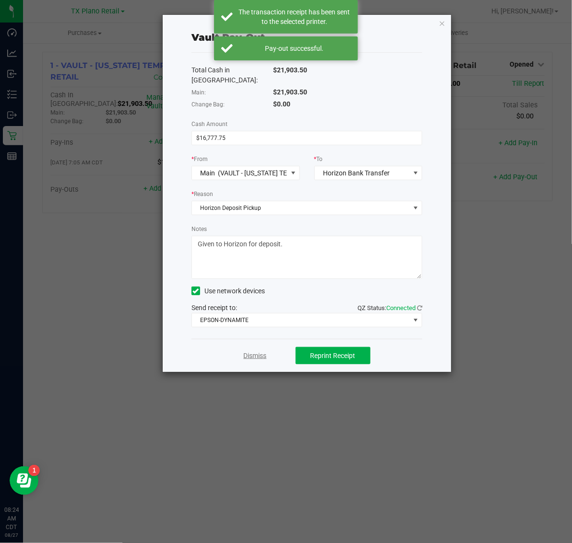
click at [255, 351] on link "Dismiss" at bounding box center [255, 356] width 23 height 10
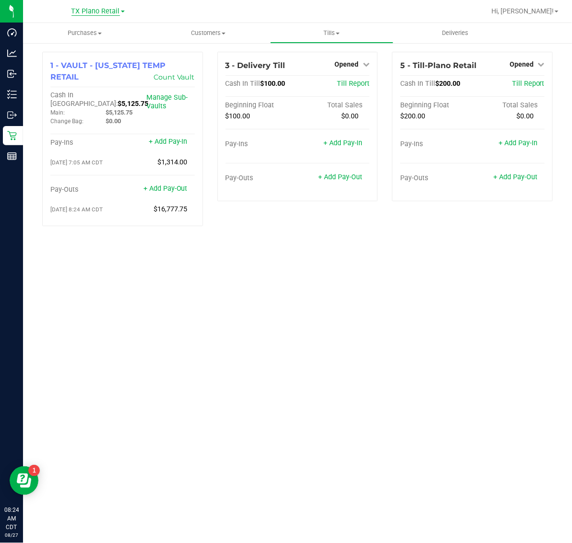
click at [102, 10] on span "TX Plano Retail" at bounding box center [95, 11] width 48 height 9
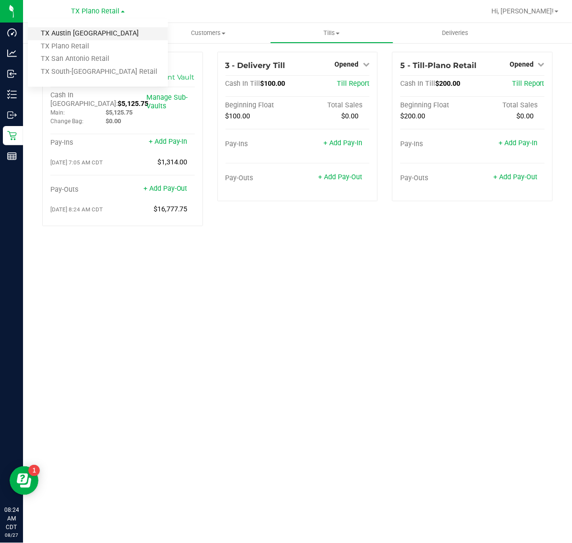
click at [99, 31] on link "TX Austin [GEOGRAPHIC_DATA]" at bounding box center [98, 33] width 140 height 13
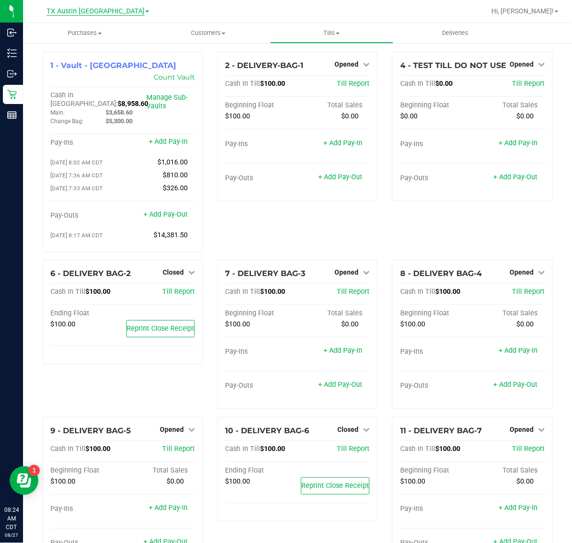
click at [102, 10] on span "TX Austin [GEOGRAPHIC_DATA]" at bounding box center [96, 11] width 98 height 9
click at [99, 70] on link "TX South-[GEOGRAPHIC_DATA] Retail" at bounding box center [98, 72] width 140 height 13
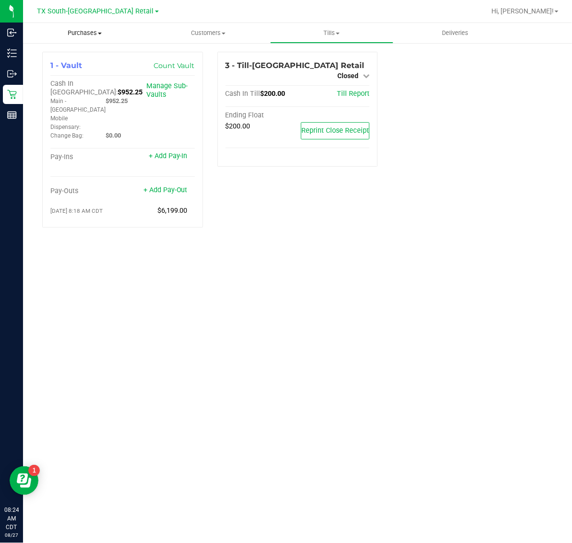
click at [81, 37] on uib-tab-heading "Purchases Summary of purchases Fulfillment All purchases" at bounding box center [84, 33] width 123 height 20
click at [87, 15] on span "TX South-[GEOGRAPHIC_DATA] Retail" at bounding box center [95, 11] width 117 height 9
click at [87, 42] on link "TX Plano Retail" at bounding box center [98, 46] width 140 height 13
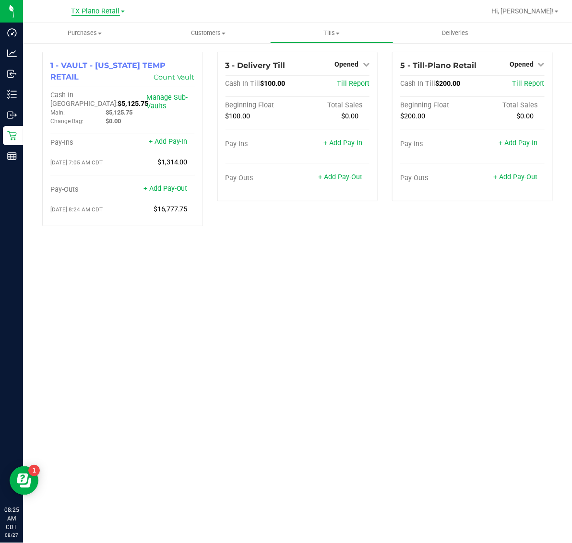
click at [97, 11] on span "TX Plano Retail" at bounding box center [95, 11] width 48 height 9
click at [82, 70] on link "TX South-[GEOGRAPHIC_DATA] Retail" at bounding box center [98, 72] width 140 height 13
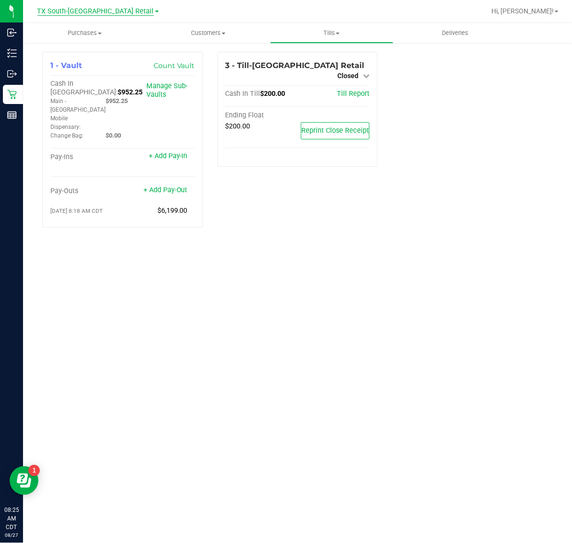
click at [104, 8] on span "TX South-[GEOGRAPHIC_DATA] Retail" at bounding box center [95, 11] width 117 height 9
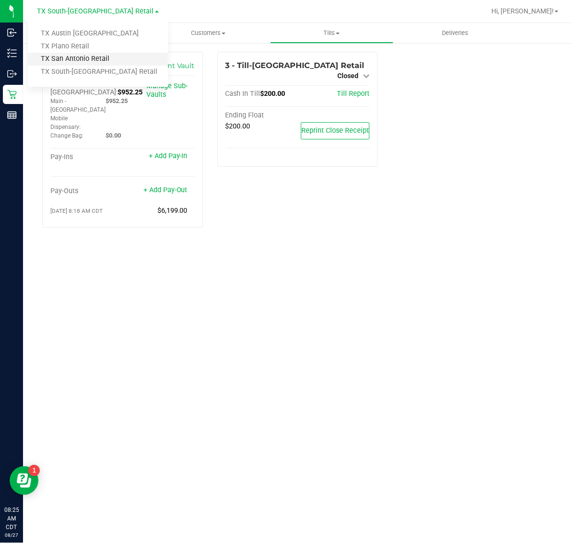
click at [89, 58] on link "TX San Antonio Retail" at bounding box center [98, 59] width 140 height 13
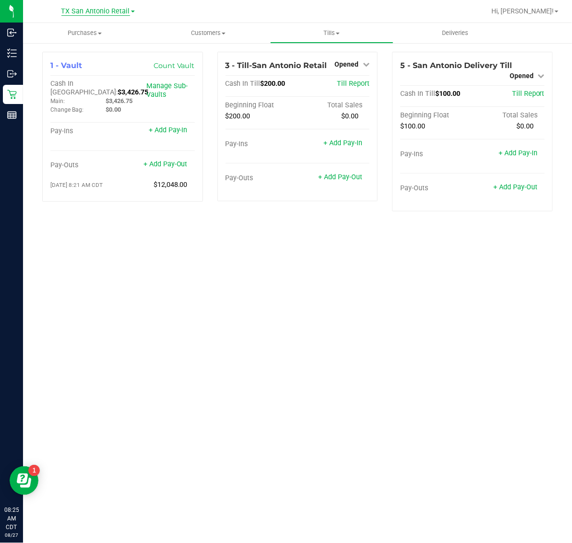
click at [116, 13] on span "TX San Antonio Retail" at bounding box center [95, 11] width 69 height 9
click at [100, 70] on link "TX South-[GEOGRAPHIC_DATA] Retail" at bounding box center [98, 72] width 140 height 13
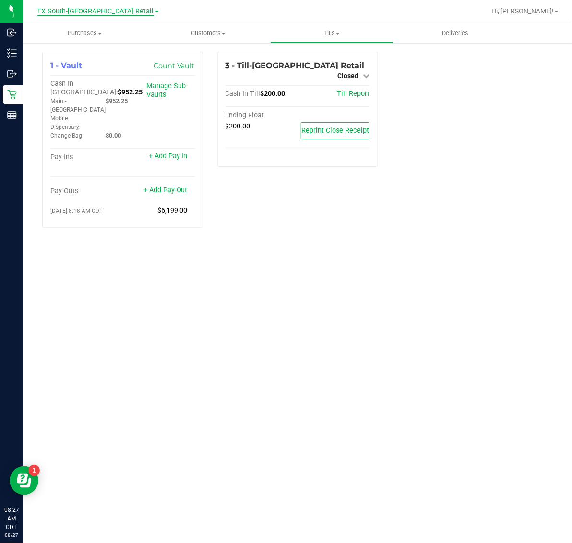
click at [89, 11] on span "TX South-[GEOGRAPHIC_DATA] Retail" at bounding box center [95, 11] width 117 height 9
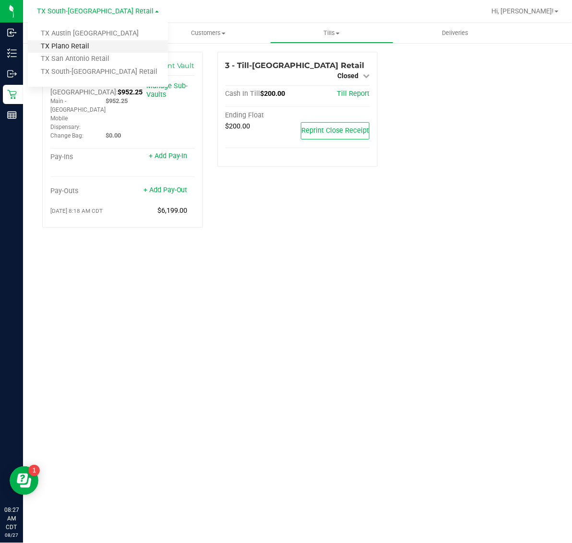
click at [75, 44] on link "TX Plano Retail" at bounding box center [98, 46] width 140 height 13
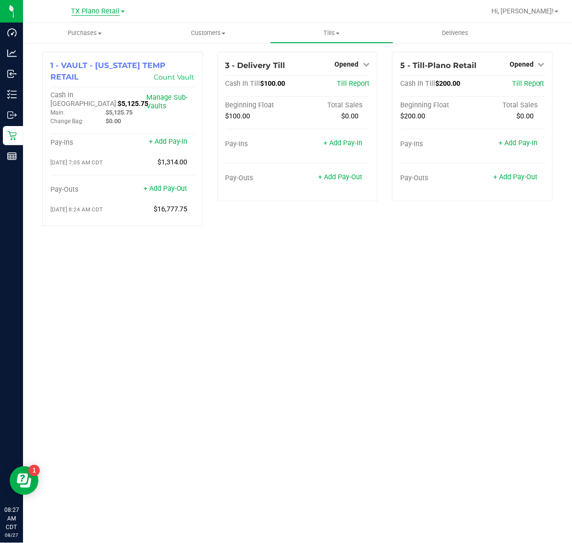
click at [93, 8] on span "TX Plano Retail" at bounding box center [95, 11] width 48 height 9
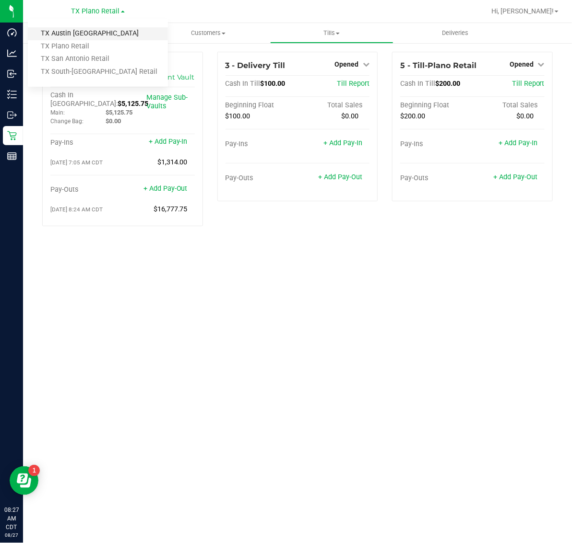
click at [80, 32] on link "TX Austin [GEOGRAPHIC_DATA]" at bounding box center [98, 33] width 140 height 13
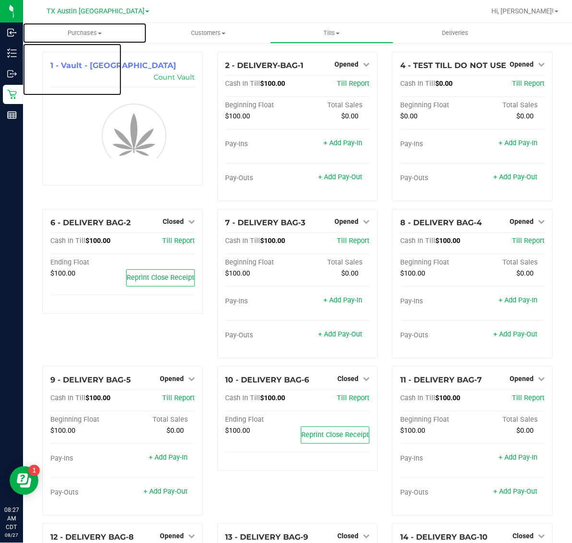
click at [80, 32] on span "Purchases" at bounding box center [84, 33] width 123 height 9
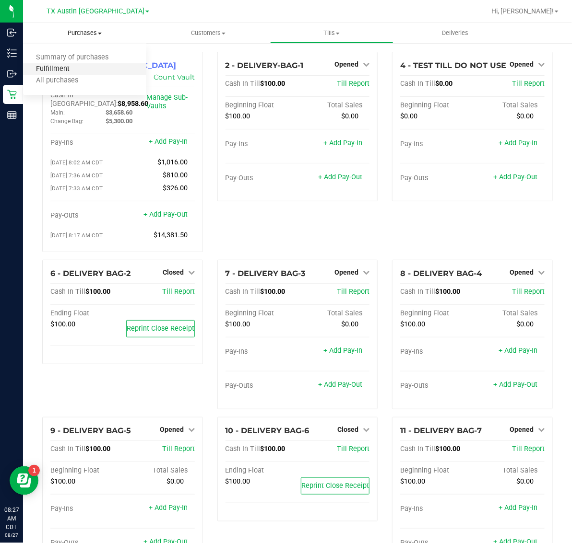
click at [77, 66] on span "Fulfillment" at bounding box center [52, 69] width 59 height 8
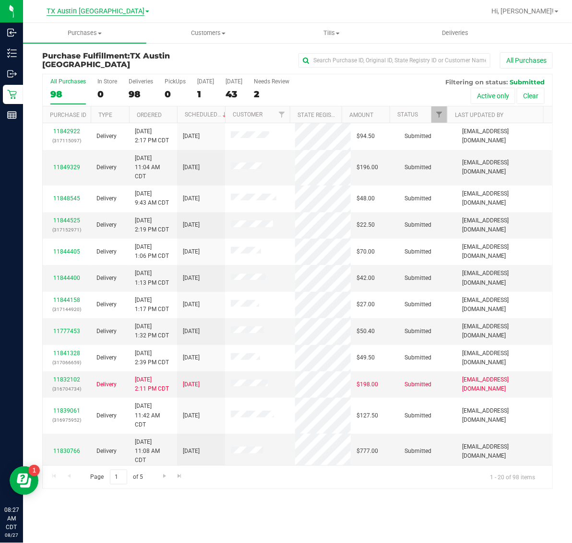
click at [94, 12] on span "TX Austin [GEOGRAPHIC_DATA]" at bounding box center [96, 11] width 98 height 9
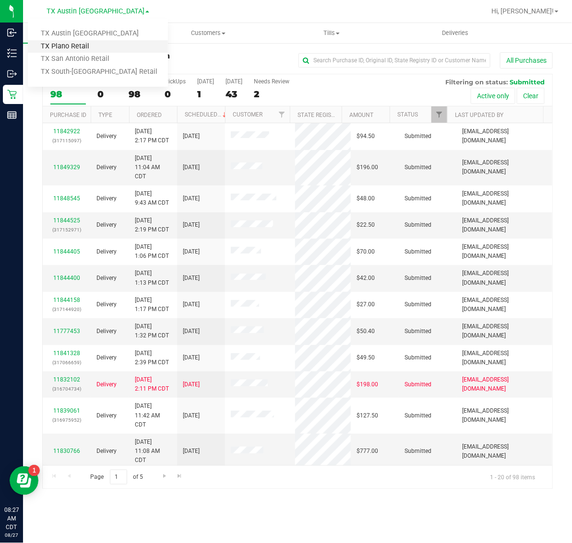
click at [82, 41] on link "TX Plano Retail" at bounding box center [98, 46] width 140 height 13
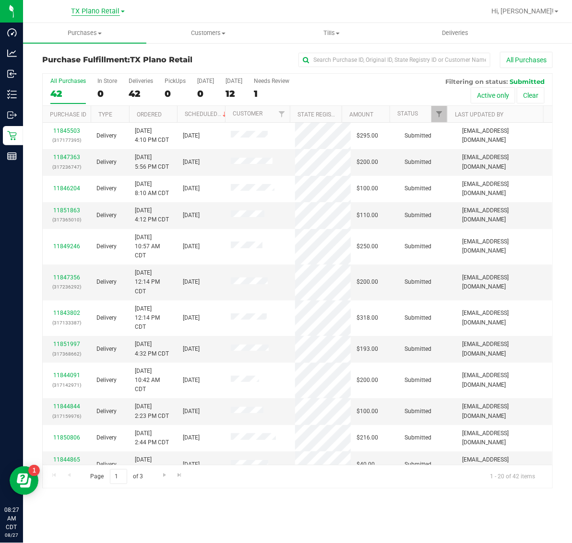
click at [94, 12] on span "TX Plano Retail" at bounding box center [95, 11] width 48 height 9
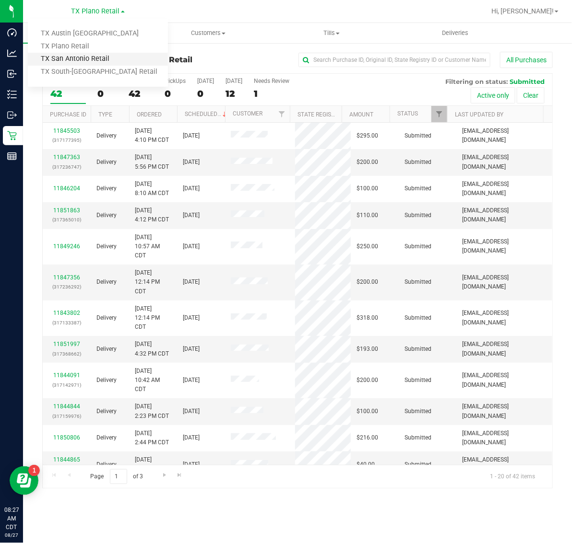
click at [82, 58] on link "TX San Antonio Retail" at bounding box center [98, 59] width 140 height 13
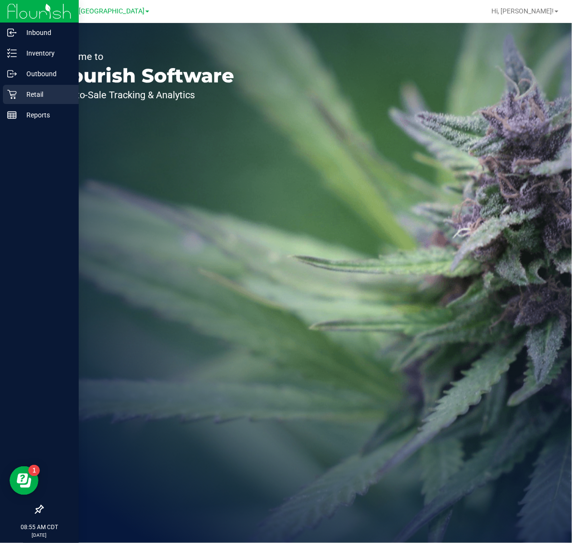
click at [29, 95] on p "Retail" at bounding box center [46, 95] width 58 height 12
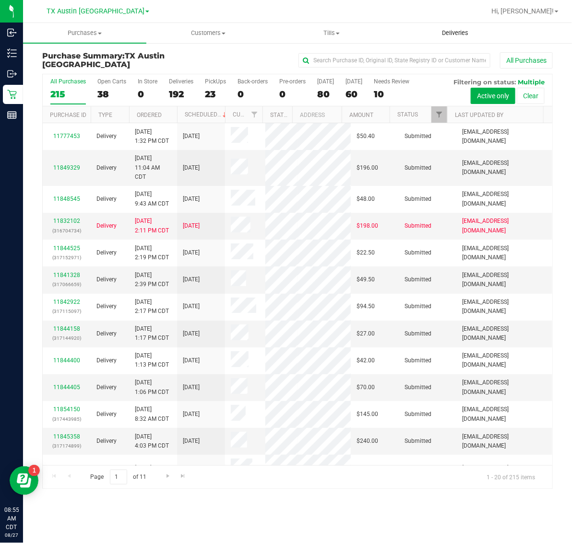
click at [448, 29] on span "Deliveries" at bounding box center [455, 33] width 52 height 9
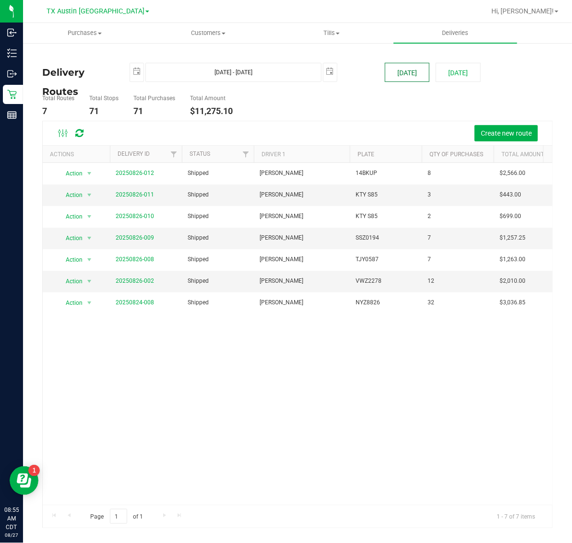
click at [401, 74] on button "[DATE]" at bounding box center [407, 72] width 45 height 19
click at [79, 8] on span "TX Austin [GEOGRAPHIC_DATA]" at bounding box center [96, 11] width 98 height 9
click at [85, 62] on link "TX San Antonio Retail" at bounding box center [98, 59] width 140 height 13
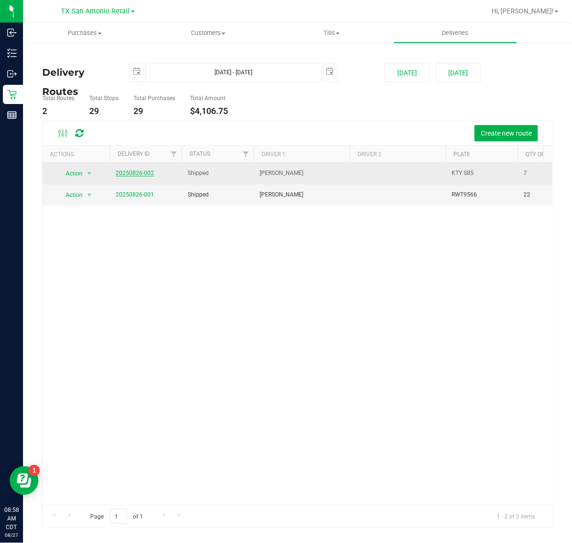
click at [138, 176] on link "20250826-002" at bounding box center [135, 173] width 38 height 7
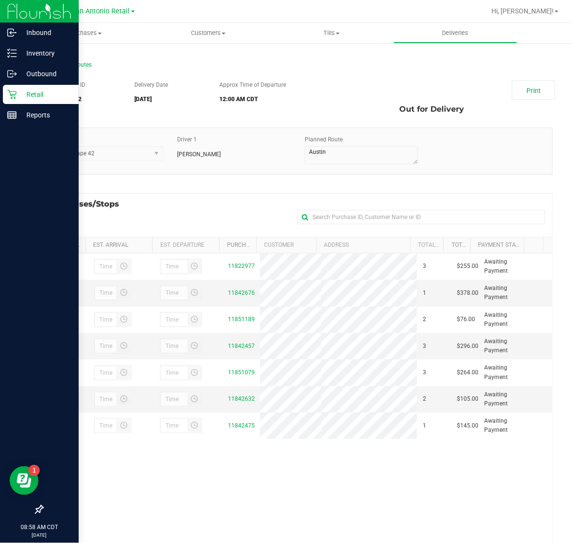
click at [17, 93] on p "Retail" at bounding box center [46, 95] width 58 height 12
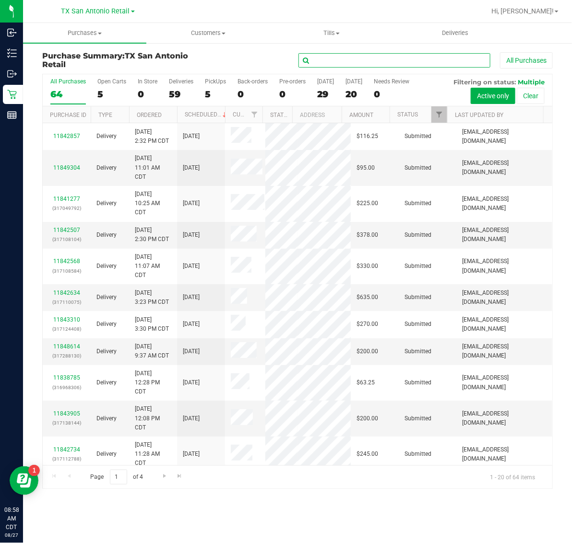
click at [399, 58] on input "text" at bounding box center [394, 60] width 192 height 14
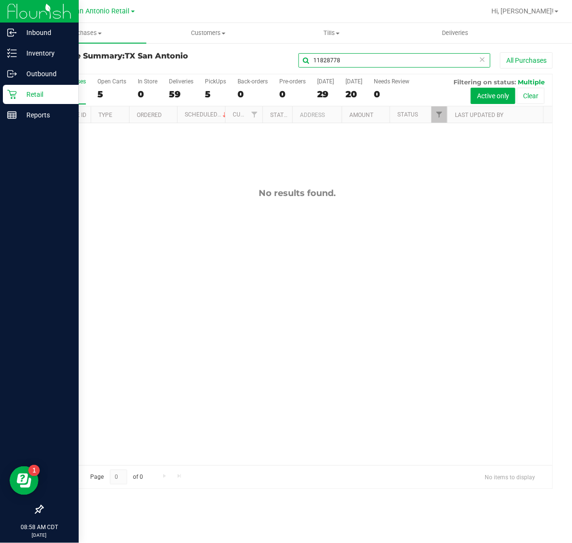
type input "11828778"
click at [16, 91] on div "Retail" at bounding box center [41, 94] width 76 height 19
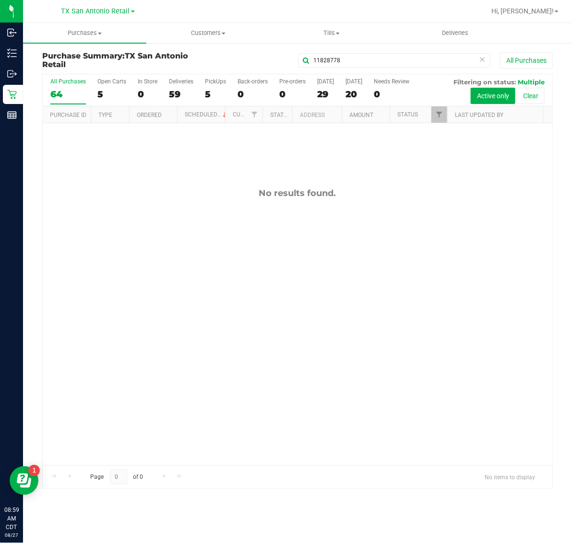
click at [74, 90] on div "64" at bounding box center [67, 94] width 35 height 11
click at [0, 0] on input "All Purchases 64" at bounding box center [0, 0] width 0 height 0
click at [440, 116] on span "Filter" at bounding box center [439, 115] width 8 height 8
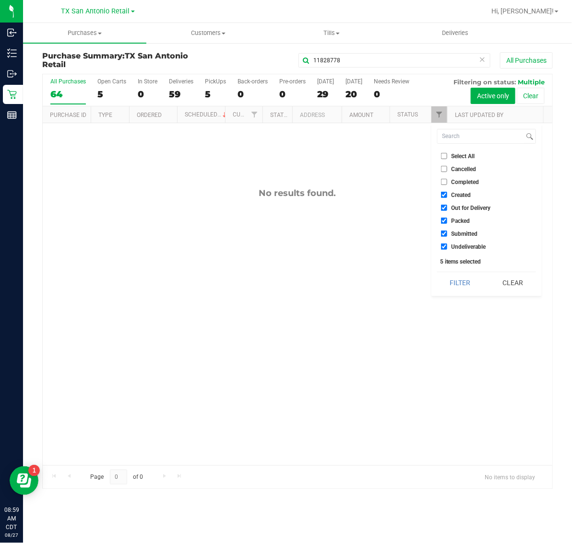
click at [464, 168] on span "Cancelled" at bounding box center [463, 169] width 25 height 6
click at [447, 168] on input "Cancelled" at bounding box center [444, 169] width 6 height 6
checkbox input "true"
click at [466, 287] on button "Filter" at bounding box center [460, 282] width 46 height 21
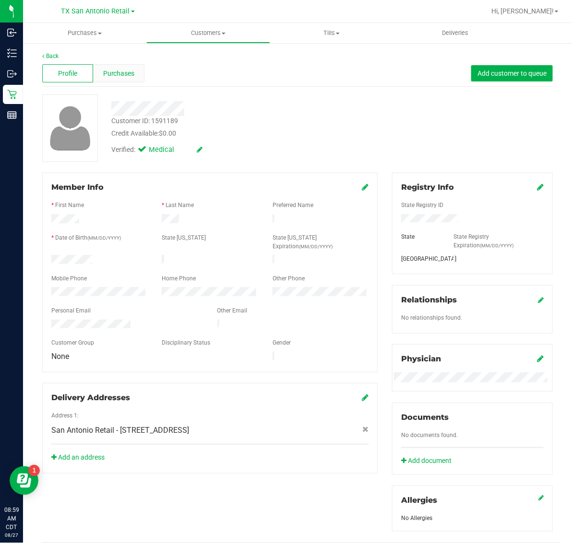
click at [121, 71] on span "Purchases" at bounding box center [119, 74] width 32 height 10
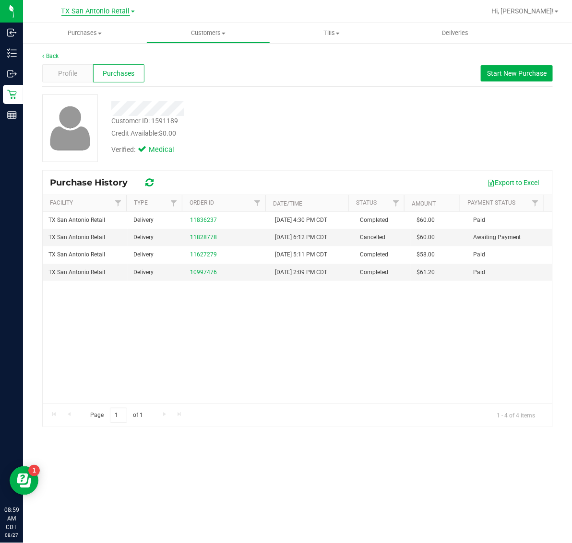
click at [93, 14] on span "TX San Antonio Retail" at bounding box center [95, 11] width 69 height 9
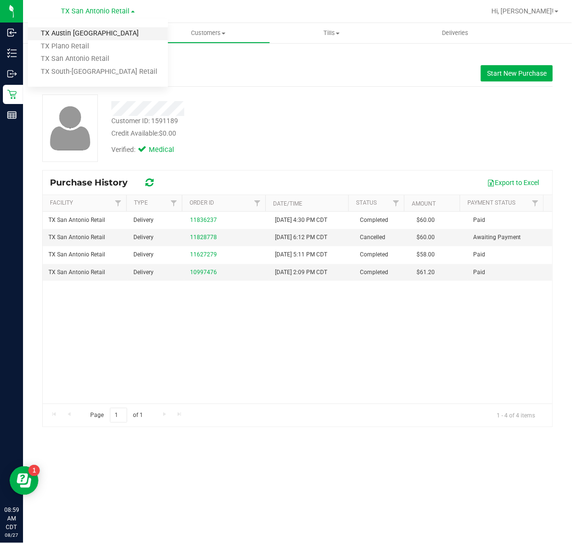
click at [88, 33] on link "TX Austin [GEOGRAPHIC_DATA]" at bounding box center [98, 33] width 140 height 13
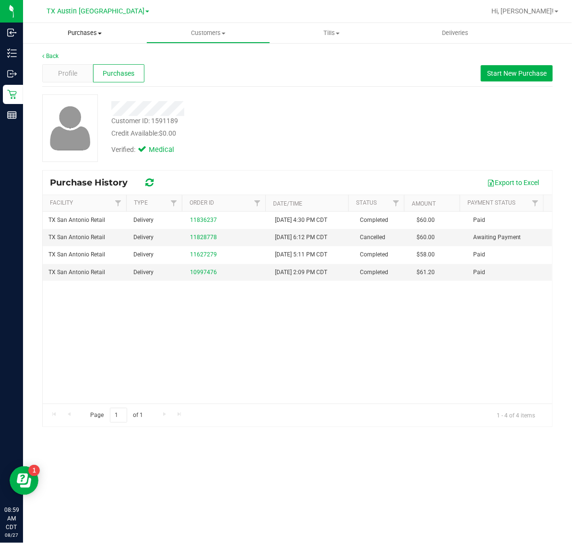
click at [93, 35] on span "Purchases" at bounding box center [84, 33] width 123 height 9
click at [90, 67] on li "Fulfillment" at bounding box center [84, 70] width 123 height 12
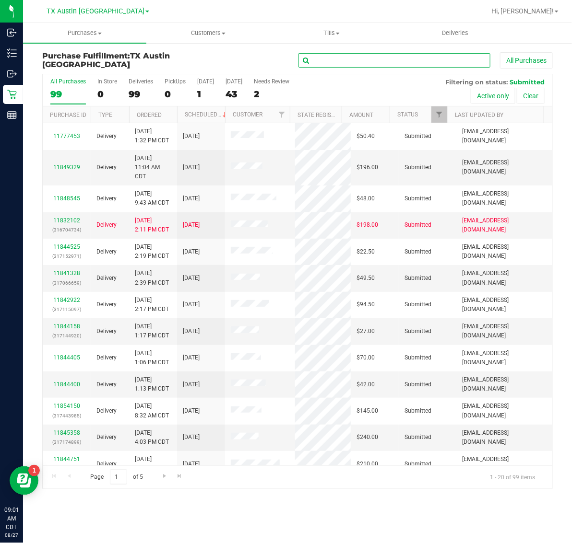
click at [350, 65] on input "text" at bounding box center [394, 60] width 192 height 14
click at [420, 64] on input "text" at bounding box center [394, 60] width 192 height 14
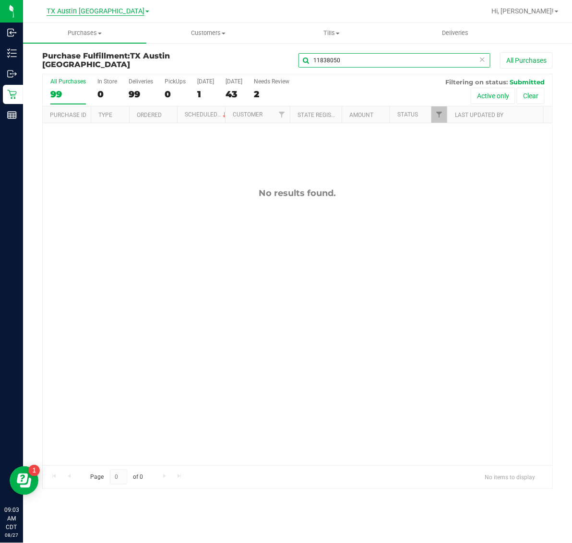
type input "11838050"
click at [108, 8] on span "TX Austin [GEOGRAPHIC_DATA]" at bounding box center [96, 11] width 98 height 9
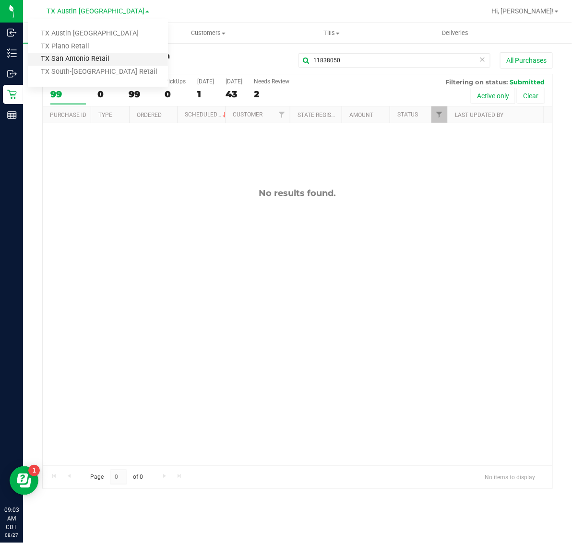
click at [90, 56] on link "TX San Antonio Retail" at bounding box center [98, 59] width 140 height 13
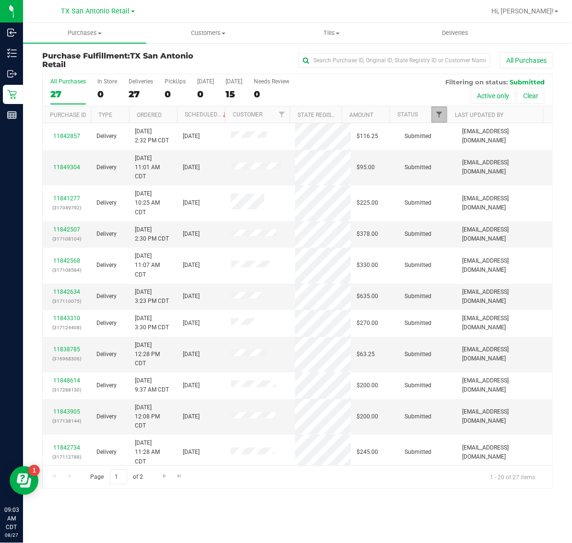
click at [442, 116] on span "Filter" at bounding box center [439, 115] width 8 height 8
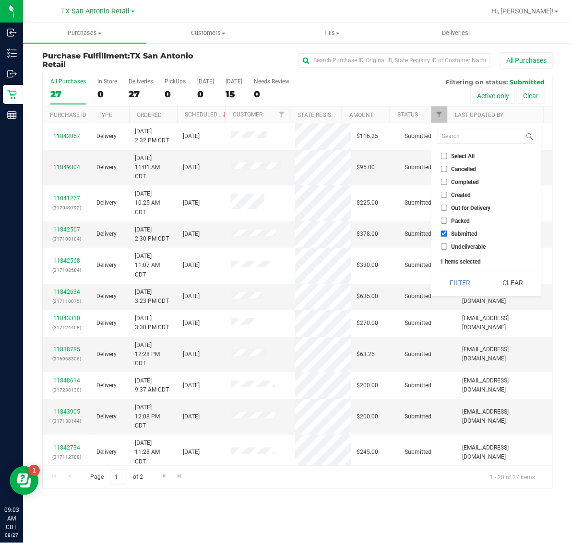
click at [456, 171] on span "Cancelled" at bounding box center [463, 169] width 25 height 6
click at [447, 171] on input "Cancelled" at bounding box center [444, 169] width 6 height 6
checkbox input "true"
click at [460, 284] on button "Filter" at bounding box center [460, 282] width 46 height 21
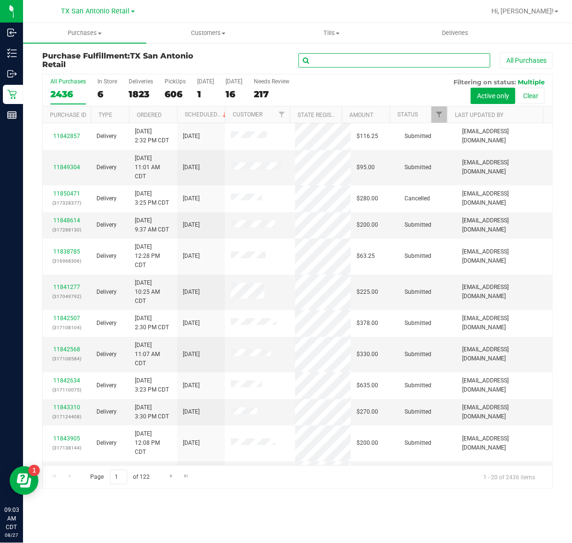
click at [405, 59] on input "text" at bounding box center [394, 60] width 192 height 14
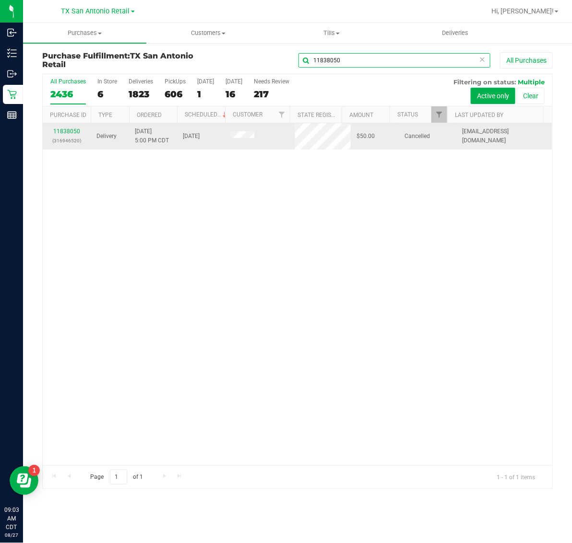
type input "11838050"
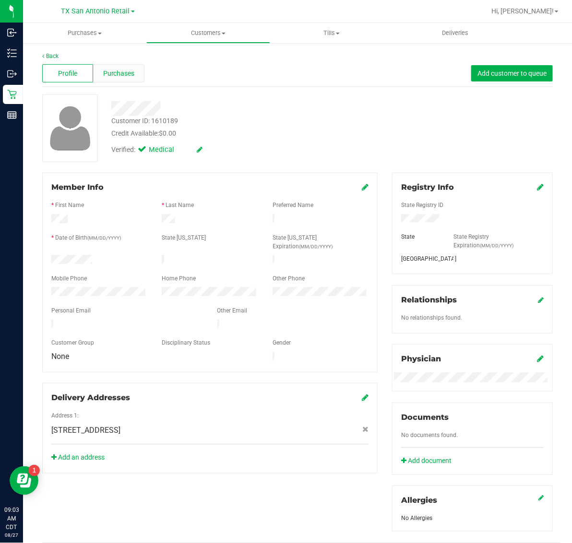
click at [123, 76] on span "Purchases" at bounding box center [119, 74] width 32 height 10
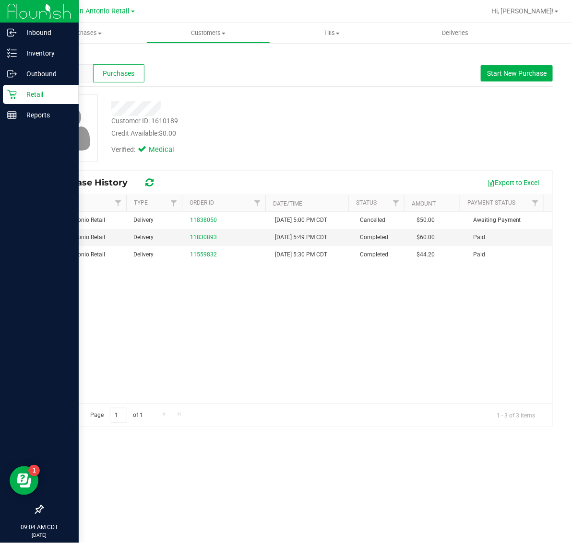
click at [18, 94] on p "Retail" at bounding box center [46, 95] width 58 height 12
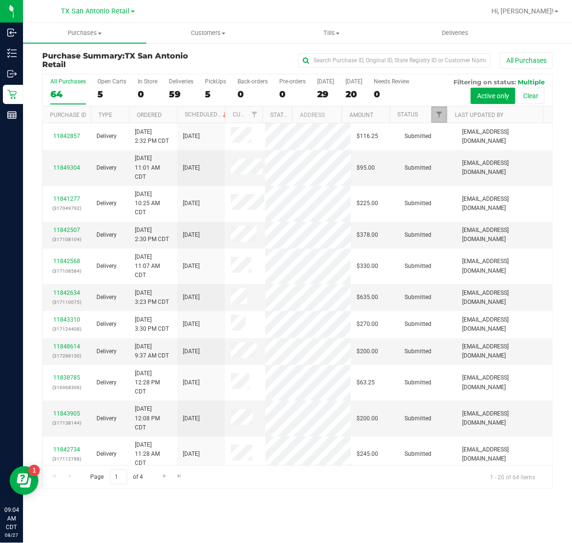
click at [433, 110] on link "Filter" at bounding box center [439, 114] width 16 height 16
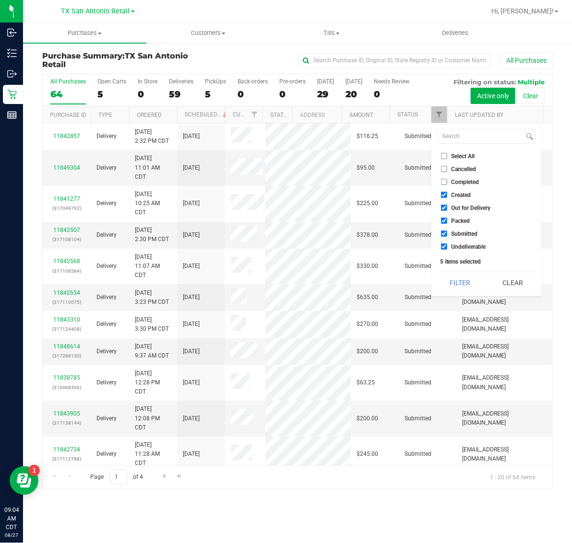
click at [456, 171] on span "Cancelled" at bounding box center [463, 169] width 25 height 6
click at [447, 171] on input "Cancelled" at bounding box center [444, 169] width 6 height 6
checkbox input "true"
click at [464, 289] on button "Filter" at bounding box center [460, 282] width 46 height 21
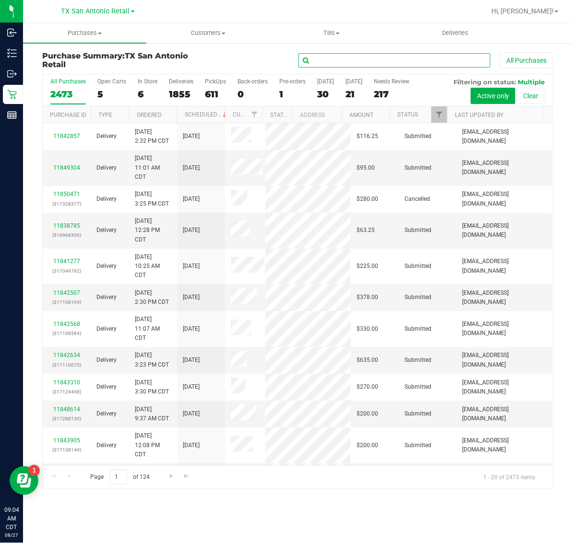
click at [405, 63] on input "text" at bounding box center [394, 60] width 192 height 14
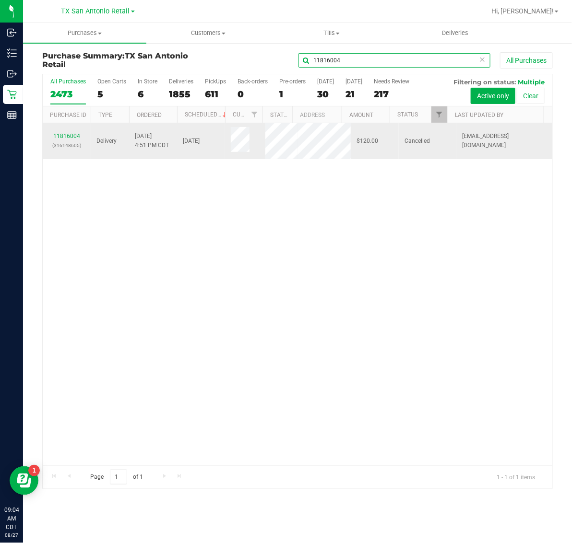
type input "11816004"
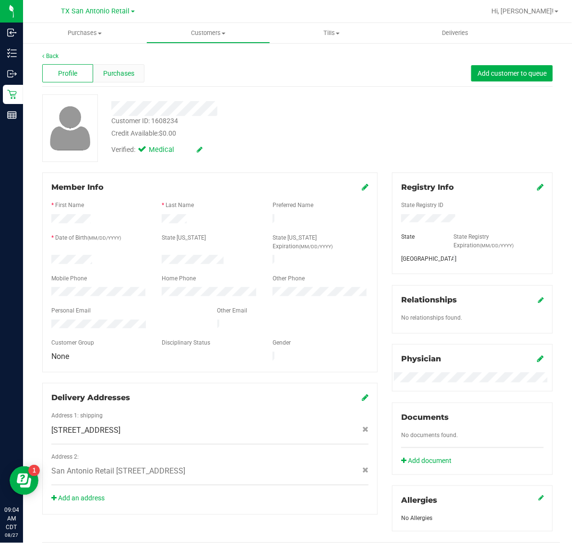
click at [117, 74] on span "Purchases" at bounding box center [119, 74] width 32 height 10
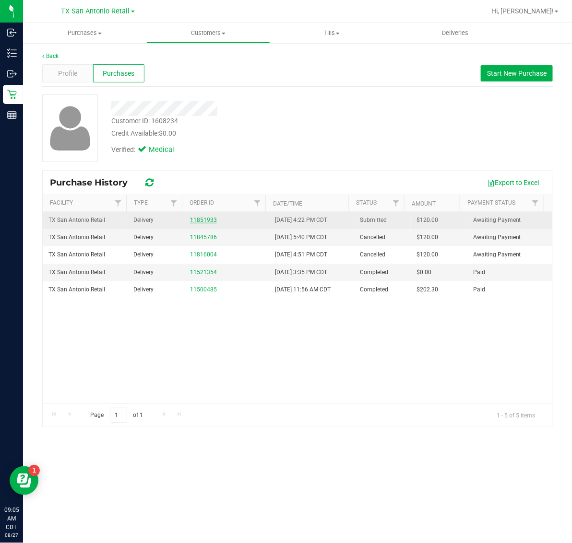
click at [201, 217] on link "11851933" at bounding box center [203, 220] width 27 height 7
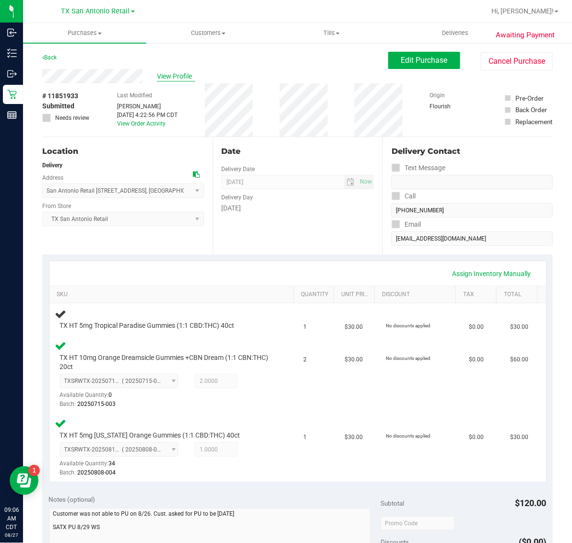
click at [175, 78] on span "View Profile" at bounding box center [176, 76] width 38 height 10
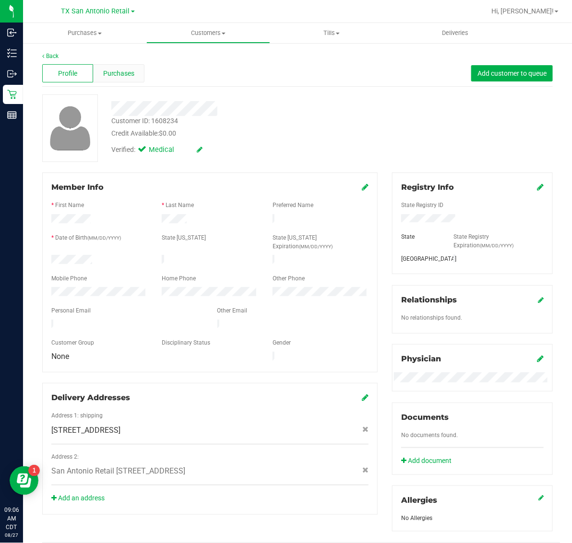
click at [130, 82] on div "Purchases" at bounding box center [118, 73] width 51 height 18
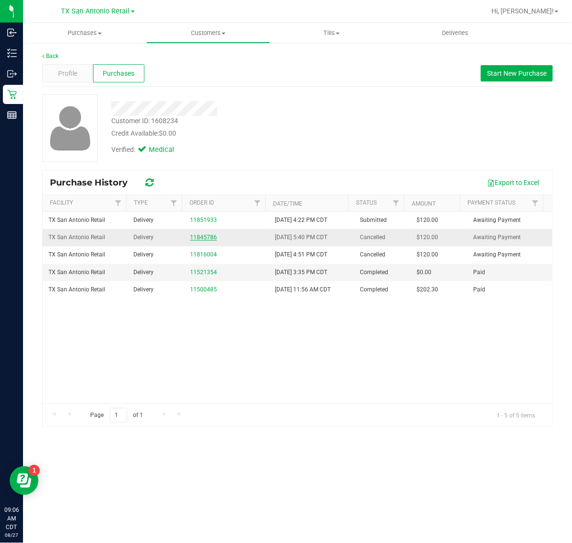
click at [204, 236] on link "11845786" at bounding box center [203, 237] width 27 height 7
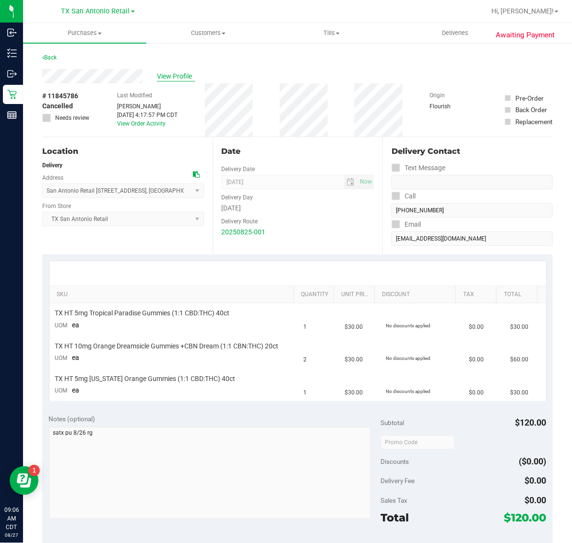
click at [176, 79] on span "View Profile" at bounding box center [176, 76] width 38 height 10
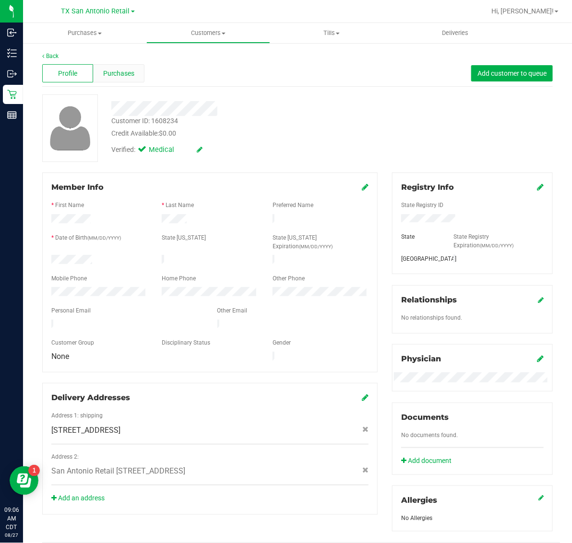
click at [128, 72] on span "Purchases" at bounding box center [119, 74] width 32 height 10
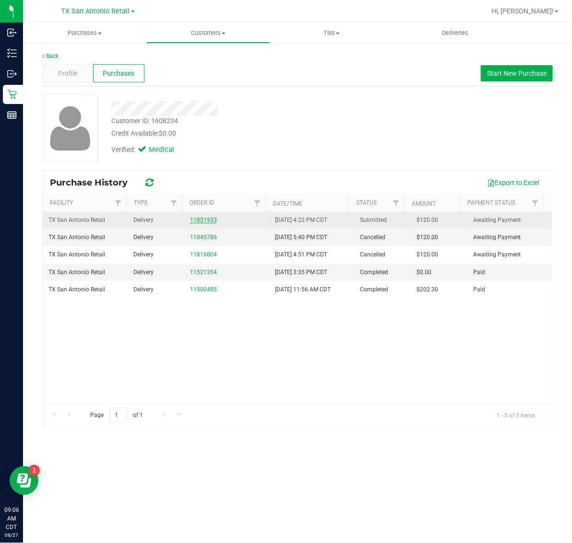
click at [206, 219] on link "11851933" at bounding box center [203, 220] width 27 height 7
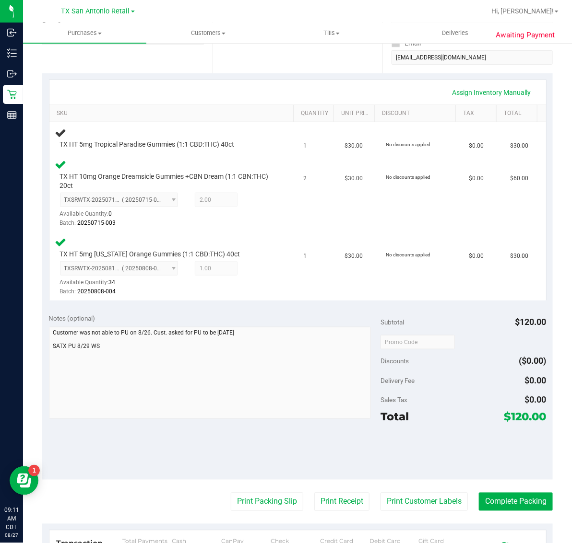
scroll to position [240, 0]
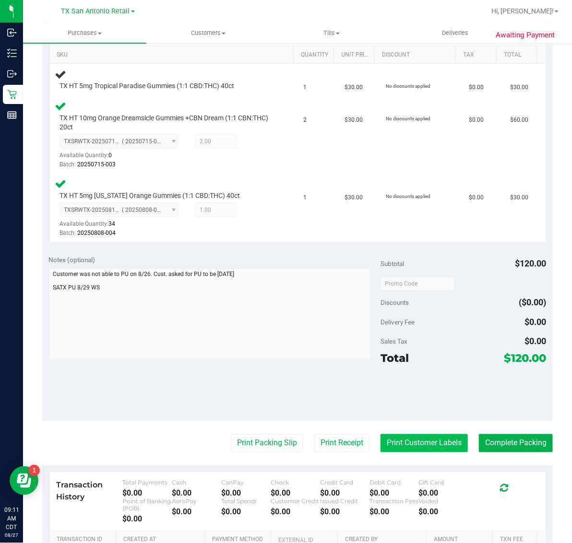
click at [425, 439] on button "Print Customer Labels" at bounding box center [423, 443] width 87 height 18
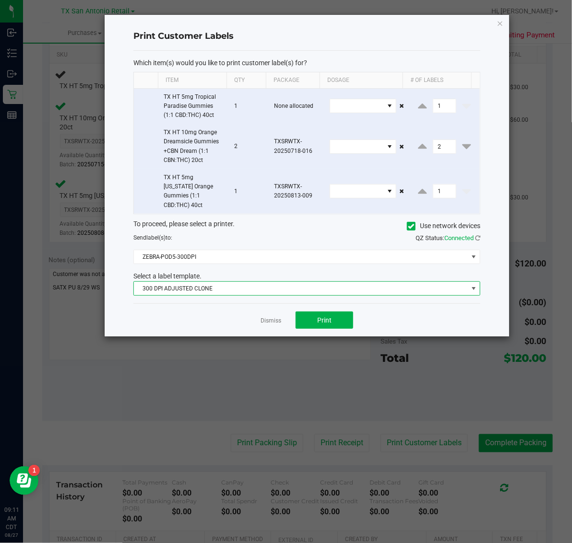
click at [273, 282] on span "300 DPI ADJUSTED CLONE" at bounding box center [301, 288] width 334 height 13
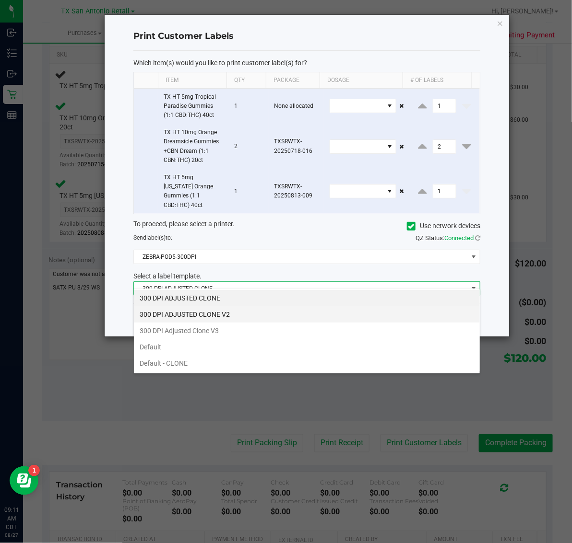
scroll to position [15, 346]
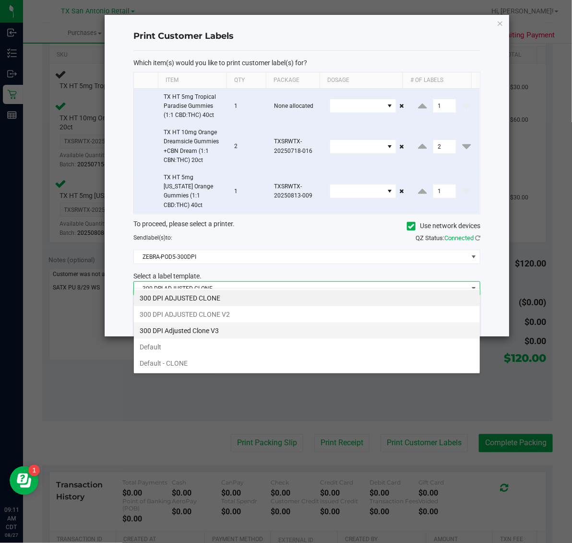
click at [226, 331] on li "300 DPI Adjusted Clone V3" at bounding box center [307, 331] width 346 height 16
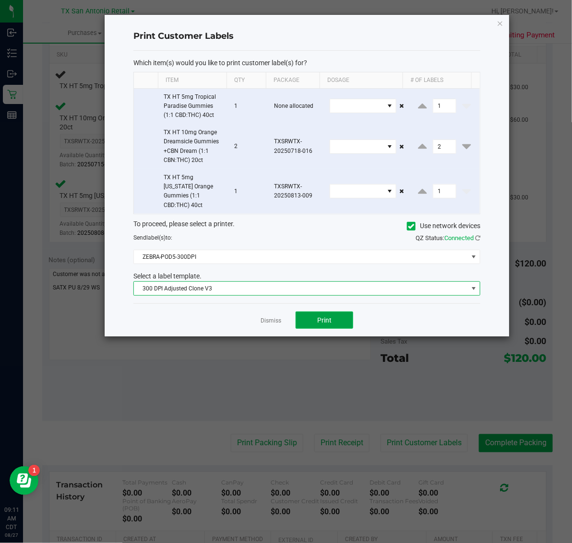
click at [329, 316] on span "Print" at bounding box center [324, 320] width 14 height 8
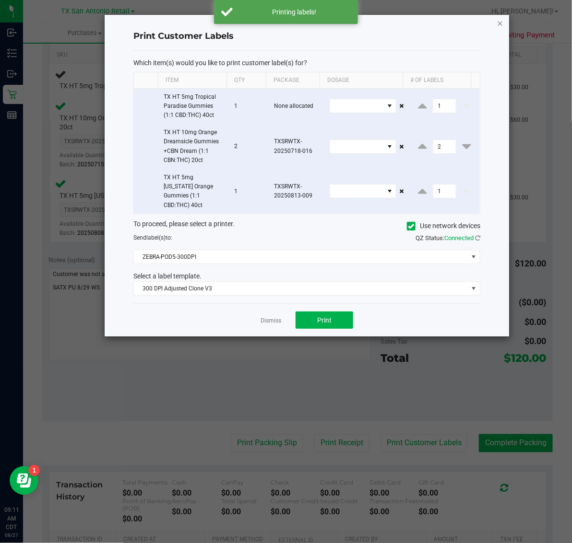
click at [500, 17] on icon "button" at bounding box center [499, 23] width 7 height 12
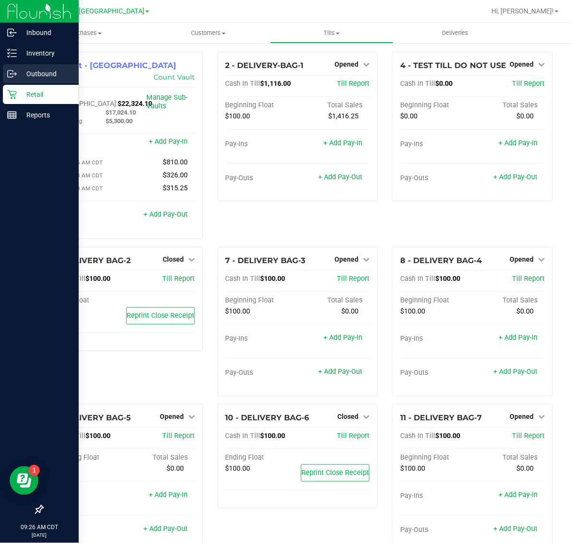
click at [34, 72] on p "Outbound" at bounding box center [46, 74] width 58 height 12
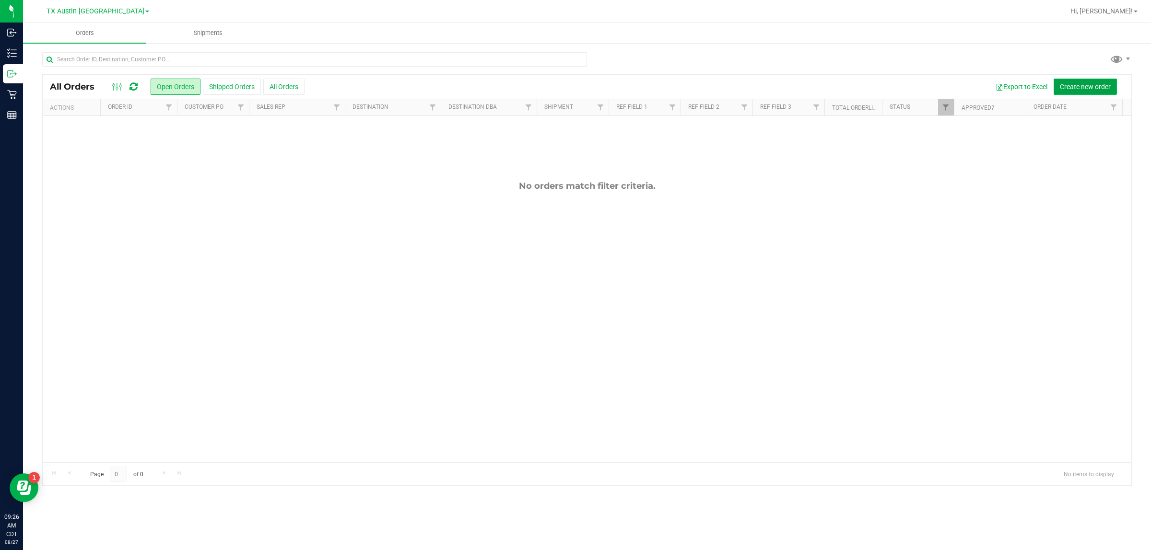
click at [571, 82] on button "Create new order" at bounding box center [1084, 87] width 63 height 16
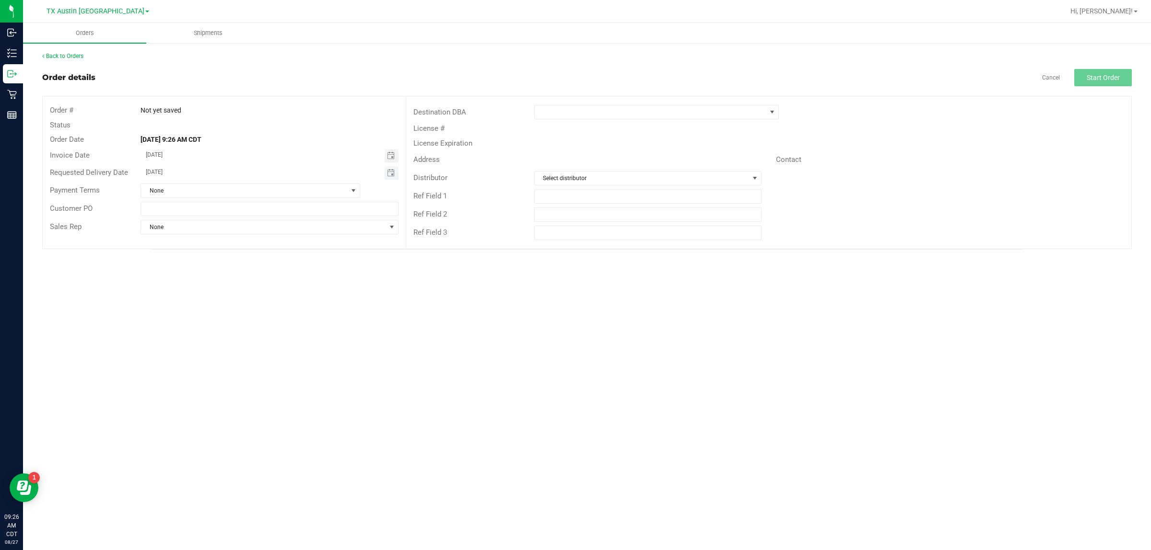
click at [386, 173] on span "Toggle calendar" at bounding box center [392, 172] width 14 height 13
click at [264, 191] on span "[DATE]" at bounding box center [265, 191] width 22 height 12
type input "[DATE]"
click at [571, 114] on span at bounding box center [651, 111] width 232 height 13
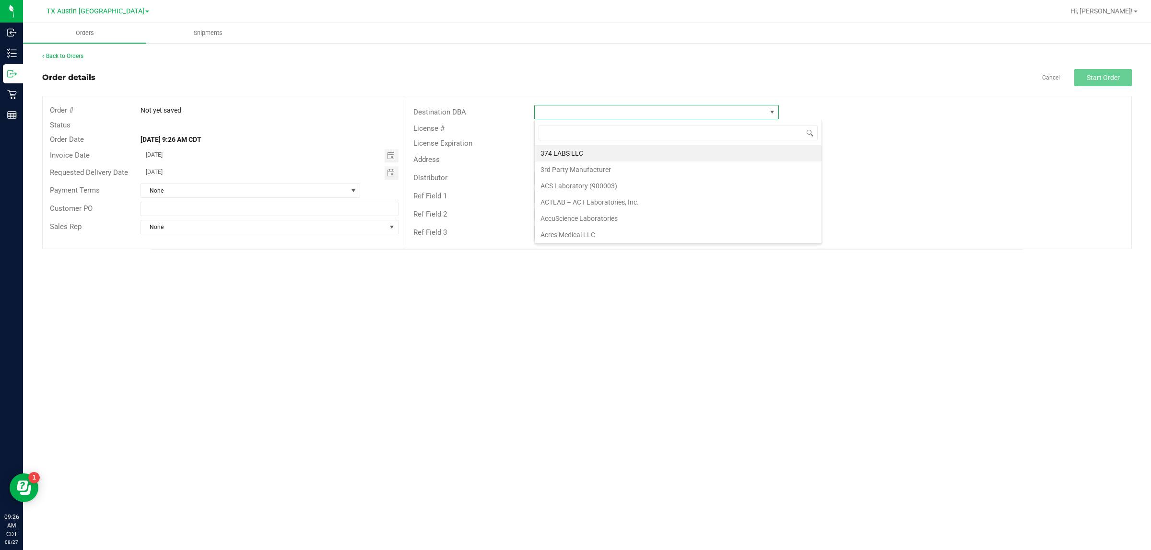
scroll to position [15, 245]
type input "tx"
click at [571, 185] on li "TX South-[GEOGRAPHIC_DATA] Retail" at bounding box center [657, 186] width 244 height 16
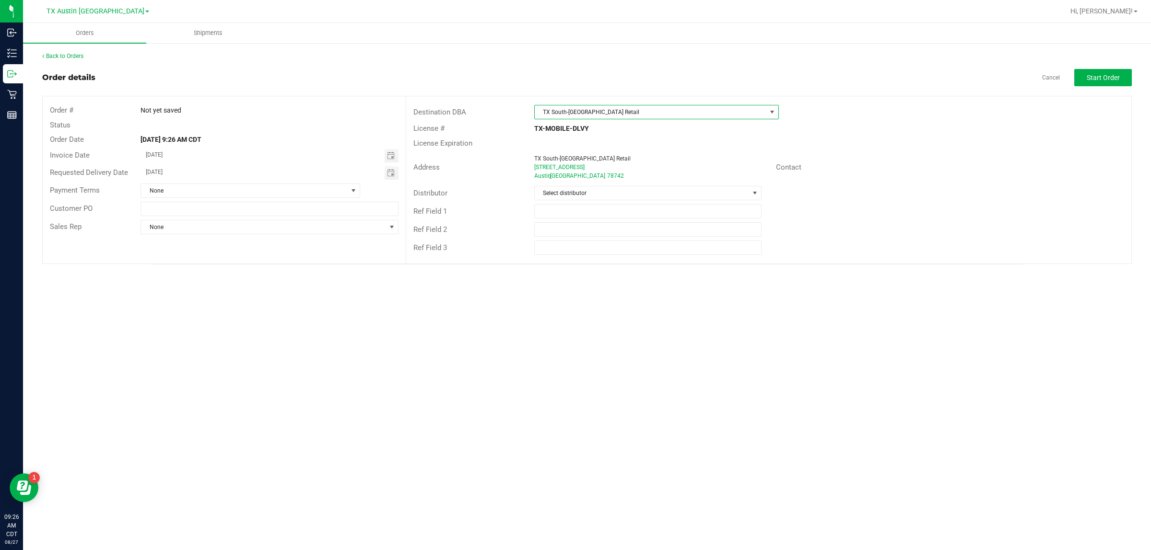
click at [571, 107] on span "TX South-[GEOGRAPHIC_DATA] Retail" at bounding box center [651, 111] width 232 height 13
type input "tx"
click at [571, 174] on li "TX San Antonio Retail" at bounding box center [657, 170] width 244 height 16
click at [571, 195] on span "Select distributor" at bounding box center [642, 193] width 214 height 13
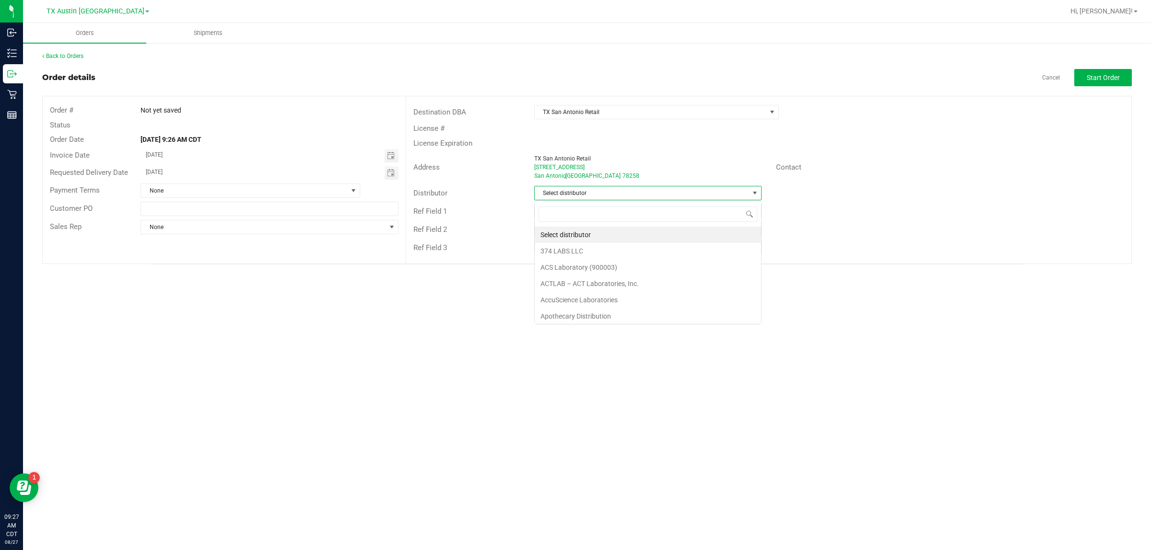
scroll to position [15, 227]
type input "aus"
click at [571, 233] on li "Austin DC" at bounding box center [648, 235] width 226 height 16
click at [571, 76] on button "Start Order" at bounding box center [1103, 77] width 58 height 17
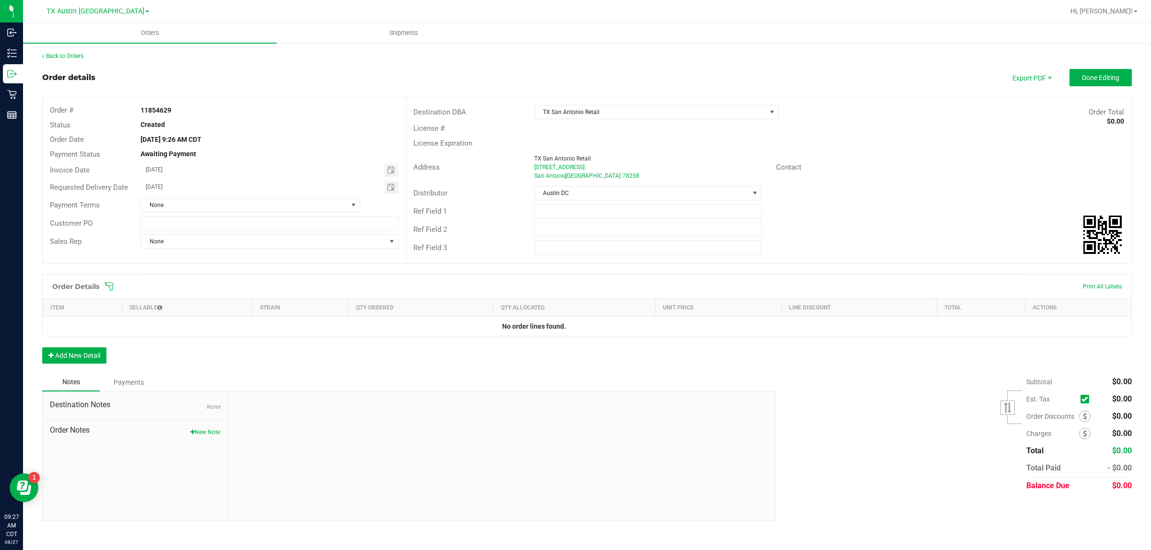
click at [108, 288] on icon at bounding box center [110, 287] width 10 height 10
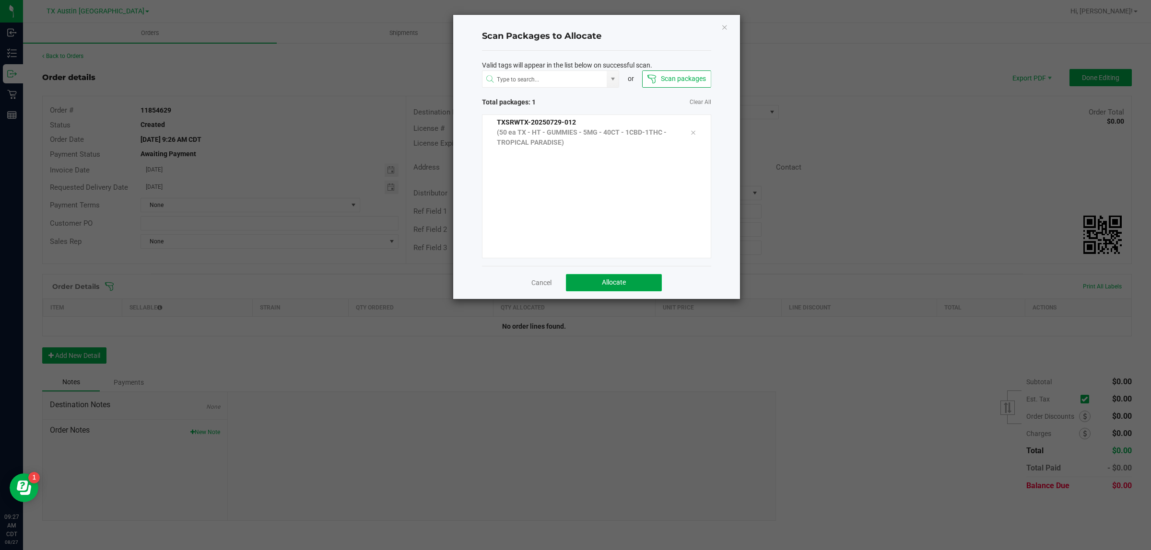
click at [571, 279] on span "Allocate" at bounding box center [614, 283] width 24 height 8
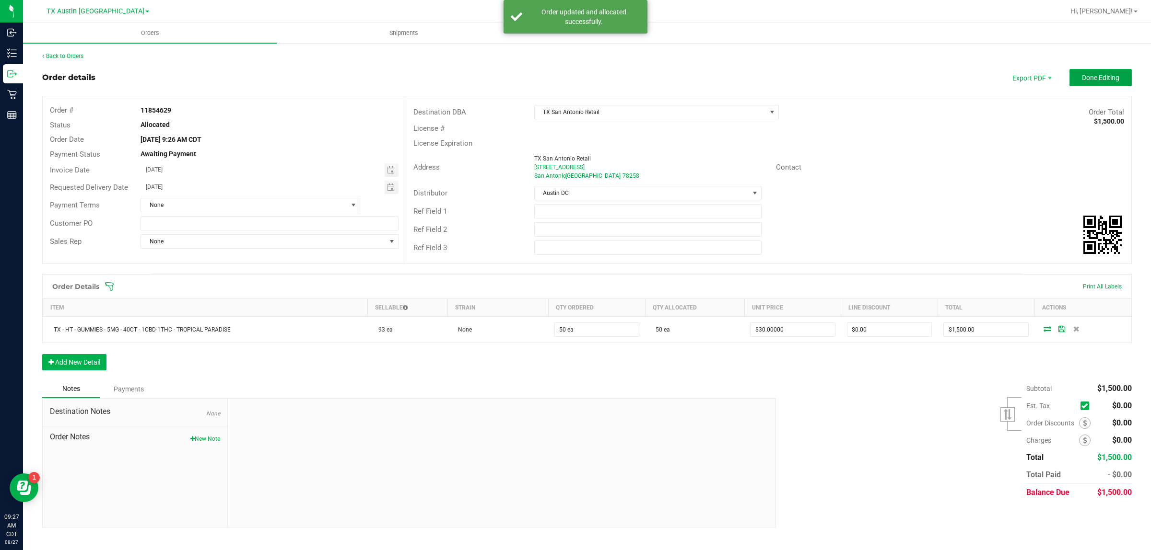
click at [571, 71] on button "Done Editing" at bounding box center [1100, 77] width 62 height 17
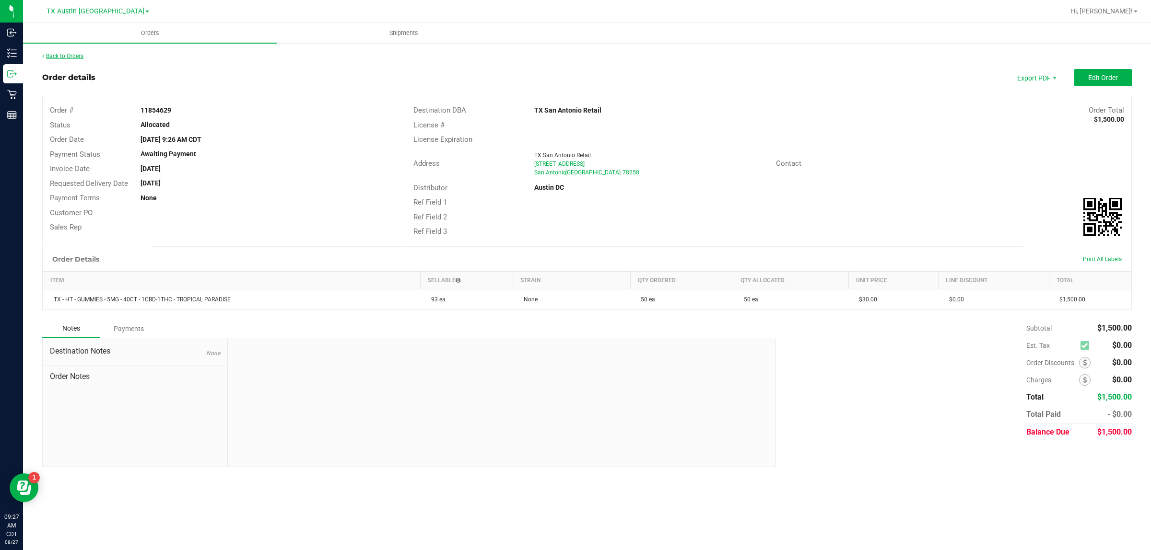
click at [73, 58] on link "Back to Orders" at bounding box center [62, 56] width 41 height 7
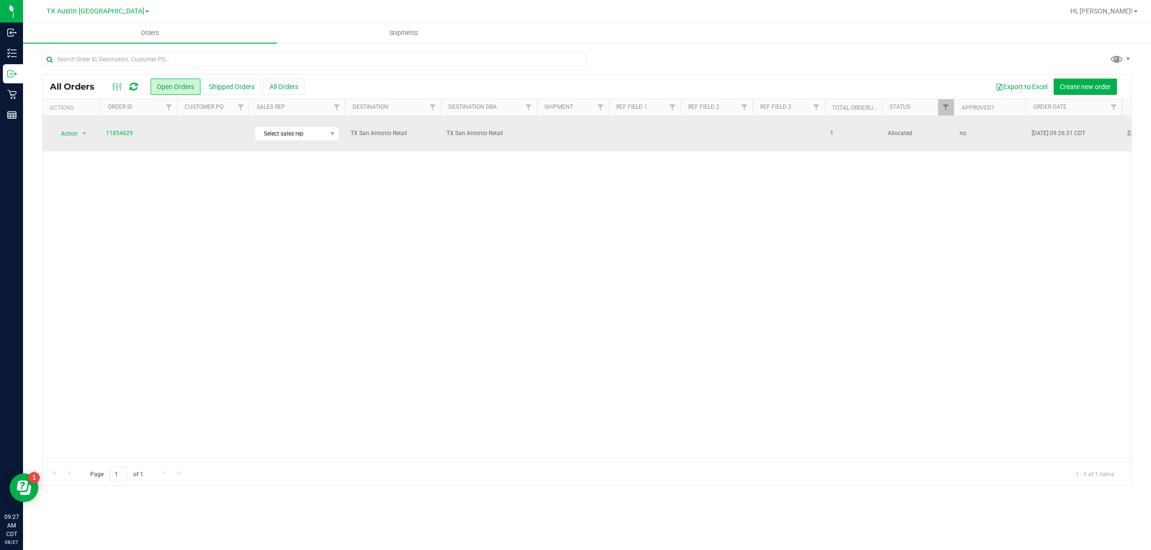
click at [219, 133] on td at bounding box center [213, 133] width 72 height 35
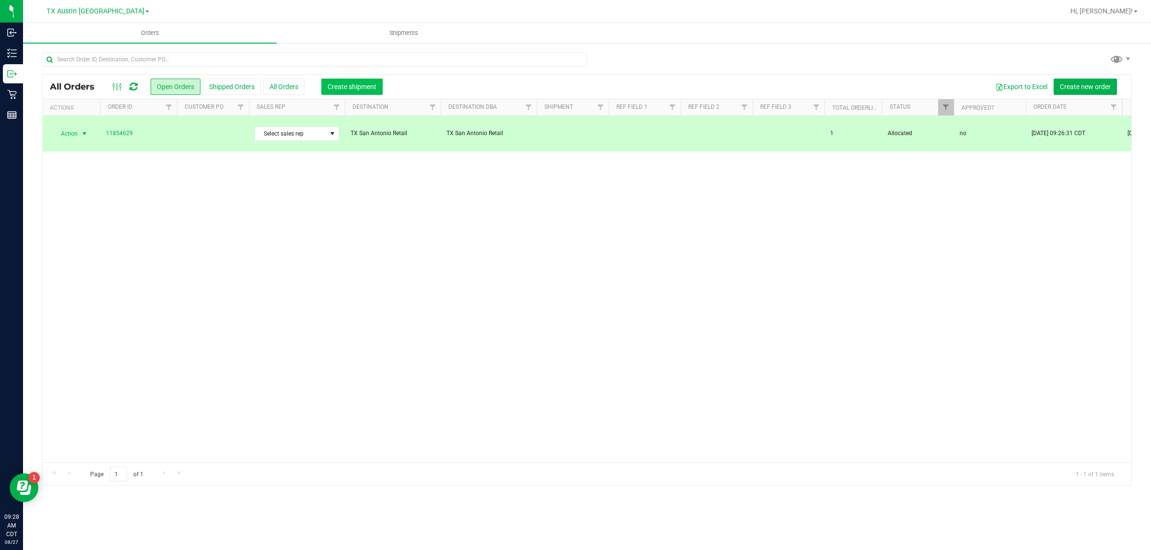
click at [363, 83] on span "Create shipment" at bounding box center [351, 87] width 49 height 8
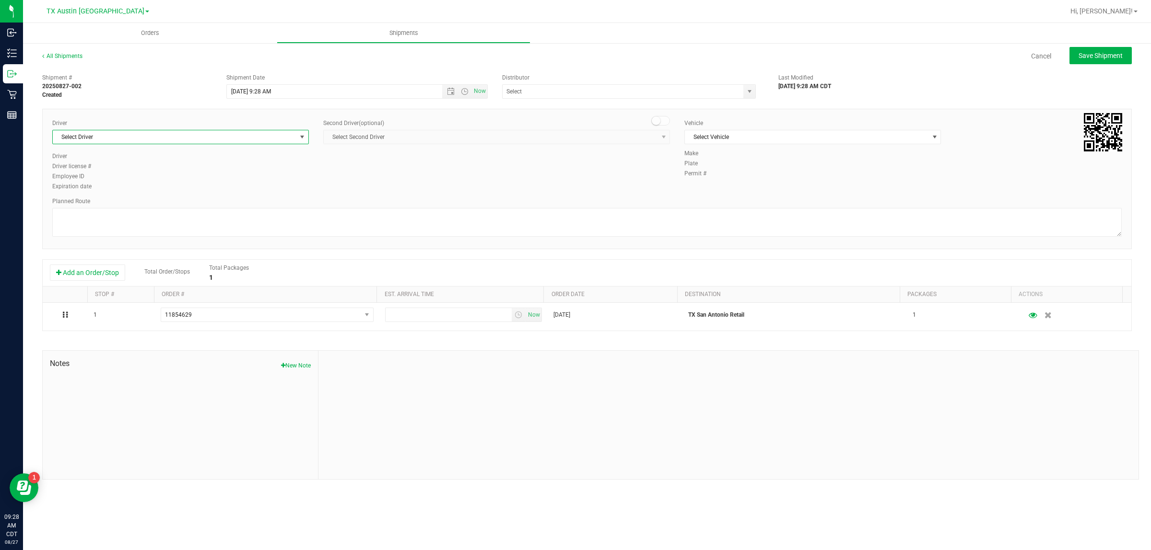
click at [217, 135] on span "Select Driver" at bounding box center [175, 136] width 244 height 13
type input "bat"
click at [571, 137] on span "Select Vehicle" at bounding box center [807, 136] width 244 height 13
click at [571, 135] on span "Aa" at bounding box center [807, 136] width 244 height 13
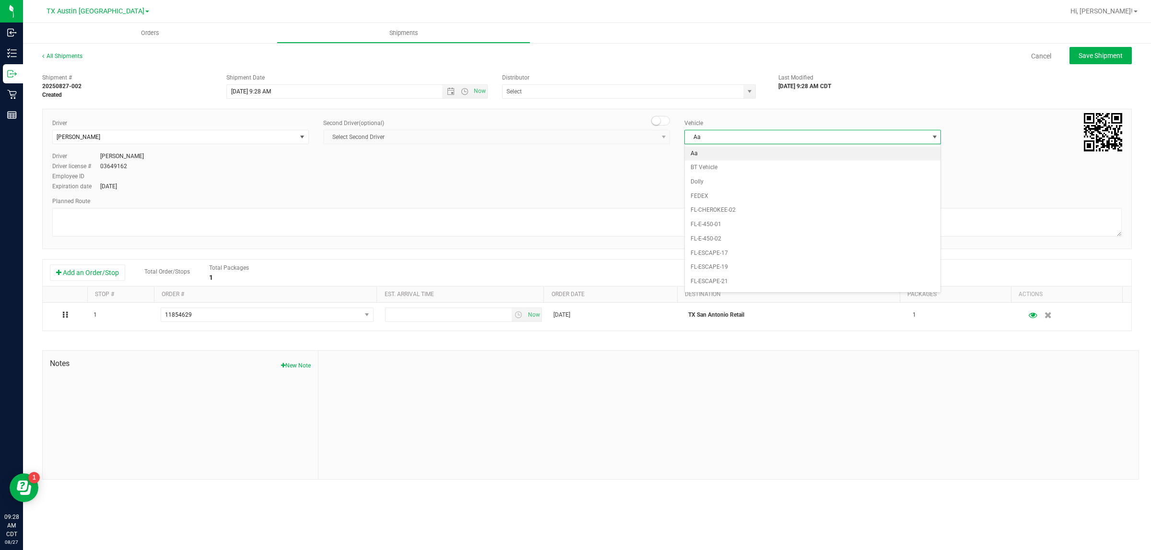
click at [571, 134] on span "Aa" at bounding box center [807, 136] width 244 height 13
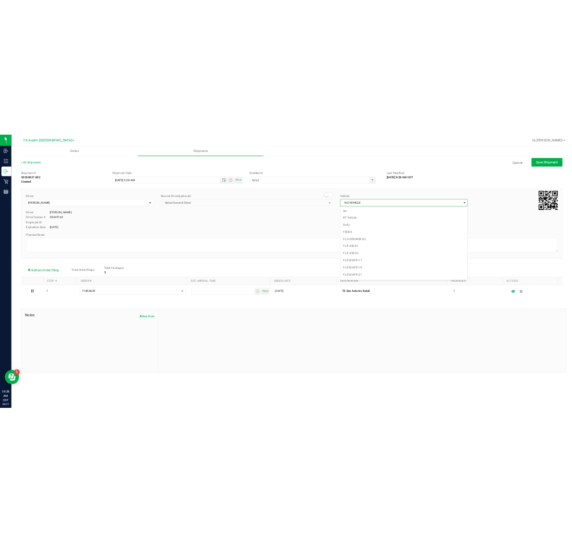
scroll to position [638, 0]
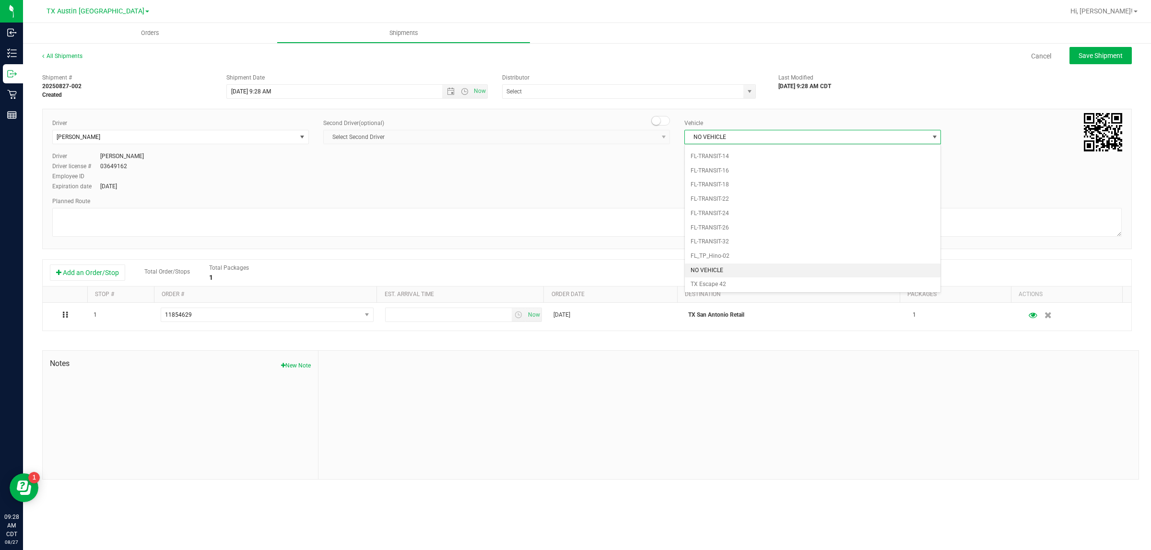
click at [571, 137] on span "NO VEHICLE" at bounding box center [807, 136] width 244 height 13
click at [571, 89] on input "text" at bounding box center [619, 91] width 234 height 13
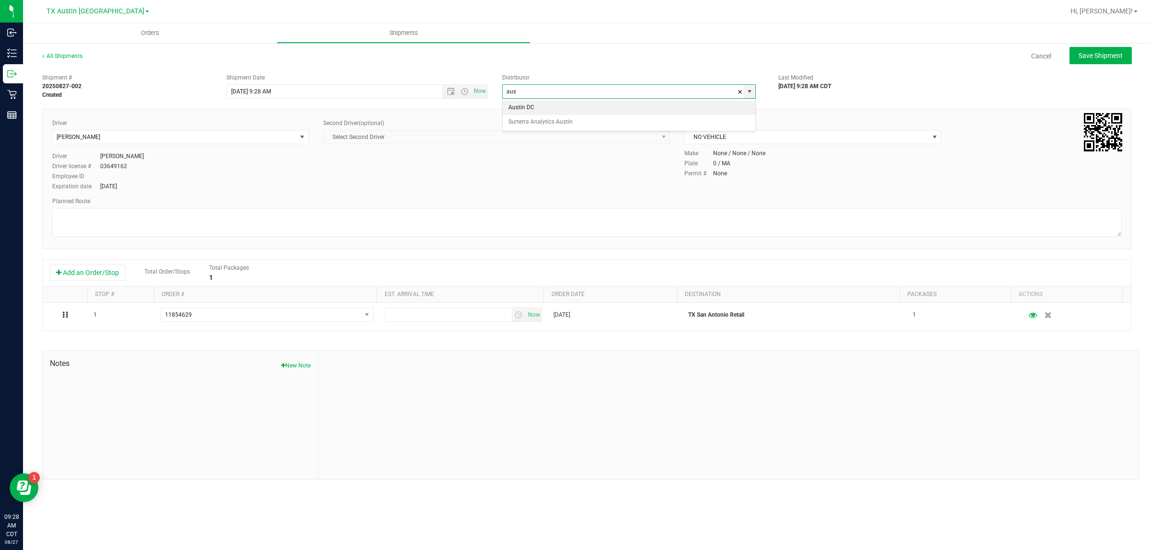
click at [571, 112] on li "Austin DC" at bounding box center [628, 108] width 253 height 14
type input "Austin DC"
click at [478, 92] on span "Now" at bounding box center [480, 91] width 16 height 14
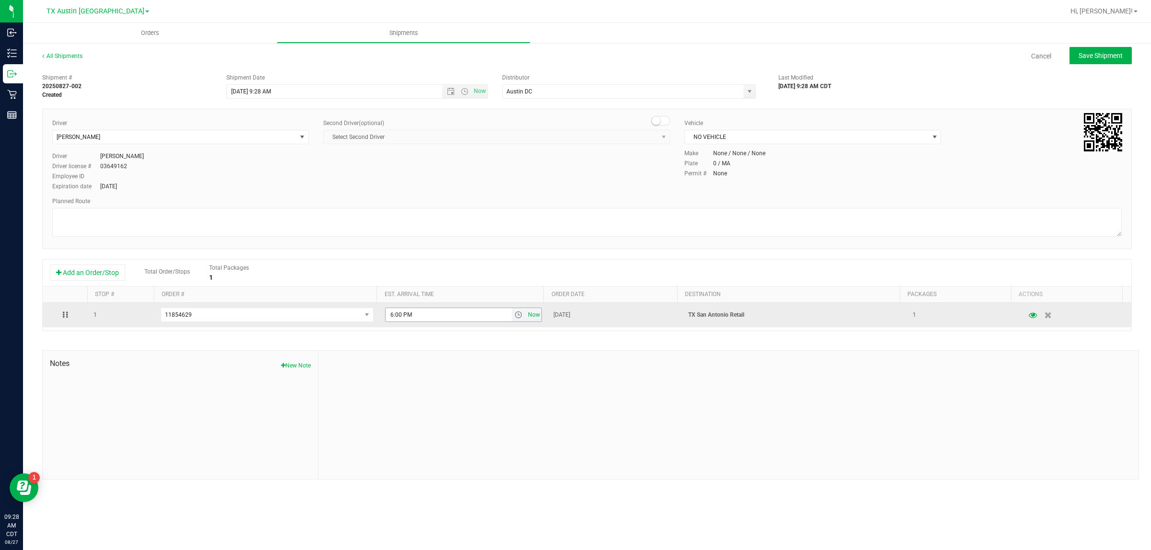
click at [528, 319] on span "Now" at bounding box center [534, 315] width 16 height 14
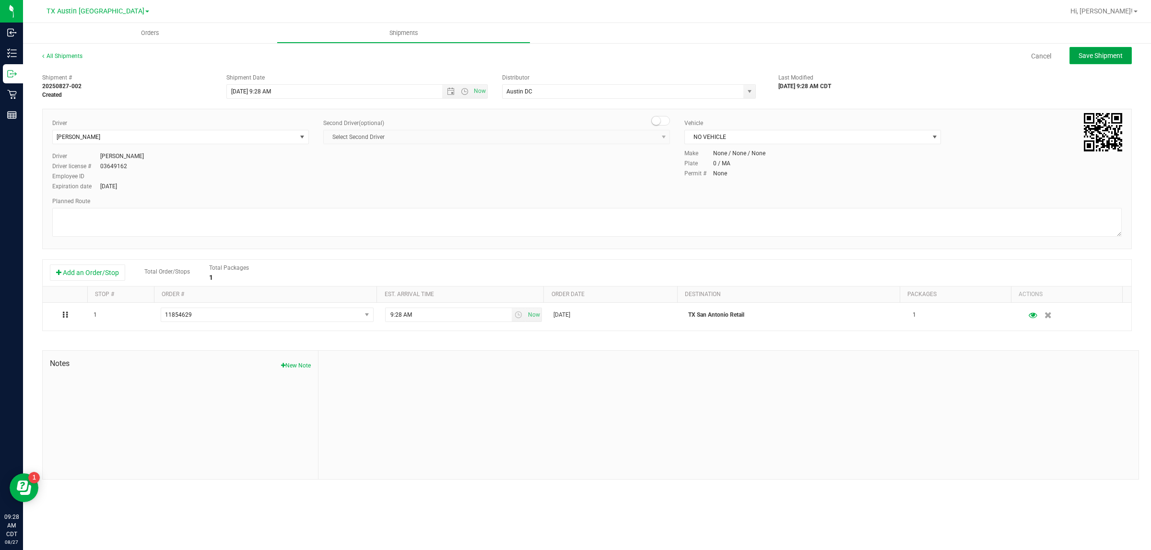
click at [571, 53] on span "Save Shipment" at bounding box center [1100, 56] width 44 height 8
type input "[DATE] 2:28 PM"
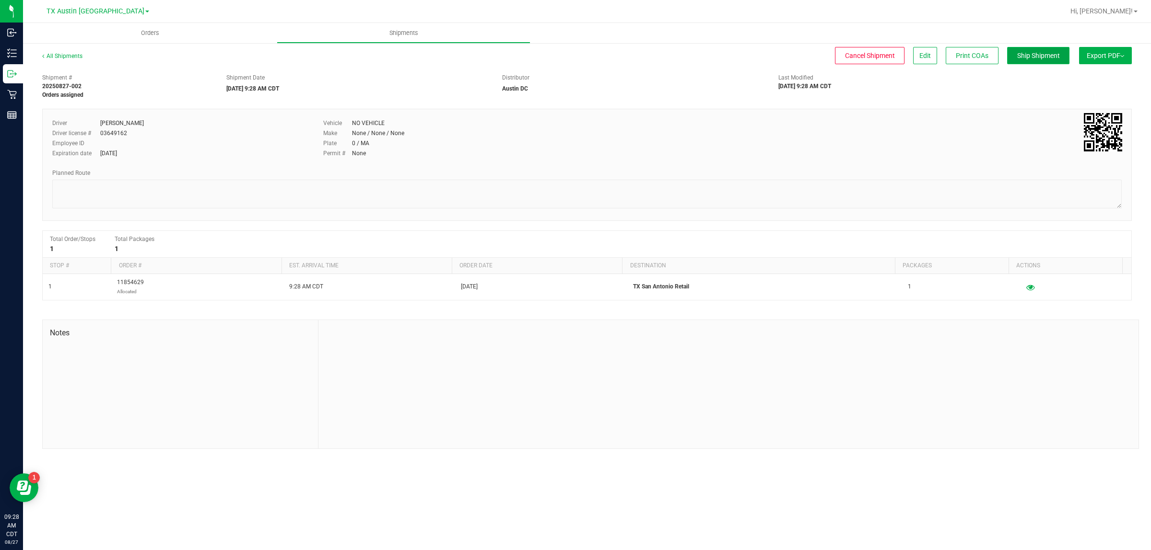
click at [571, 49] on button "Ship Shipment" at bounding box center [1038, 55] width 62 height 17
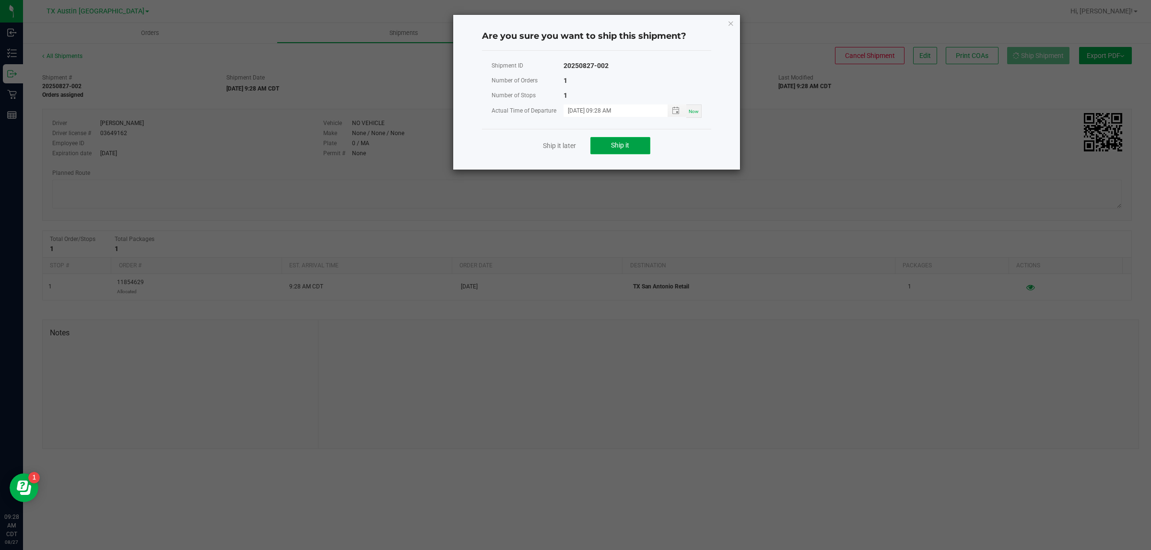
click at [571, 144] on span "Ship it" at bounding box center [620, 145] width 18 height 8
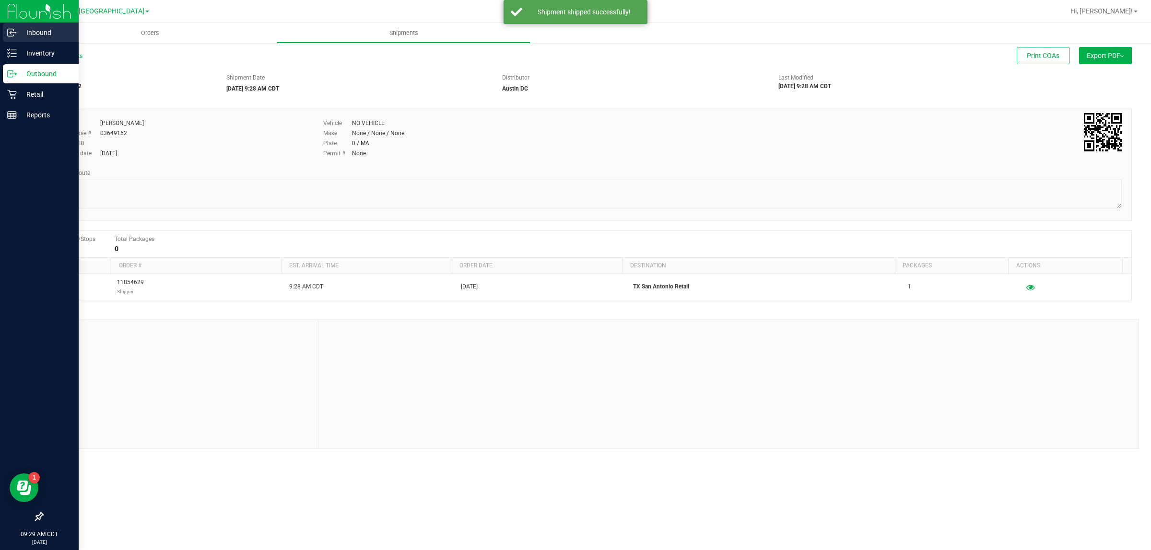
click at [44, 34] on p "Inbound" at bounding box center [46, 33] width 58 height 12
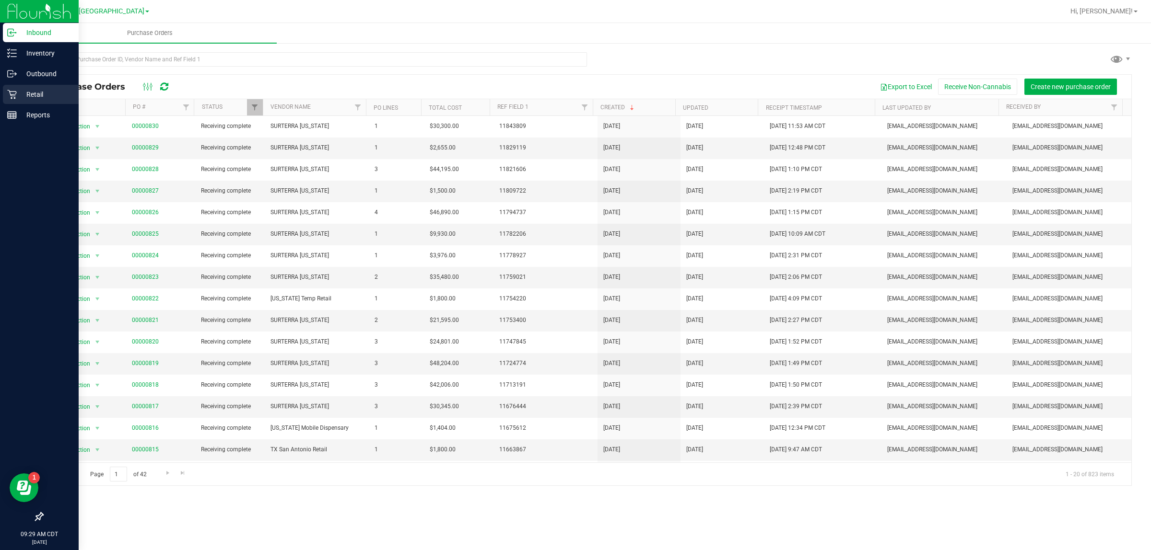
click at [48, 87] on div "Retail" at bounding box center [41, 94] width 76 height 19
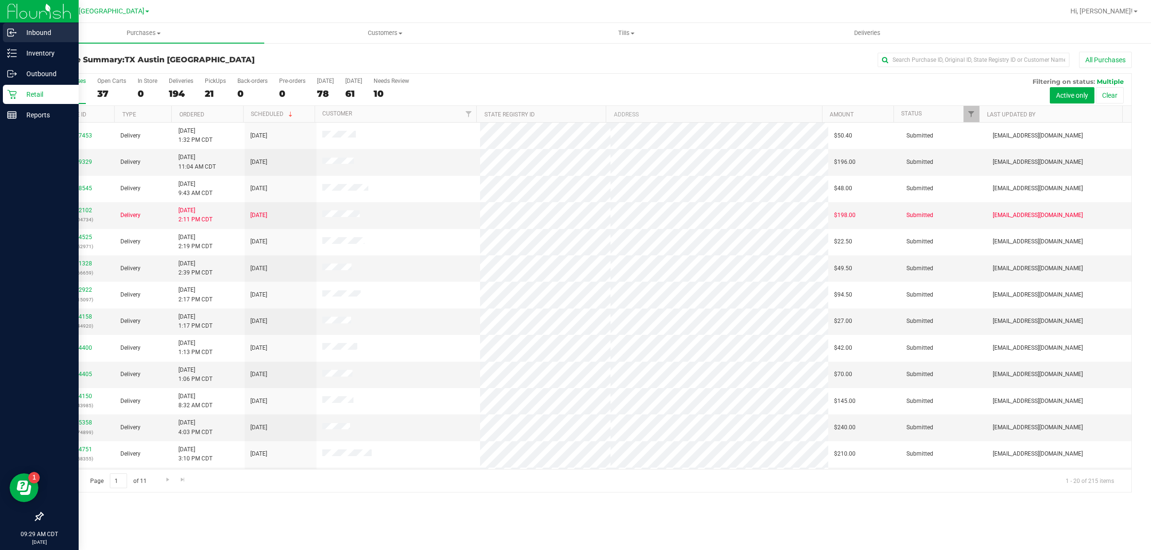
click at [36, 30] on p "Inbound" at bounding box center [46, 33] width 58 height 12
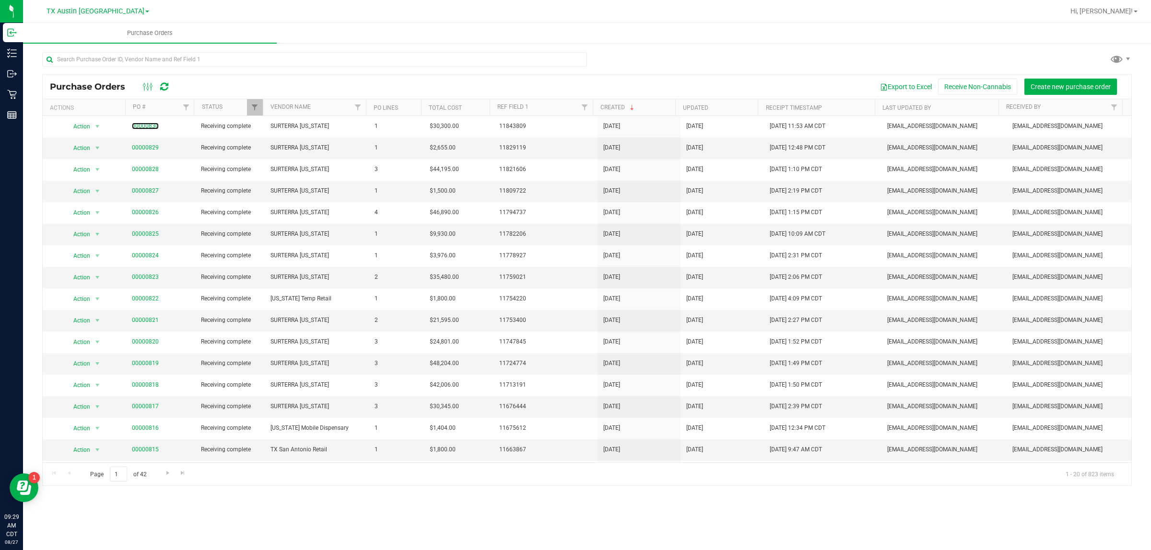
click at [147, 125] on link "00000830" at bounding box center [145, 126] width 27 height 7
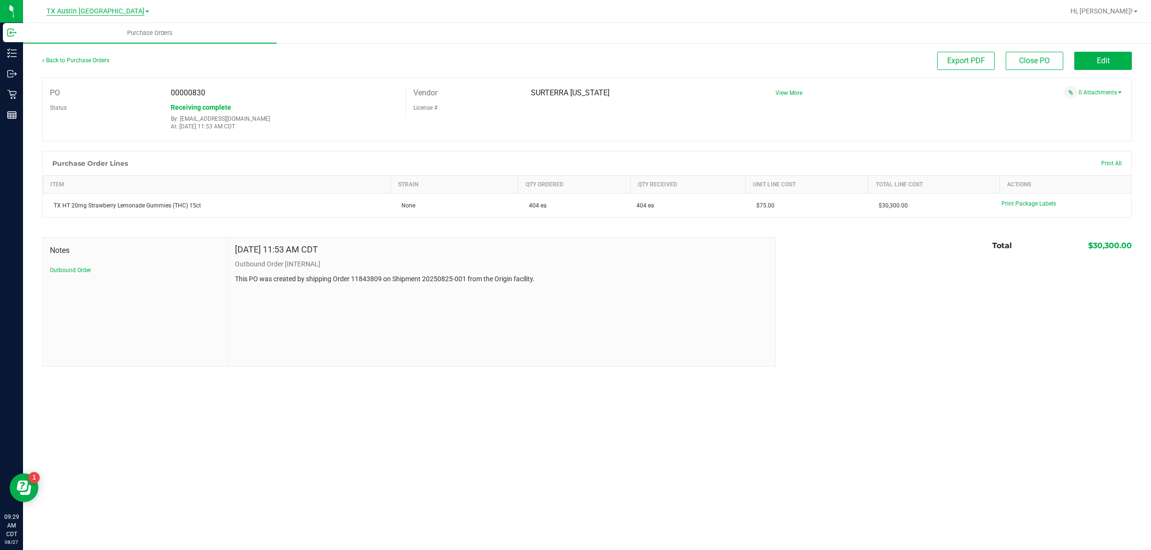
click at [85, 8] on span "TX Austin [GEOGRAPHIC_DATA]" at bounding box center [96, 11] width 98 height 9
click at [96, 60] on link "TX San Antonio Retail" at bounding box center [98, 59] width 140 height 13
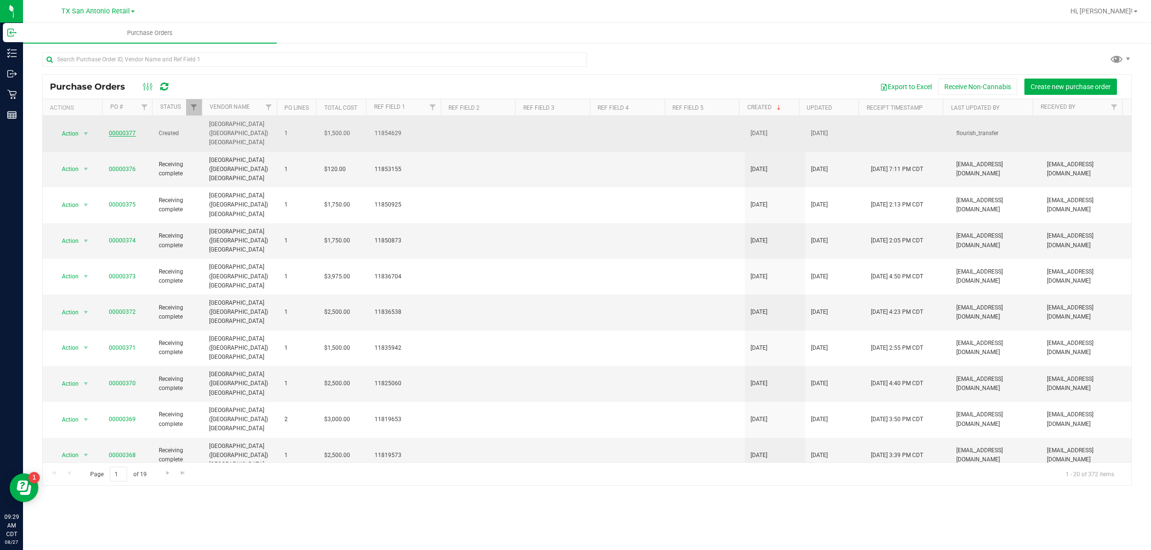
click at [114, 130] on link "00000377" at bounding box center [122, 133] width 27 height 7
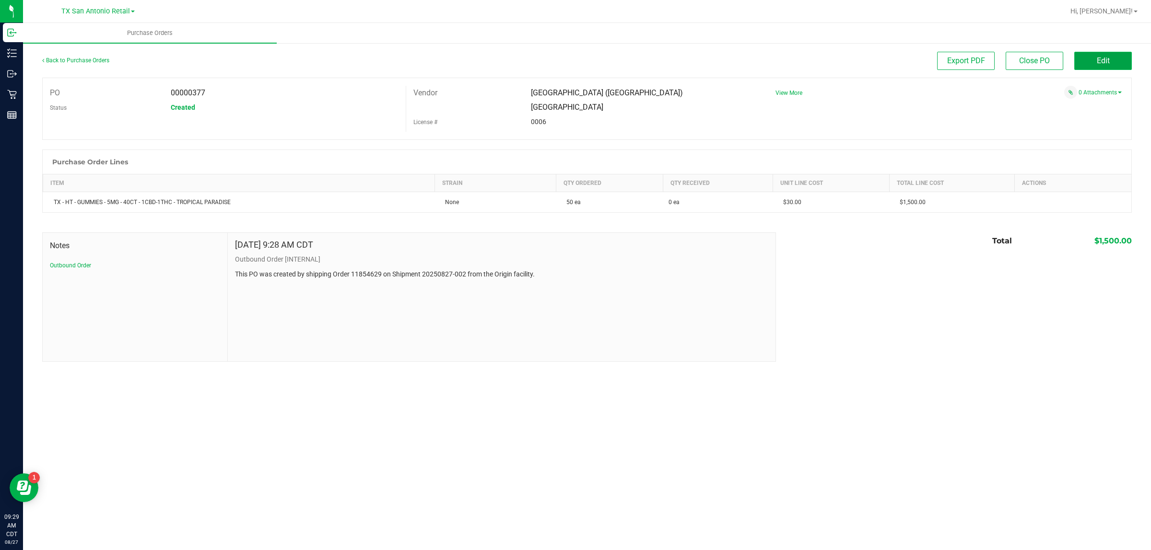
click at [571, 56] on button "Edit" at bounding box center [1103, 61] width 58 height 18
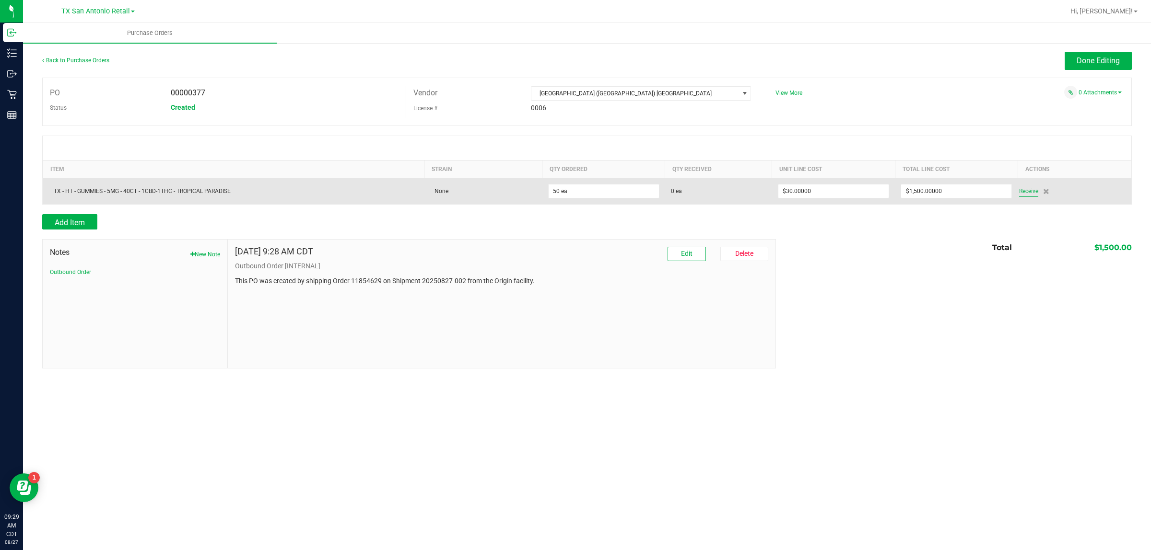
click at [571, 194] on span "Receive" at bounding box center [1028, 192] width 19 height 12
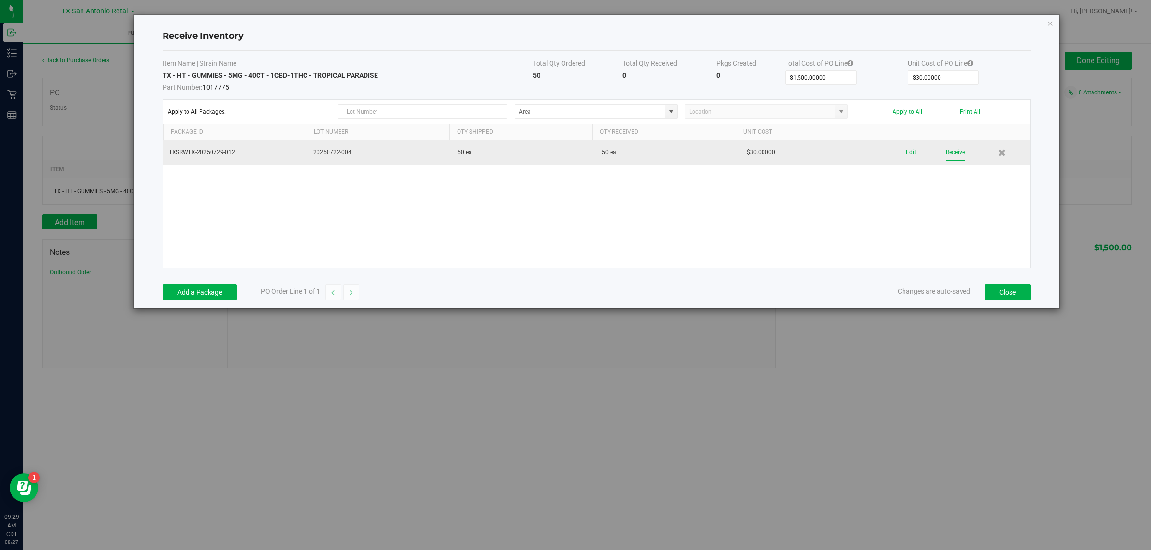
click at [571, 150] on button "Receive" at bounding box center [955, 152] width 19 height 17
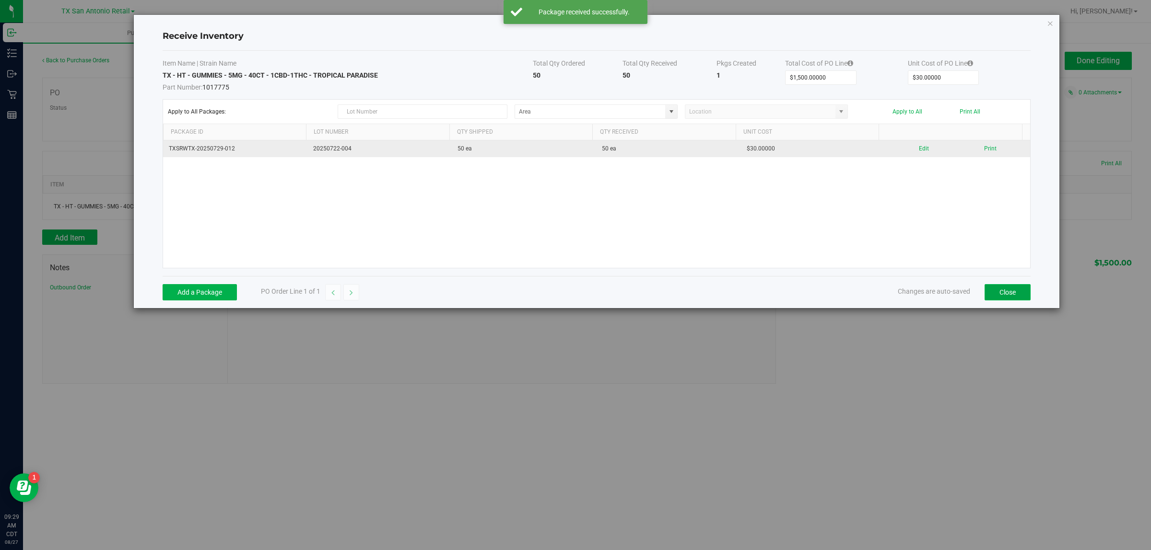
click at [571, 295] on button "Close" at bounding box center [1007, 292] width 46 height 16
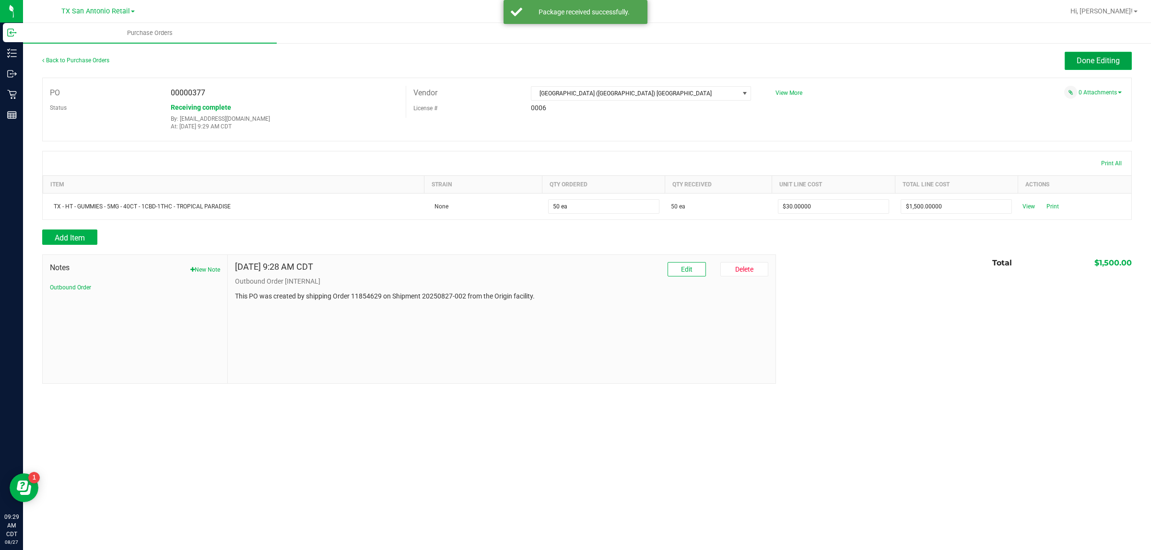
click at [571, 53] on button "Done Editing" at bounding box center [1097, 61] width 67 height 18
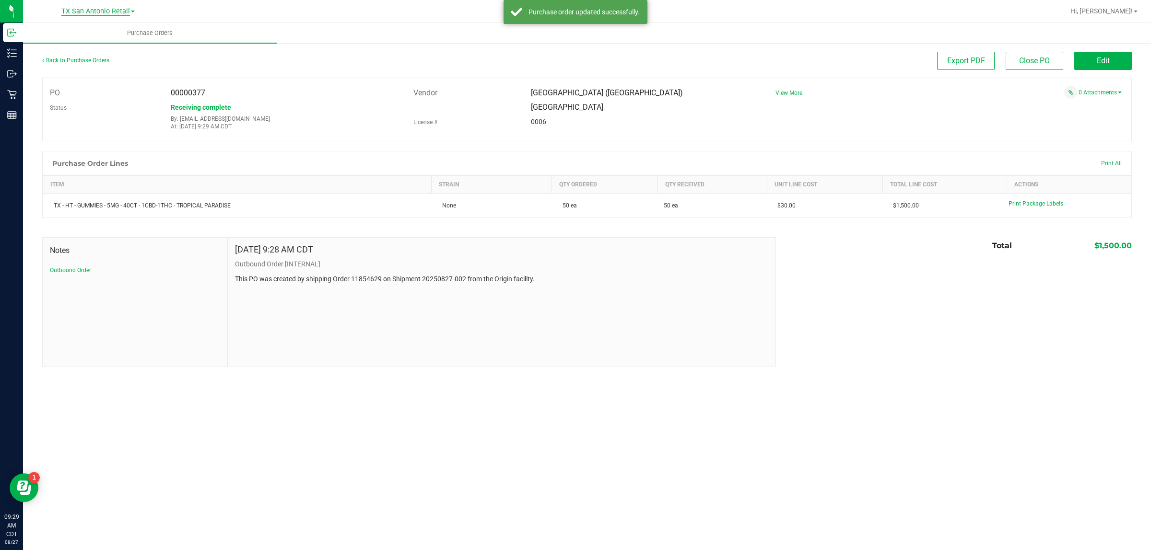
click at [84, 13] on span "TX San Antonio Retail" at bounding box center [95, 11] width 69 height 9
click at [85, 35] on link "TX Austin [GEOGRAPHIC_DATA]" at bounding box center [98, 33] width 140 height 13
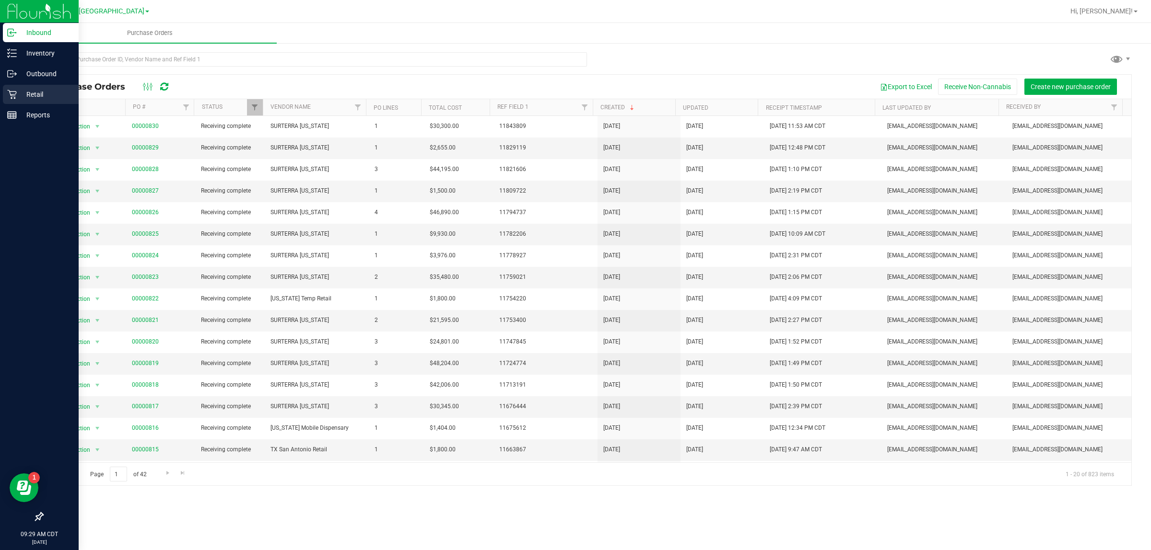
click at [49, 94] on p "Retail" at bounding box center [46, 95] width 58 height 12
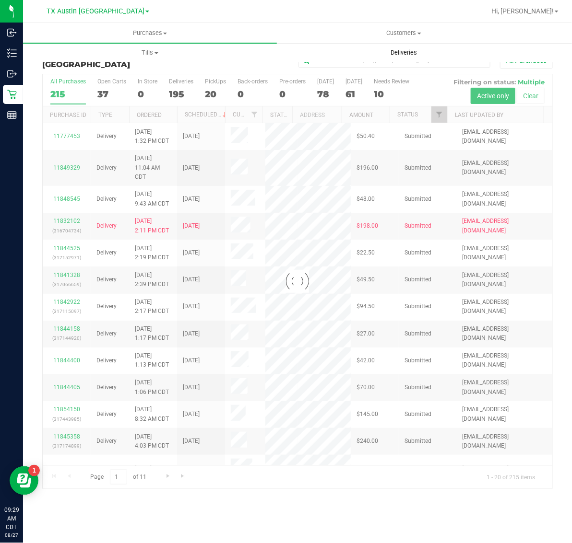
click at [410, 54] on span "Deliveries" at bounding box center [403, 52] width 52 height 9
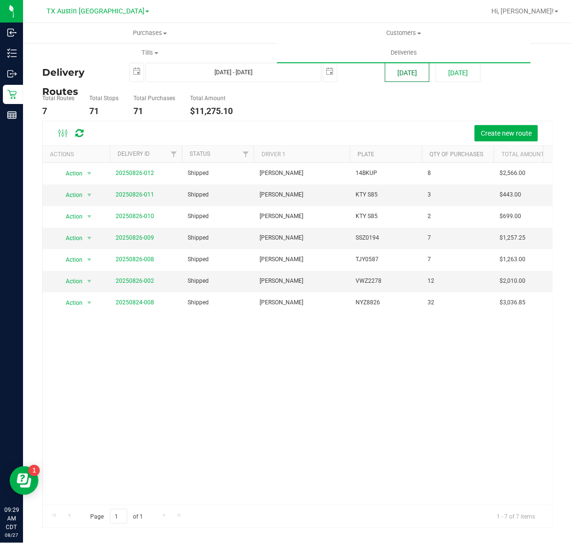
click at [400, 75] on button "[DATE]" at bounding box center [407, 72] width 45 height 19
click at [99, 8] on span "TX Austin [GEOGRAPHIC_DATA]" at bounding box center [96, 11] width 98 height 9
click at [94, 58] on link "TX San Antonio Retail" at bounding box center [98, 59] width 140 height 13
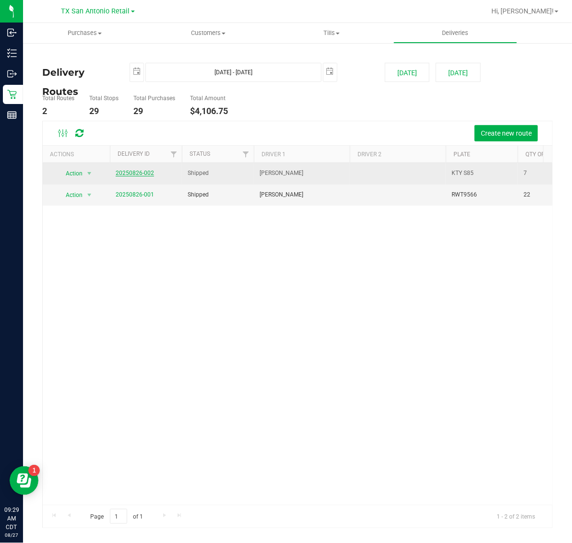
click at [126, 173] on link "20250826-002" at bounding box center [135, 173] width 38 height 7
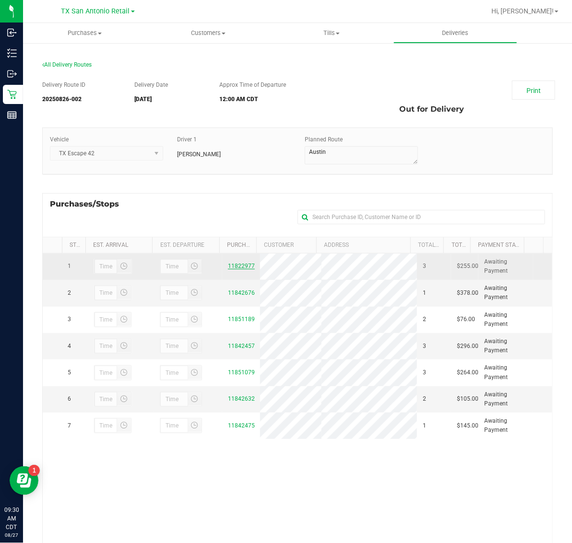
click at [233, 268] on link "11822977" at bounding box center [241, 266] width 27 height 7
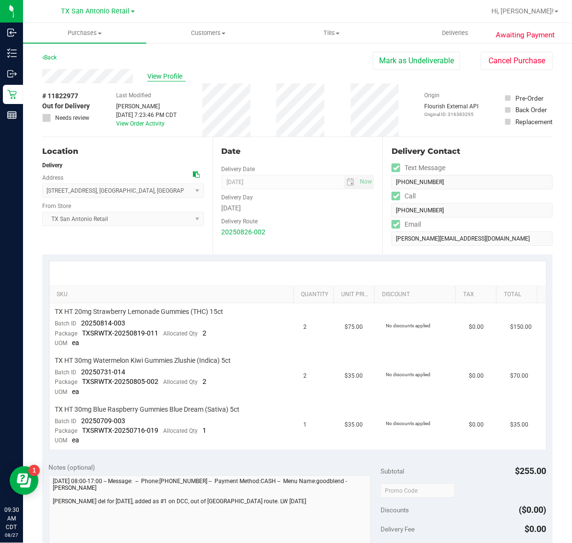
click at [171, 77] on span "View Profile" at bounding box center [166, 76] width 38 height 10
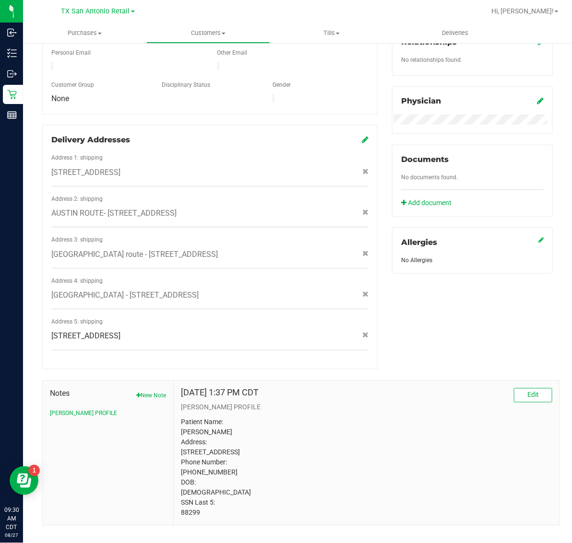
scroll to position [267, 0]
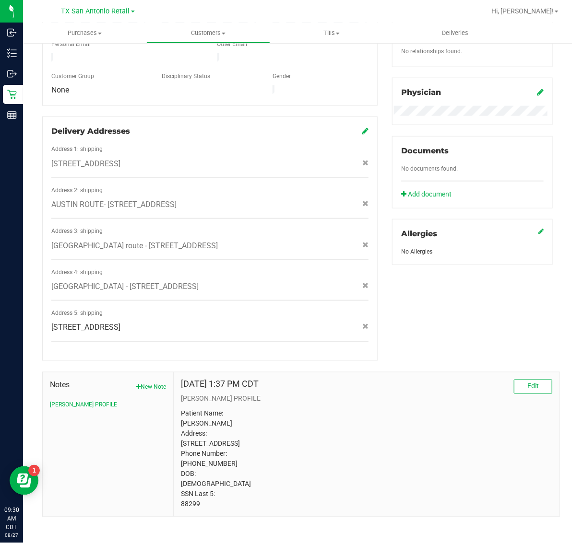
click at [189, 502] on p "Patient Name: [PERSON_NAME] Address: [STREET_ADDRESS] Phone Number: [PHONE_NUMB…" at bounding box center [366, 459] width 371 height 101
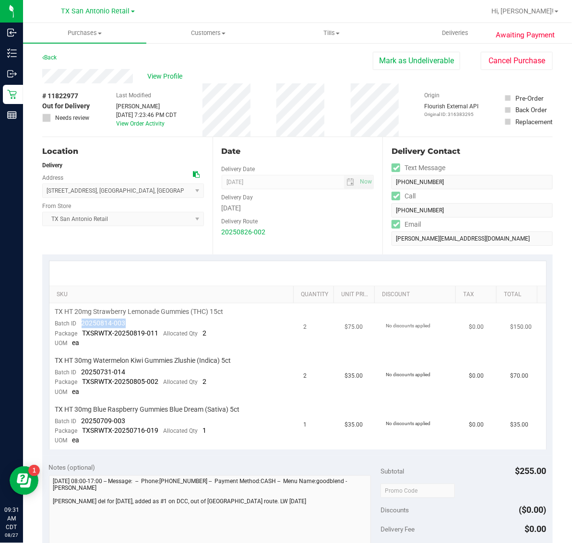
drag, startPoint x: 78, startPoint y: 324, endPoint x: 126, endPoint y: 325, distance: 48.4
click at [126, 325] on td "TX HT 20mg Strawberry Lemonade Gummies (THC) 15ct Batch ID 20250814-003 Package…" at bounding box center [173, 328] width 248 height 49
drag, startPoint x: 80, startPoint y: 371, endPoint x: 128, endPoint y: 372, distance: 48.4
click at [128, 372] on td "TX HT 30mg Watermelon Kiwi Gummies Zlushie (Indica) 5ct Batch ID 20250731-014 P…" at bounding box center [173, 376] width 248 height 49
drag, startPoint x: 79, startPoint y: 420, endPoint x: 128, endPoint y: 418, distance: 49.4
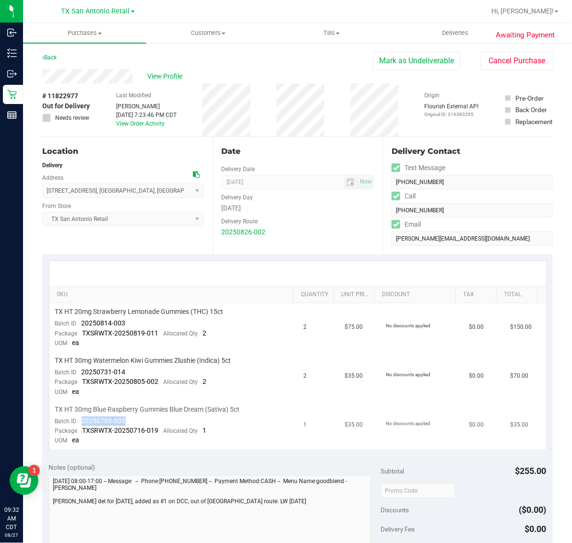
click at [128, 418] on td "TX HT 30mg Blue Raspberry Gummies Blue Dream (Sativa) 5ct Batch ID 20250709-003…" at bounding box center [173, 425] width 248 height 48
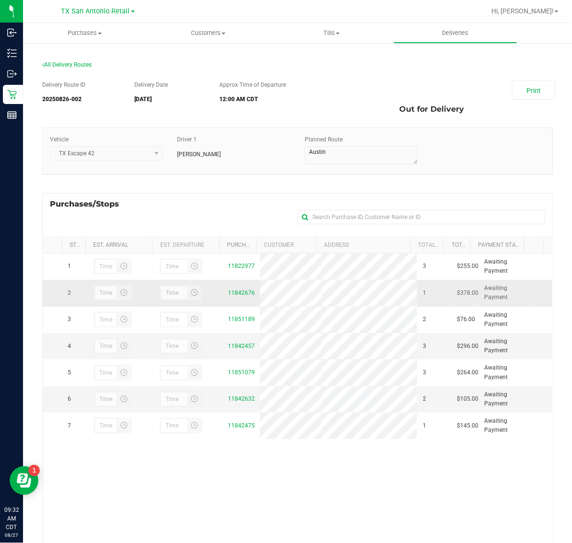
click at [243, 289] on div "11842676" at bounding box center [241, 293] width 26 height 9
click at [241, 293] on link "11842676" at bounding box center [241, 293] width 27 height 7
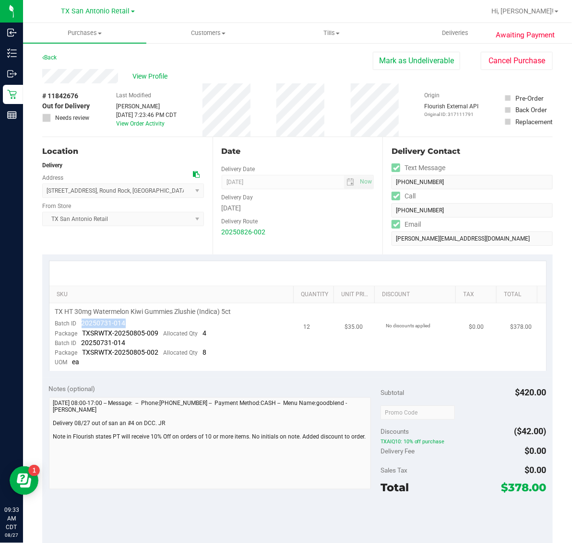
drag, startPoint x: 79, startPoint y: 322, endPoint x: 134, endPoint y: 326, distance: 55.3
click at [134, 326] on td "TX HT 30mg Watermelon Kiwi Gummies Zlushie (Indica) 5ct Batch ID 20250731-014 P…" at bounding box center [173, 338] width 248 height 68
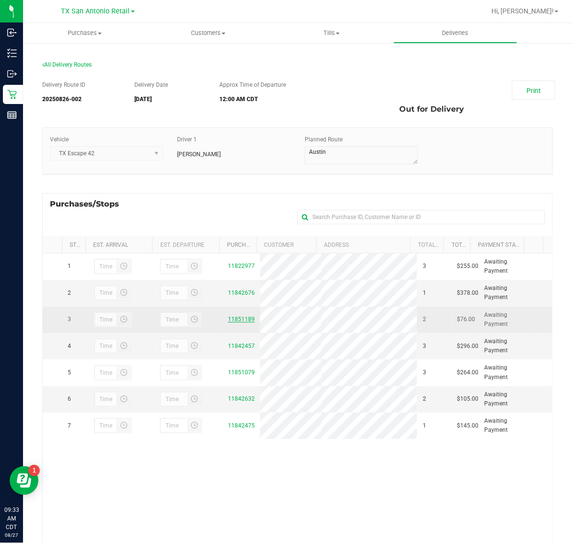
click at [234, 320] on link "11851189" at bounding box center [241, 319] width 27 height 7
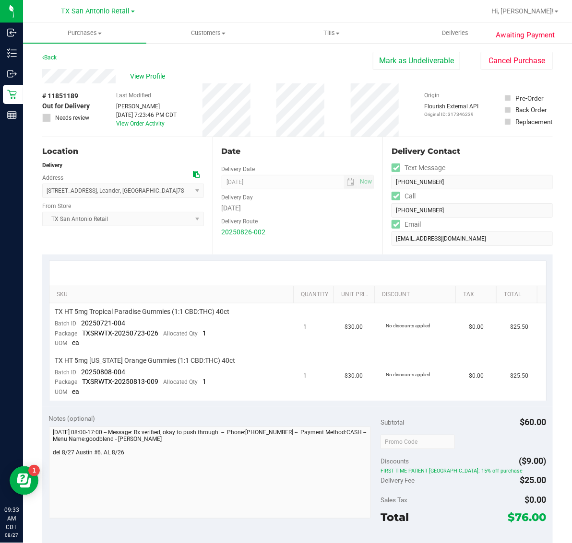
click at [108, 101] on div "# 11851189 Out for Delivery Needs review Last Modified [PERSON_NAME] [DATE] 7:2…" at bounding box center [297, 109] width 510 height 53
click at [157, 77] on span "View Profile" at bounding box center [149, 76] width 38 height 10
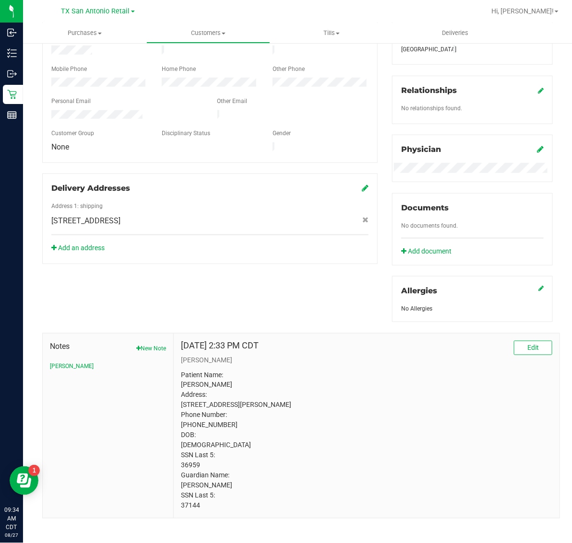
scroll to position [226, 0]
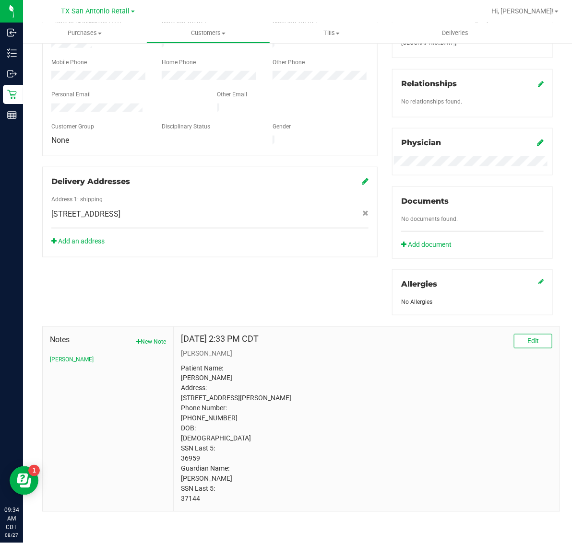
click at [189, 502] on p "Patient Name: [PERSON_NAME] Address: [STREET_ADDRESS][PERSON_NAME] Phone Number…" at bounding box center [366, 433] width 371 height 141
click at [193, 458] on p "Patient Name: [PERSON_NAME] Address: [STREET_ADDRESS][PERSON_NAME] Phone Number…" at bounding box center [366, 433] width 371 height 141
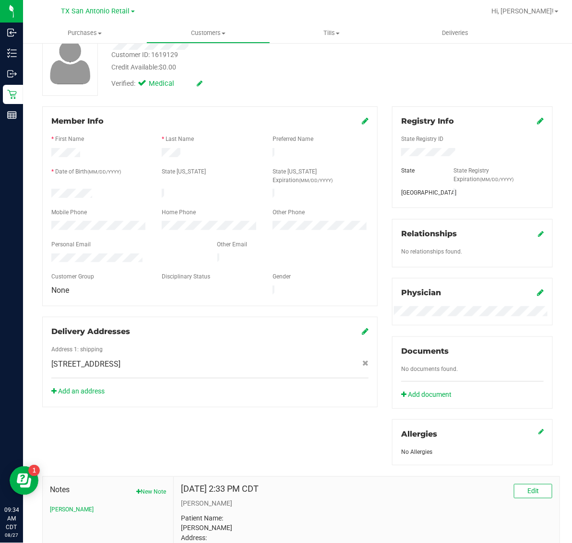
scroll to position [0, 0]
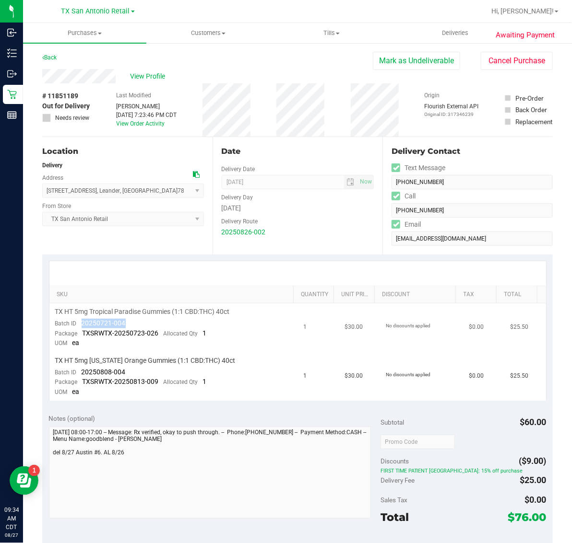
drag, startPoint x: 82, startPoint y: 325, endPoint x: 128, endPoint y: 327, distance: 47.0
click at [128, 327] on td "TX HT 5mg Tropical Paradise Gummies (1:1 CBD:THC) 40ct Batch ID 20250721-004 Pa…" at bounding box center [173, 328] width 248 height 49
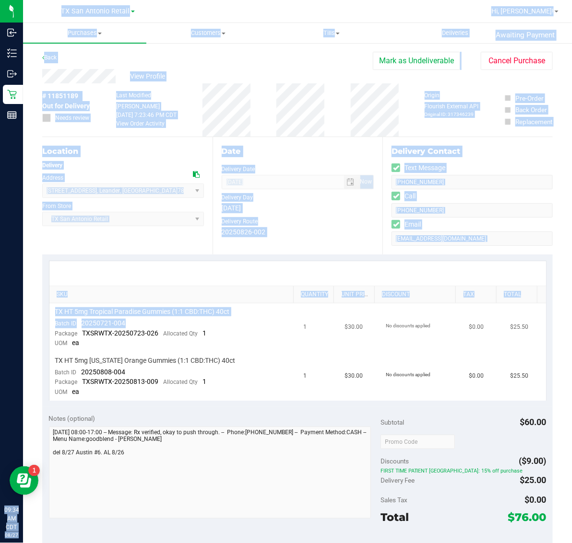
drag, startPoint x: 115, startPoint y: 318, endPoint x: 57, endPoint y: 339, distance: 62.0
click at [0, 344] on html "Inbound Inventory Outbound Retail Reports 09:34 AM CDT [DATE] 08/27 [GEOGRAPHIC…" at bounding box center [286, 271] width 572 height 543
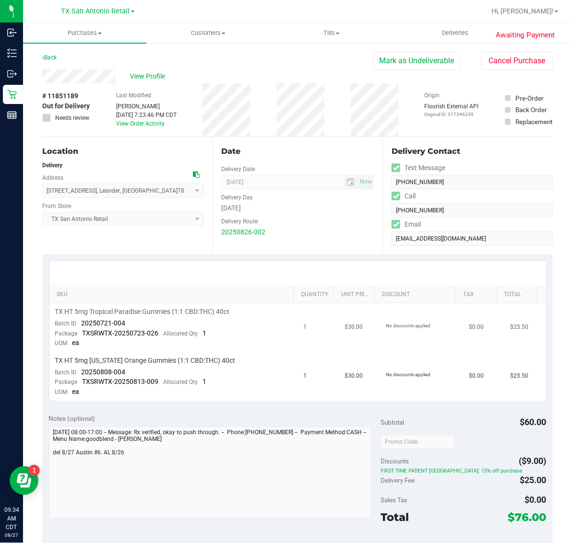
click at [146, 341] on td "TX HT 5mg Tropical Paradise Gummies (1:1 CBD:THC) 40ct Batch ID 20250721-004 Pa…" at bounding box center [173, 328] width 248 height 49
drag, startPoint x: 80, startPoint y: 322, endPoint x: 157, endPoint y: 327, distance: 76.8
click at [157, 327] on td "TX HT 5mg Tropical Paradise Gummies (1:1 CBD:THC) 40ct Batch ID 20250721-004 Pa…" at bounding box center [173, 328] width 248 height 49
drag, startPoint x: 77, startPoint y: 370, endPoint x: 135, endPoint y: 373, distance: 58.1
click at [135, 373] on td "TX HT 5mg [US_STATE] Orange Gummies (1:1 CBD:THC) 40ct Batch ID 20250808-004 Pa…" at bounding box center [173, 376] width 248 height 48
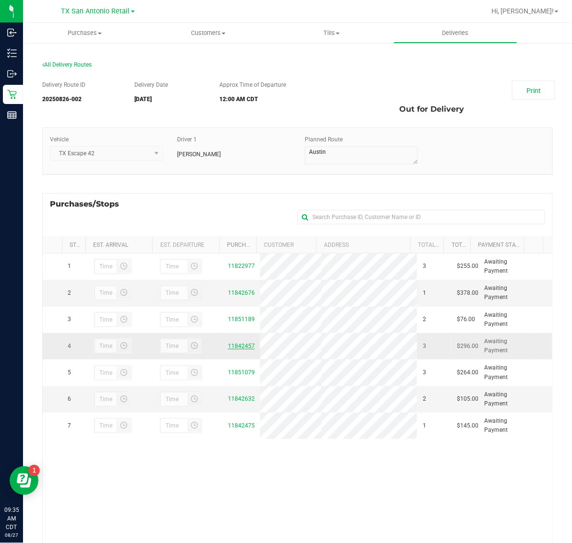
click at [239, 346] on link "11842457" at bounding box center [241, 346] width 27 height 7
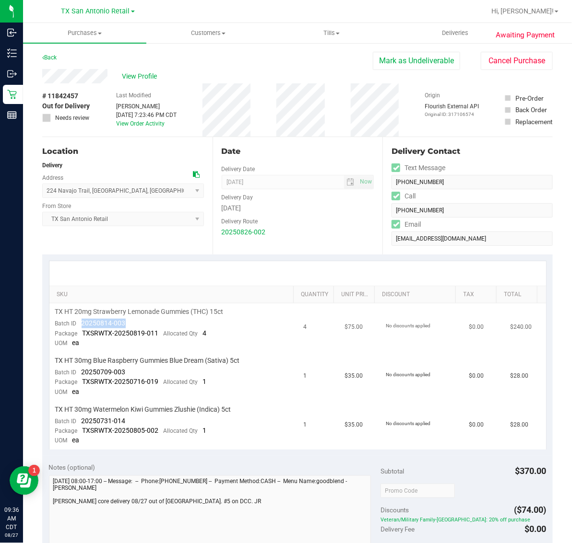
drag, startPoint x: 80, startPoint y: 321, endPoint x: 123, endPoint y: 324, distance: 43.7
click at [123, 324] on div "Batch ID 20250814-003" at bounding box center [90, 324] width 70 height 10
drag, startPoint x: 78, startPoint y: 371, endPoint x: 131, endPoint y: 372, distance: 52.8
click at [131, 372] on td "TX HT 30mg Blue Raspberry Gummies Blue Dream (Sativa) 5ct Batch ID 20250709-003…" at bounding box center [173, 376] width 248 height 49
drag, startPoint x: 81, startPoint y: 417, endPoint x: 137, endPoint y: 415, distance: 56.6
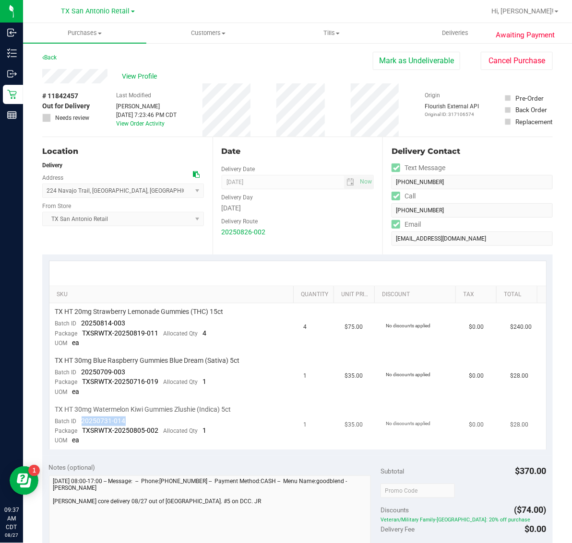
click at [137, 415] on td "TX HT 30mg Watermelon Kiwi Gummies Zlushie (Indica) 5ct Batch ID 20250731-014 P…" at bounding box center [173, 425] width 248 height 48
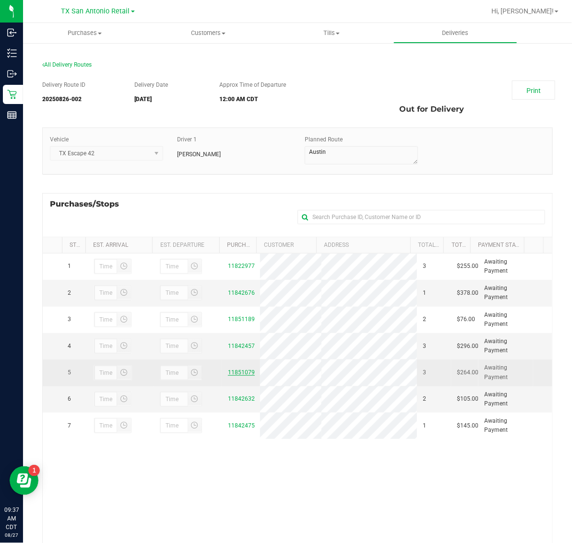
click at [231, 372] on link "11851079" at bounding box center [241, 372] width 27 height 7
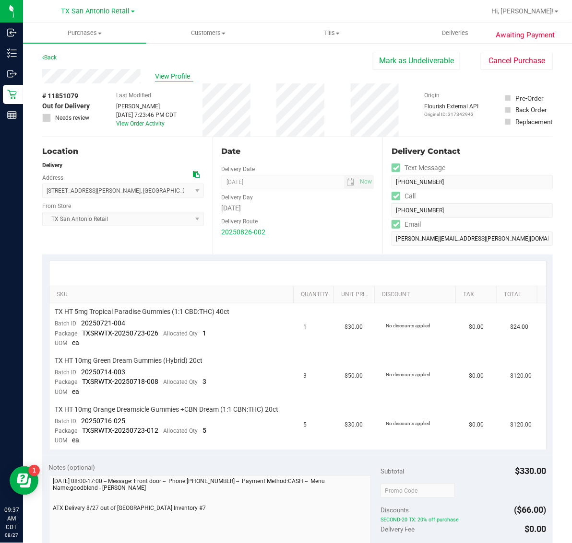
click at [180, 74] on span "View Profile" at bounding box center [174, 76] width 38 height 10
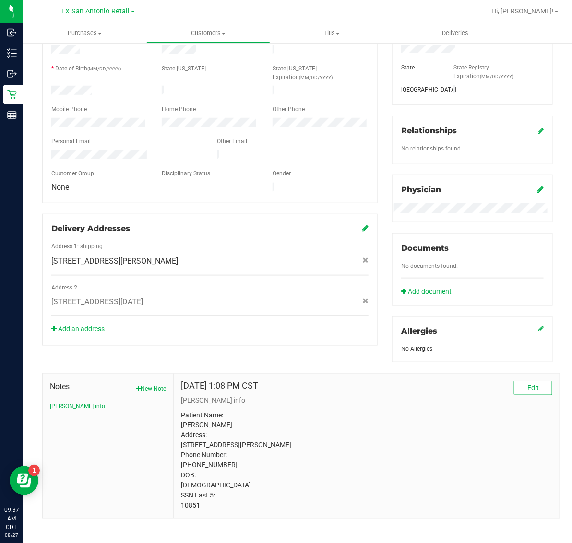
scroll to position [186, 0]
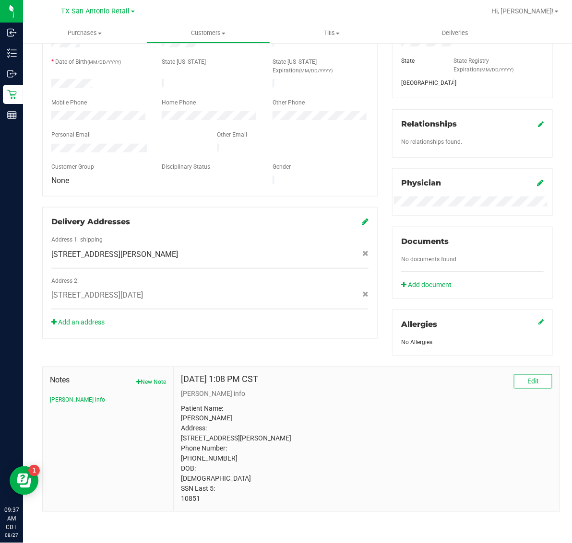
click at [188, 500] on p "Patient Name: [PERSON_NAME] Address: [STREET_ADDRESS][PERSON_NAME] Phone Number…" at bounding box center [366, 454] width 371 height 101
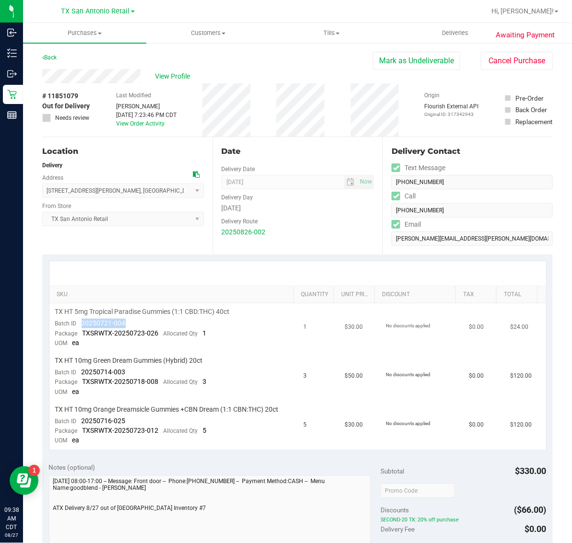
drag, startPoint x: 81, startPoint y: 320, endPoint x: 136, endPoint y: 324, distance: 55.2
click at [136, 324] on td "TX HT 5mg Tropical Paradise Gummies (1:1 CBD:THC) 40ct Batch ID 20250721-004 Pa…" at bounding box center [173, 328] width 248 height 49
drag, startPoint x: 80, startPoint y: 368, endPoint x: 128, endPoint y: 370, distance: 47.5
click at [128, 370] on td "TX HT 10mg Green Dream Gummies (Hybrid) 20ct Batch ID 20250714-003 Package TXSR…" at bounding box center [173, 376] width 248 height 49
drag, startPoint x: 78, startPoint y: 422, endPoint x: 138, endPoint y: 413, distance: 60.1
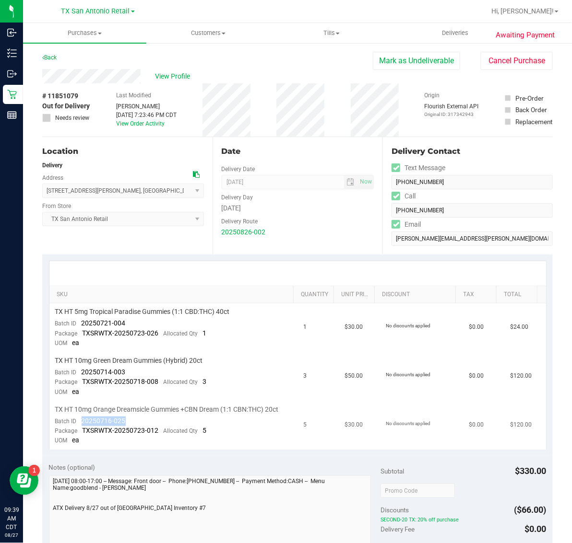
click at [138, 413] on td "TX HT 10mg Orange Dreamsicle Gummies +CBN Dream (1:1 CBN:THC) 20ct Batch ID 202…" at bounding box center [173, 425] width 248 height 48
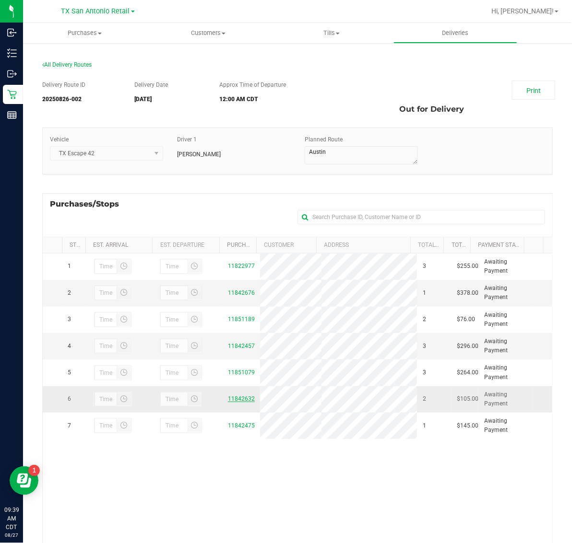
click at [228, 401] on link "11842632" at bounding box center [241, 399] width 27 height 7
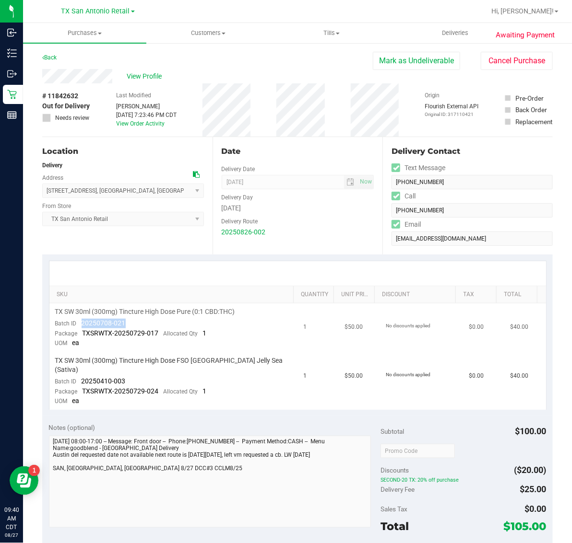
drag, startPoint x: 80, startPoint y: 325, endPoint x: 133, endPoint y: 326, distance: 52.8
click at [133, 326] on td "TX SW 30ml (300mg) Tincture High Dose Pure (0:1 CBD:THC) Batch ID 20250708-021 …" at bounding box center [173, 328] width 248 height 49
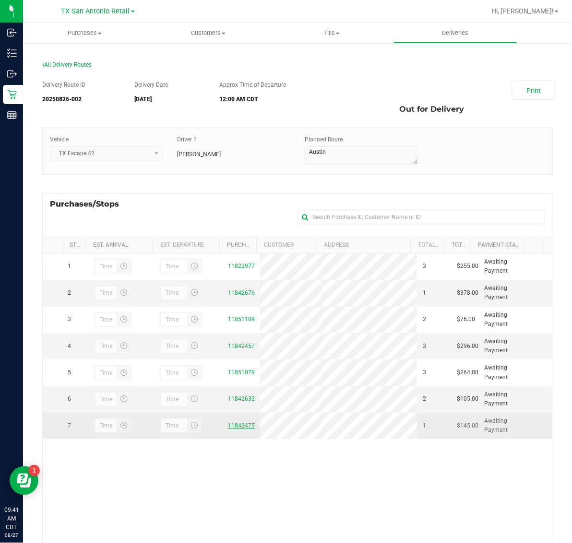
click at [234, 428] on link "11842475" at bounding box center [241, 425] width 27 height 7
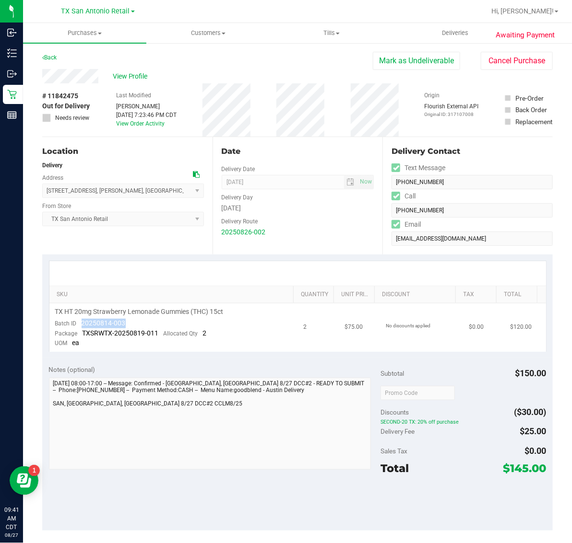
drag, startPoint x: 81, startPoint y: 319, endPoint x: 140, endPoint y: 322, distance: 59.0
click at [140, 322] on td "TX HT 20mg Strawberry Lemonade Gummies (THC) 15ct Batch ID 20250814-003 Package…" at bounding box center [173, 328] width 248 height 48
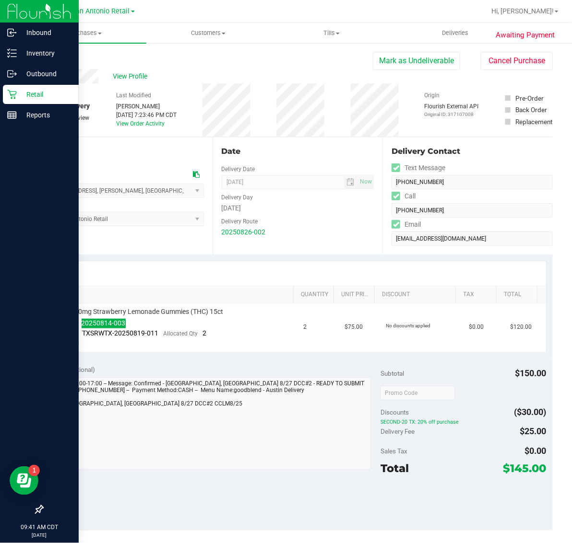
click at [17, 90] on p "Retail" at bounding box center [46, 95] width 58 height 12
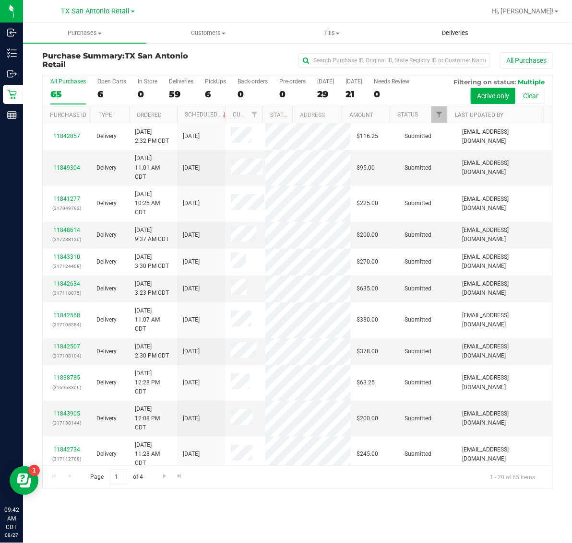
click at [433, 32] on span "Deliveries" at bounding box center [455, 33] width 52 height 9
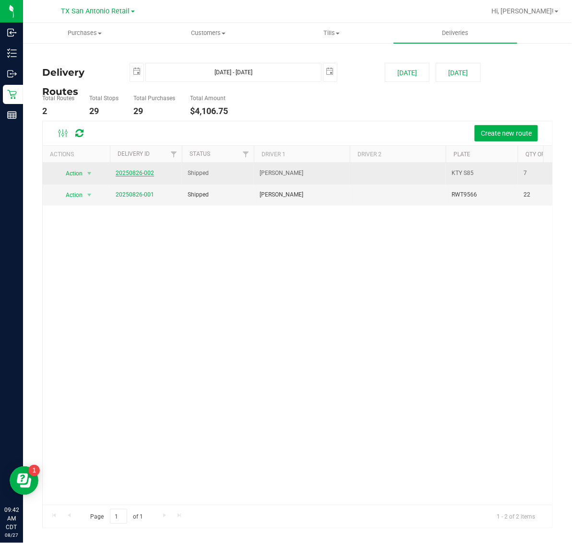
click at [140, 174] on link "20250826-002" at bounding box center [135, 173] width 38 height 7
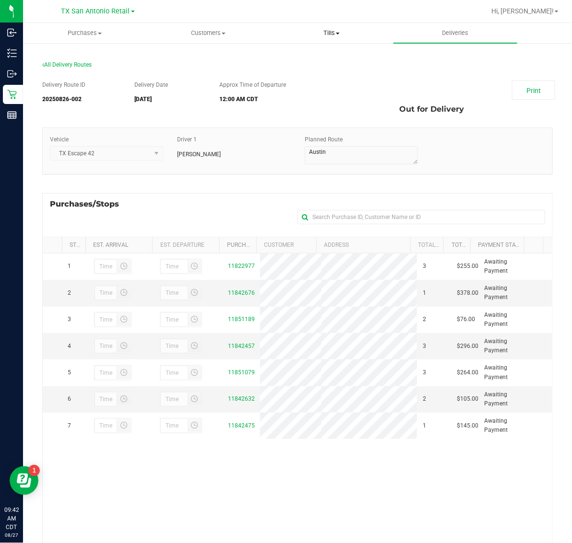
click at [328, 34] on span "Tills" at bounding box center [331, 33] width 122 height 9
click at [330, 61] on li "Manage tills" at bounding box center [331, 58] width 123 height 12
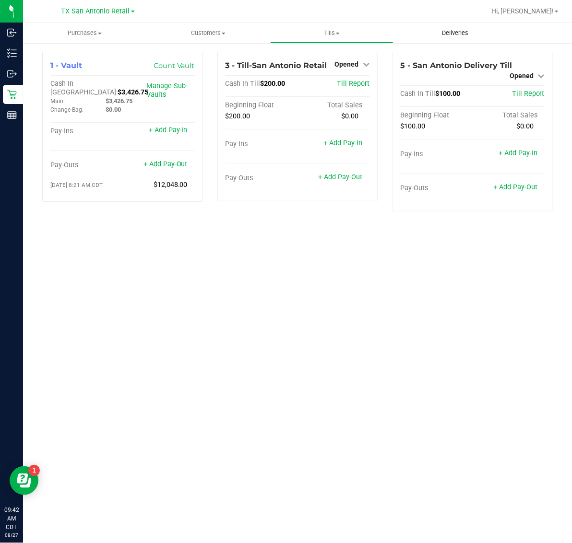
click at [468, 36] on span "Deliveries" at bounding box center [455, 33] width 52 height 9
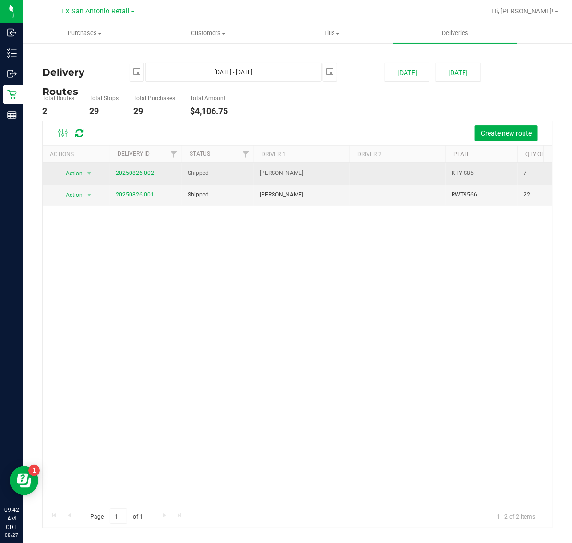
click at [139, 174] on link "20250826-002" at bounding box center [135, 173] width 38 height 7
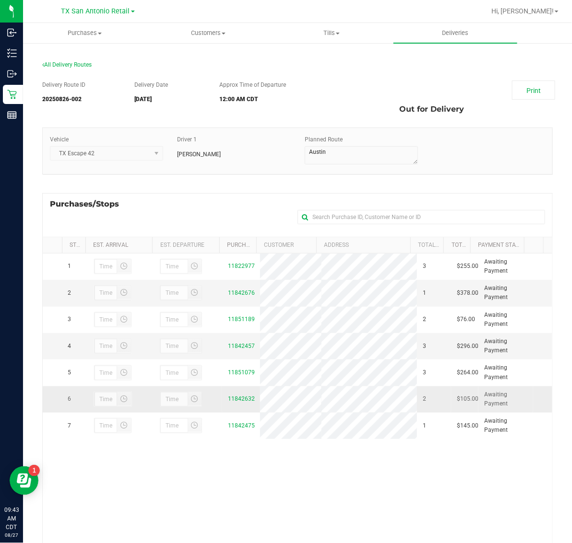
click at [235, 404] on div "11842632" at bounding box center [241, 399] width 26 height 9
click at [234, 399] on link "11842632" at bounding box center [241, 399] width 27 height 7
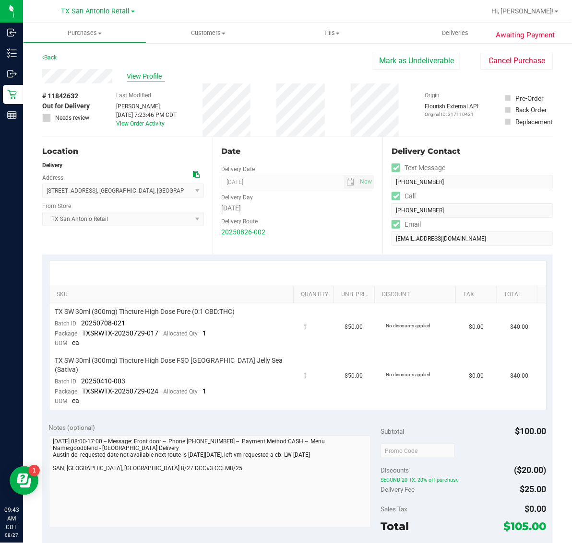
click at [149, 75] on span "View Profile" at bounding box center [146, 76] width 38 height 10
